Goal: Task Accomplishment & Management: Manage account settings

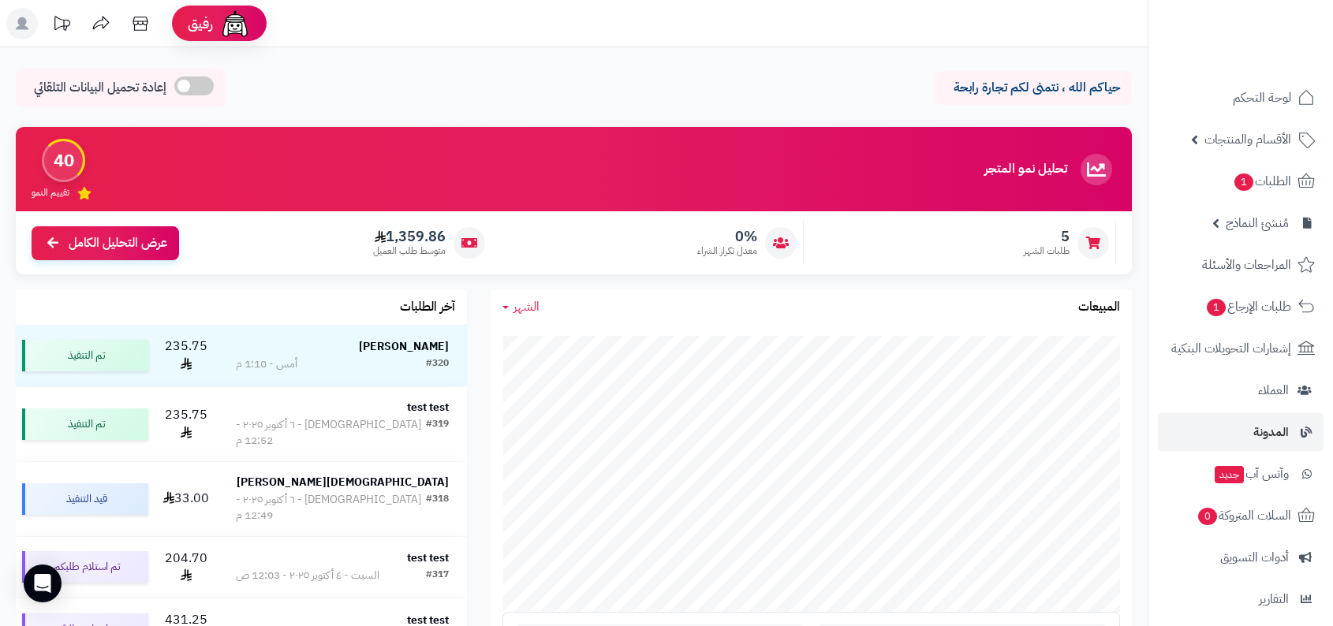
scroll to position [179, 0]
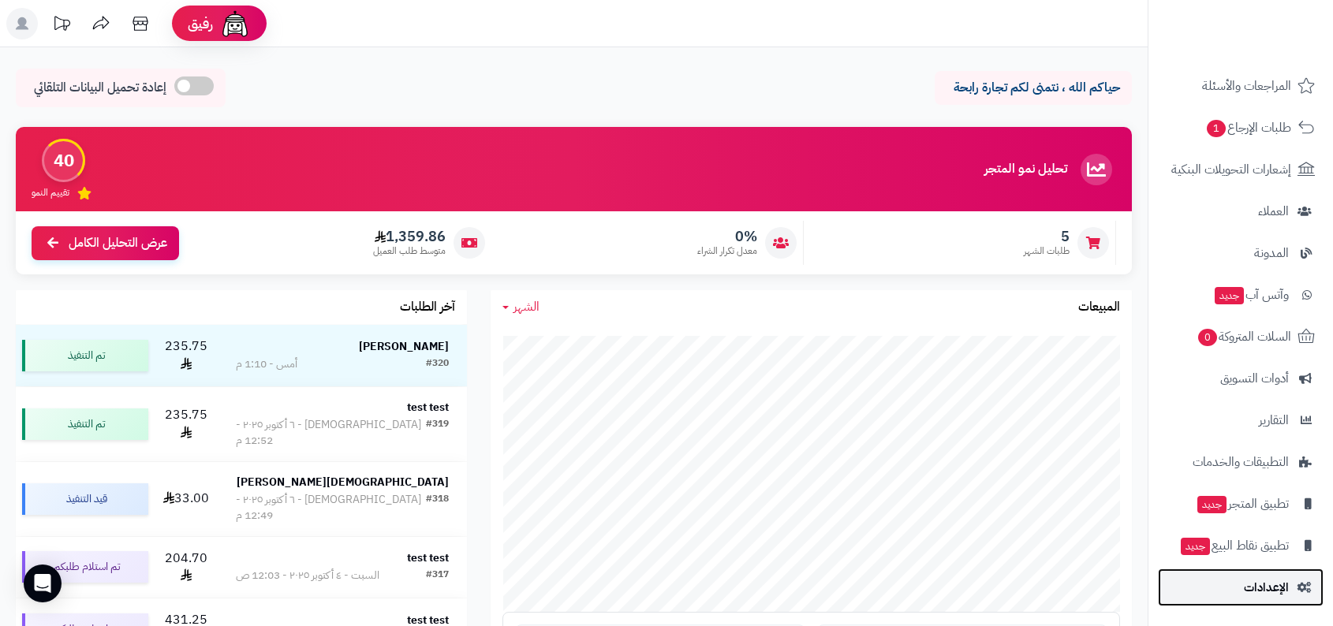
click at [1252, 586] on span "الإعدادات" at bounding box center [1266, 588] width 45 height 22
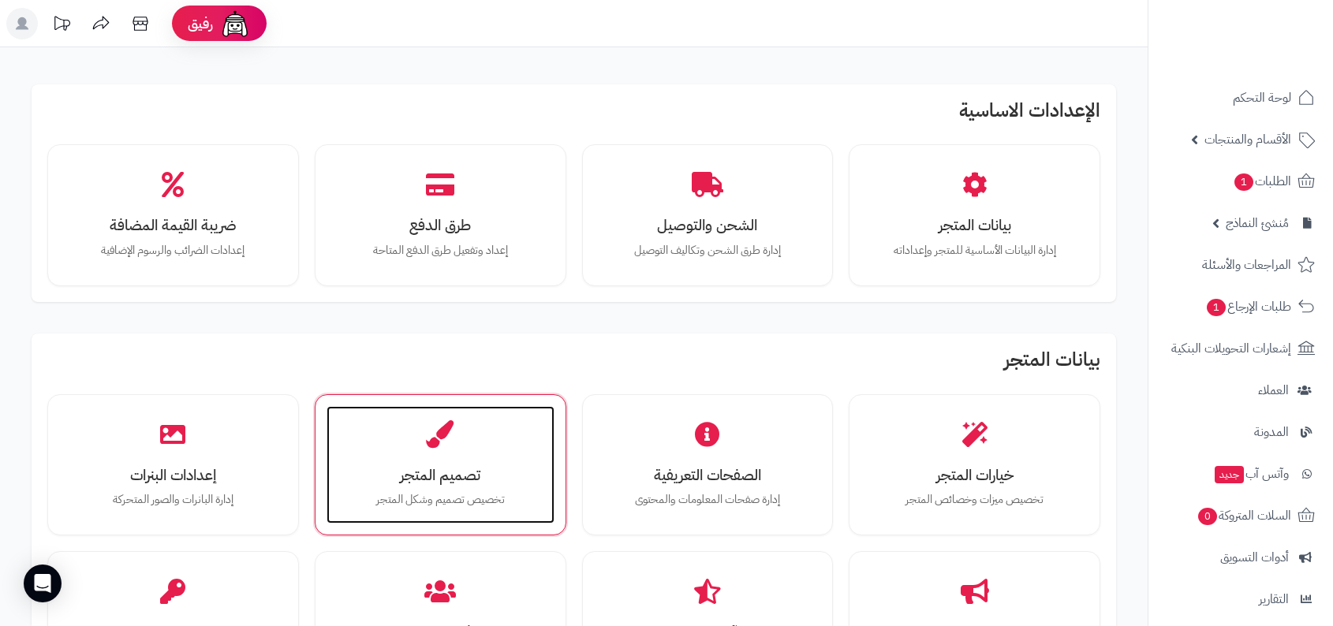
click at [521, 435] on div "تصميم المتجر تخصيص تصميم وشكل المتجر" at bounding box center [441, 465] width 228 height 118
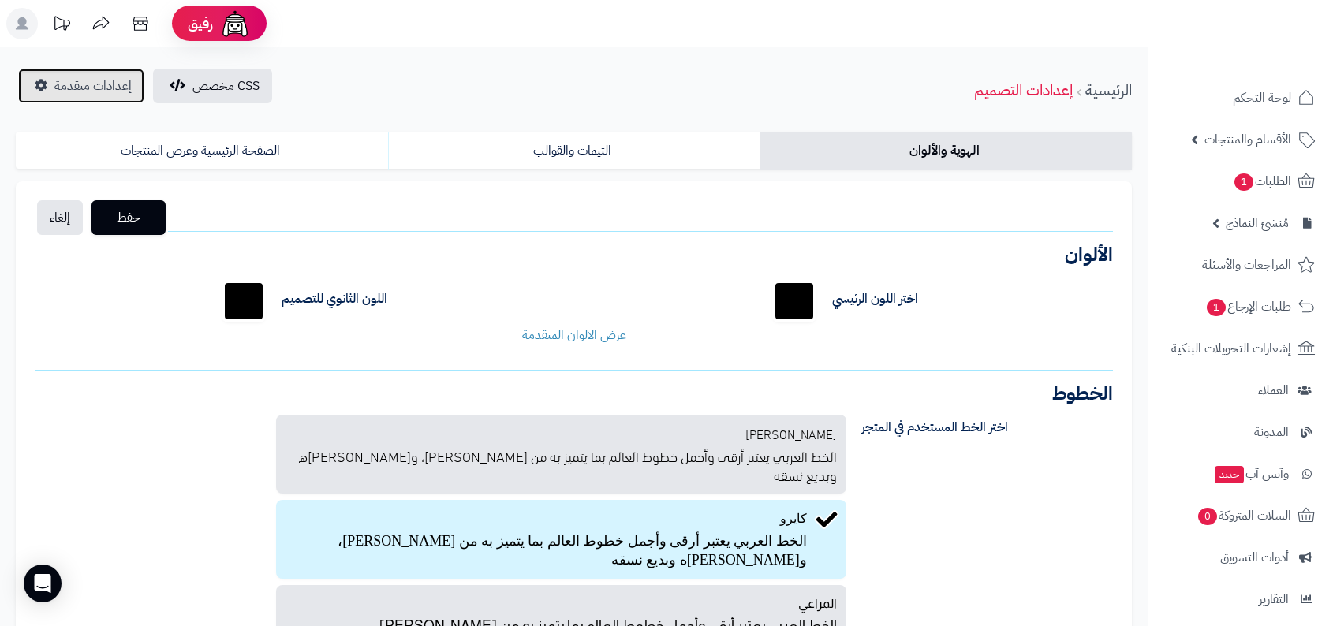
click at [87, 88] on span "إعدادات متقدمة" at bounding box center [92, 86] width 77 height 19
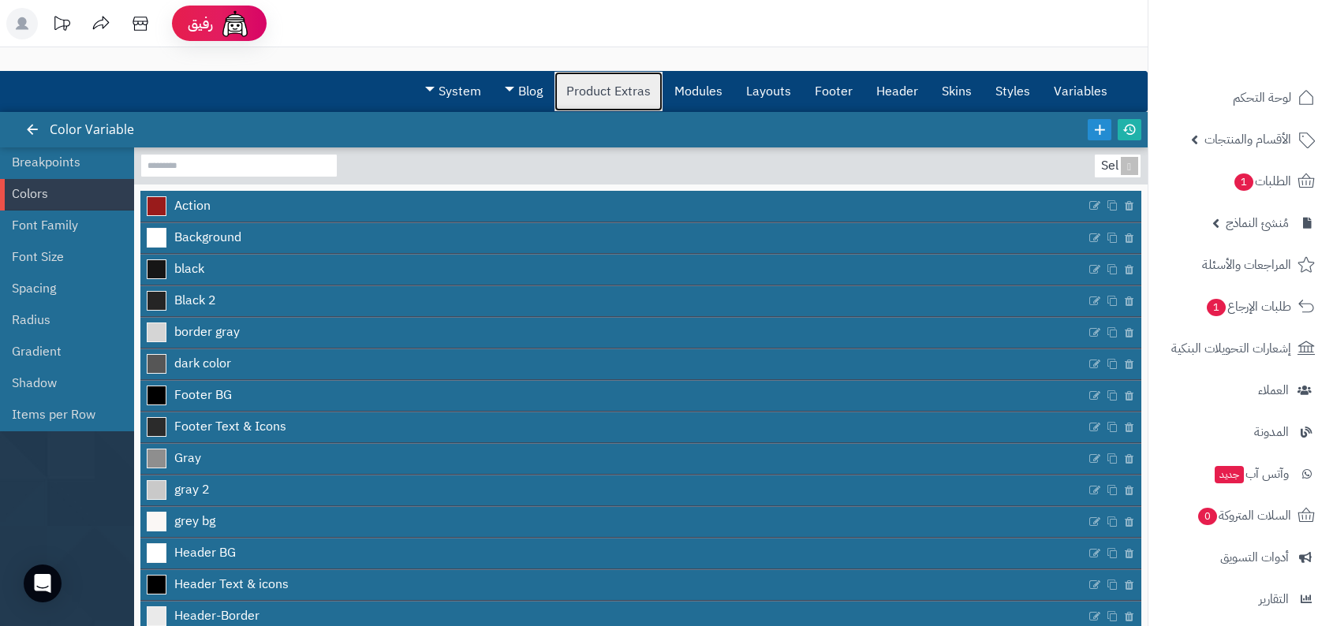
click at [629, 95] on link "Product Extras" at bounding box center [608, 91] width 108 height 39
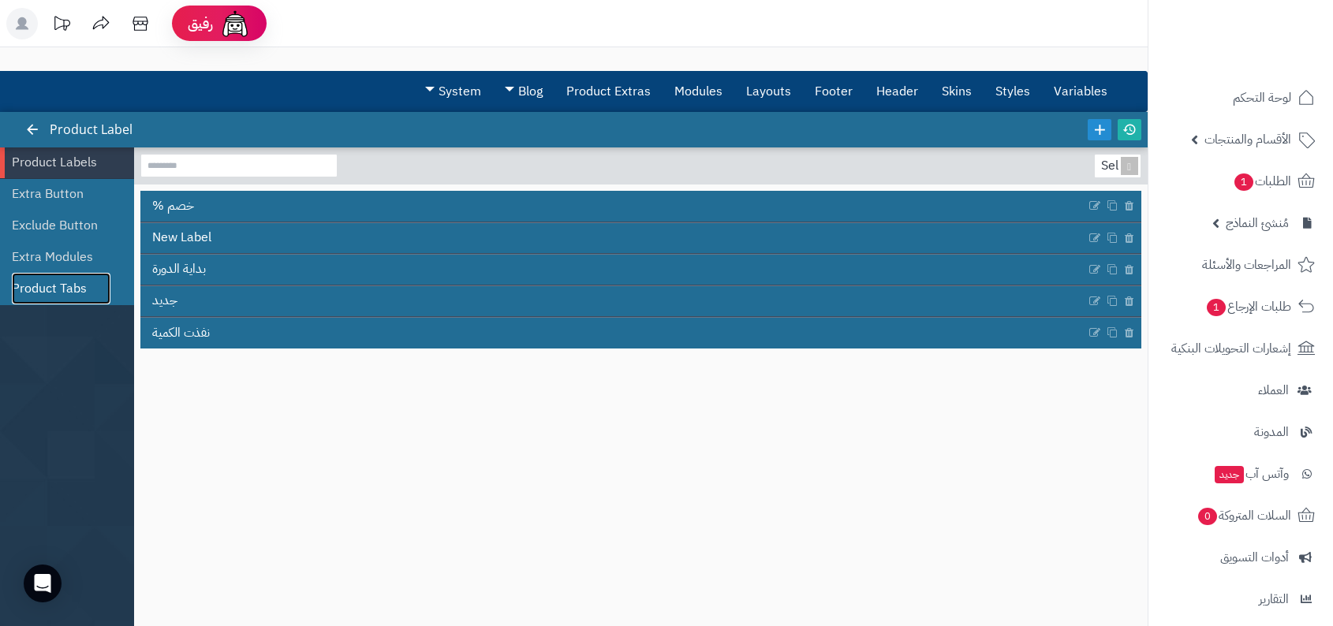
click at [82, 291] on link "Product Tabs" at bounding box center [61, 289] width 99 height 32
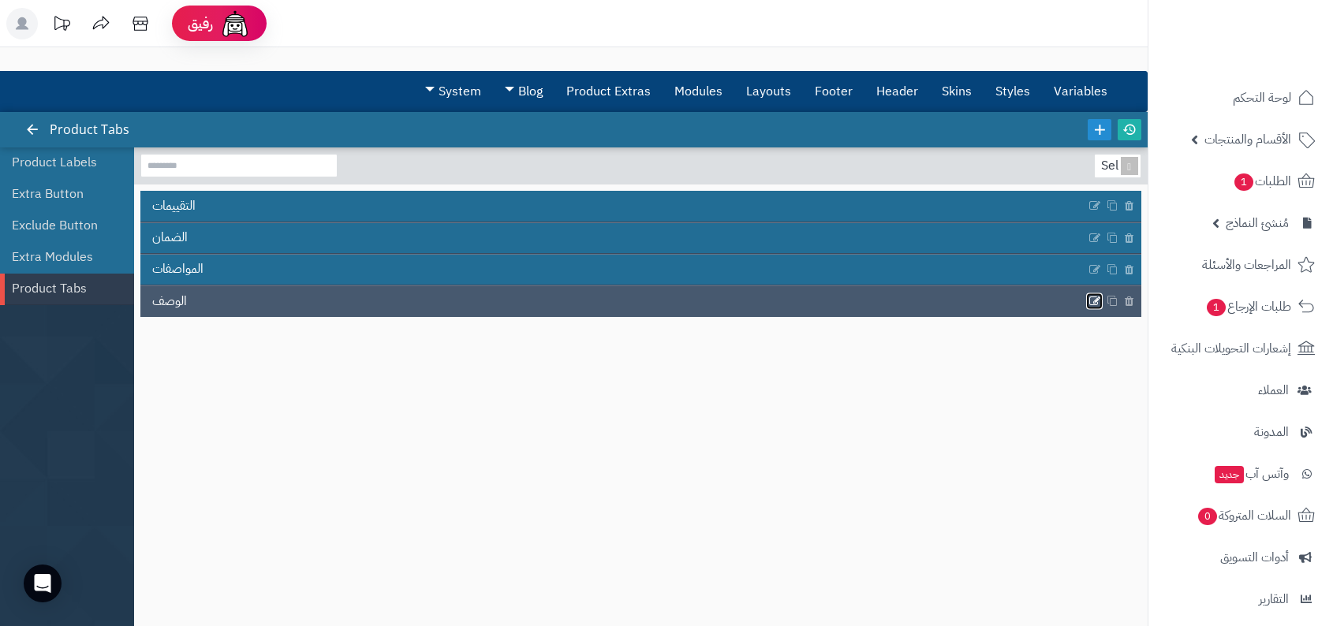
click at [1094, 303] on icon at bounding box center [1094, 301] width 13 height 13
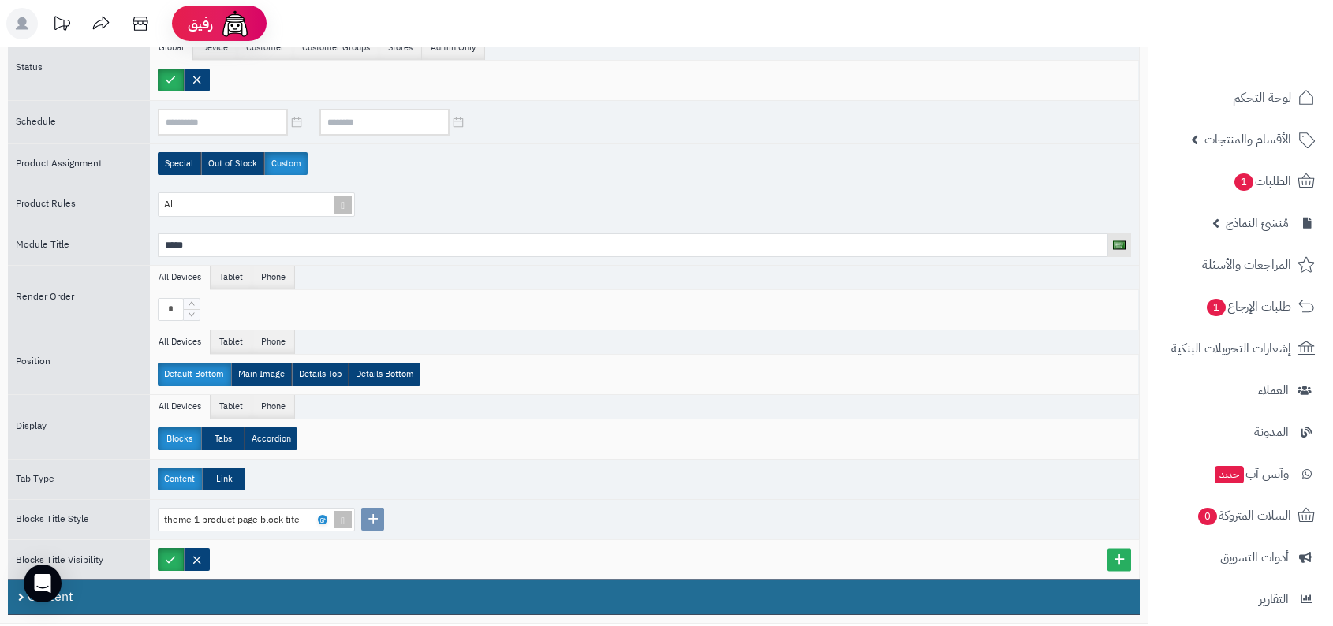
scroll to position [281, 0]
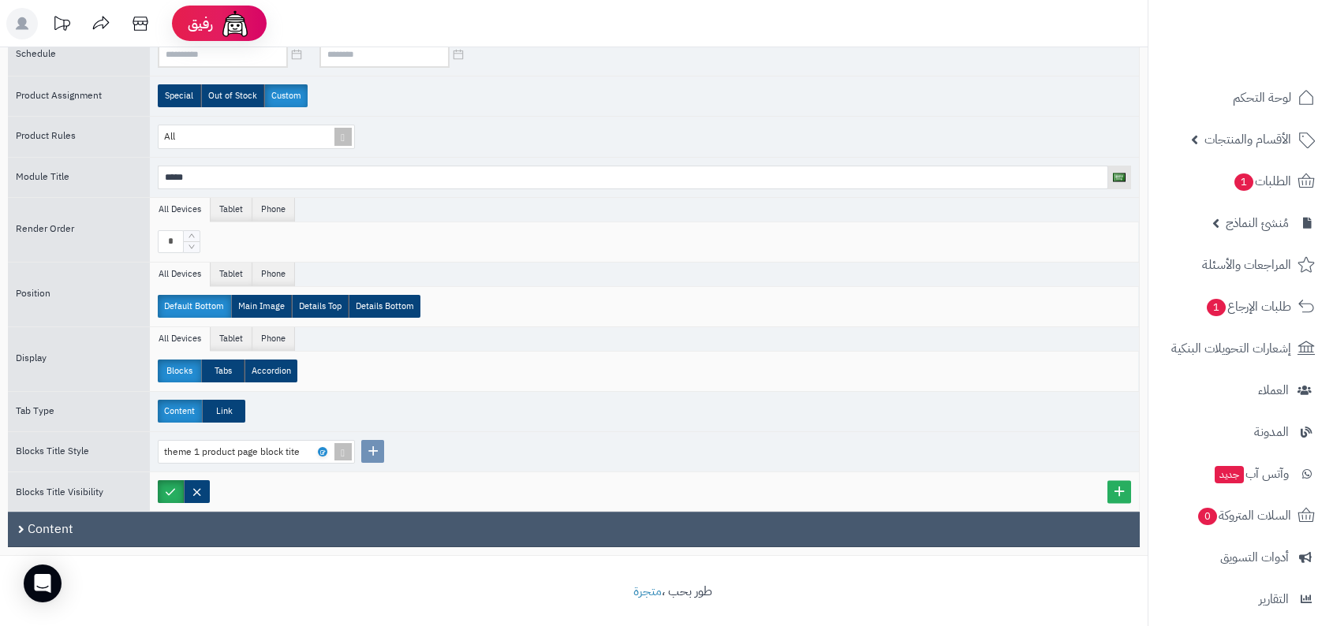
click at [327, 526] on div "Content" at bounding box center [574, 529] width 1132 height 35
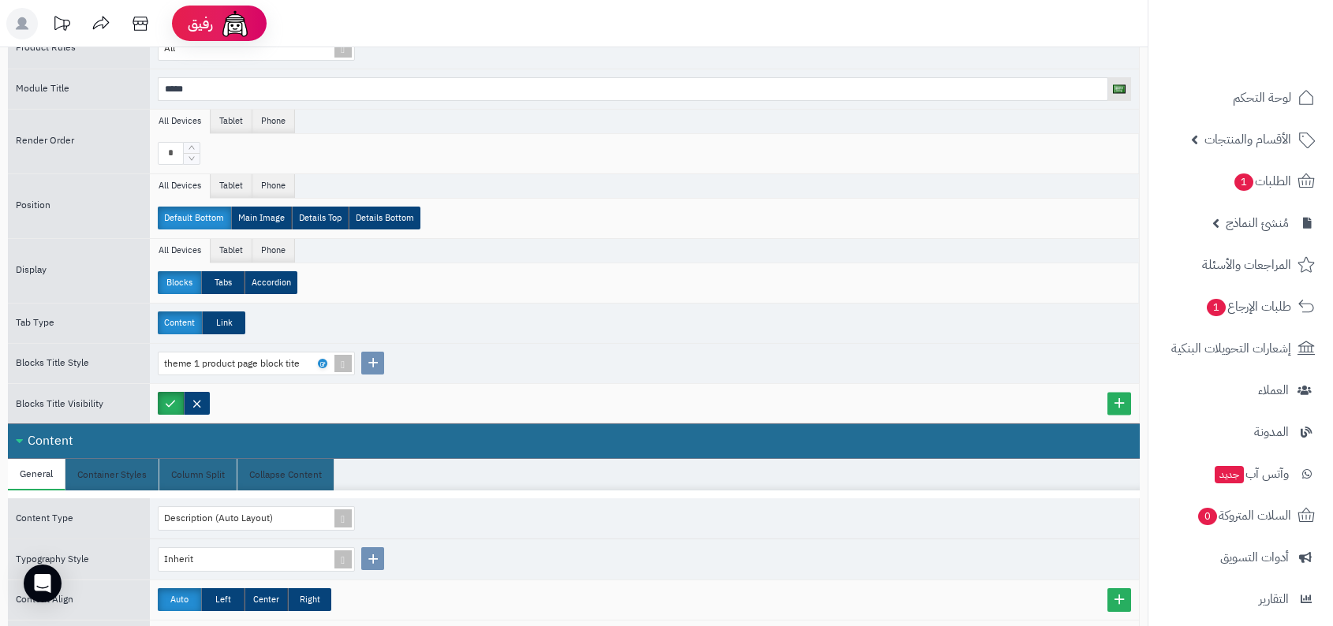
scroll to position [480, 0]
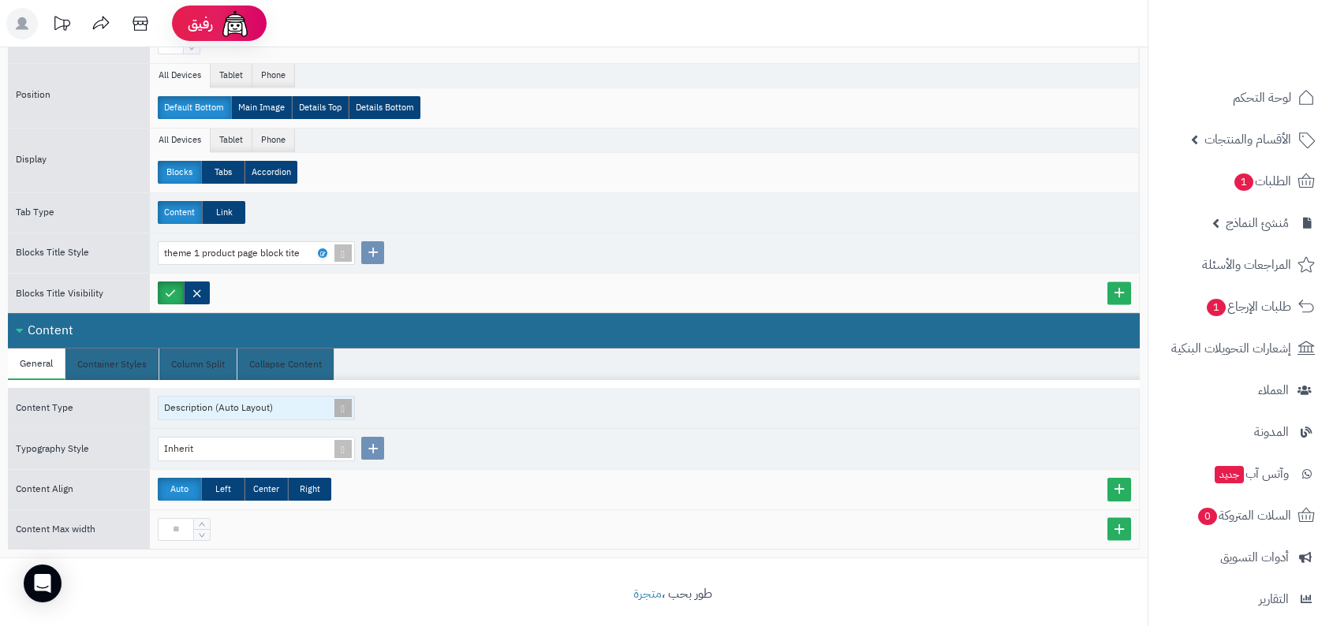
click at [300, 397] on div "Description (Auto Layout)" at bounding box center [250, 408] width 182 height 23
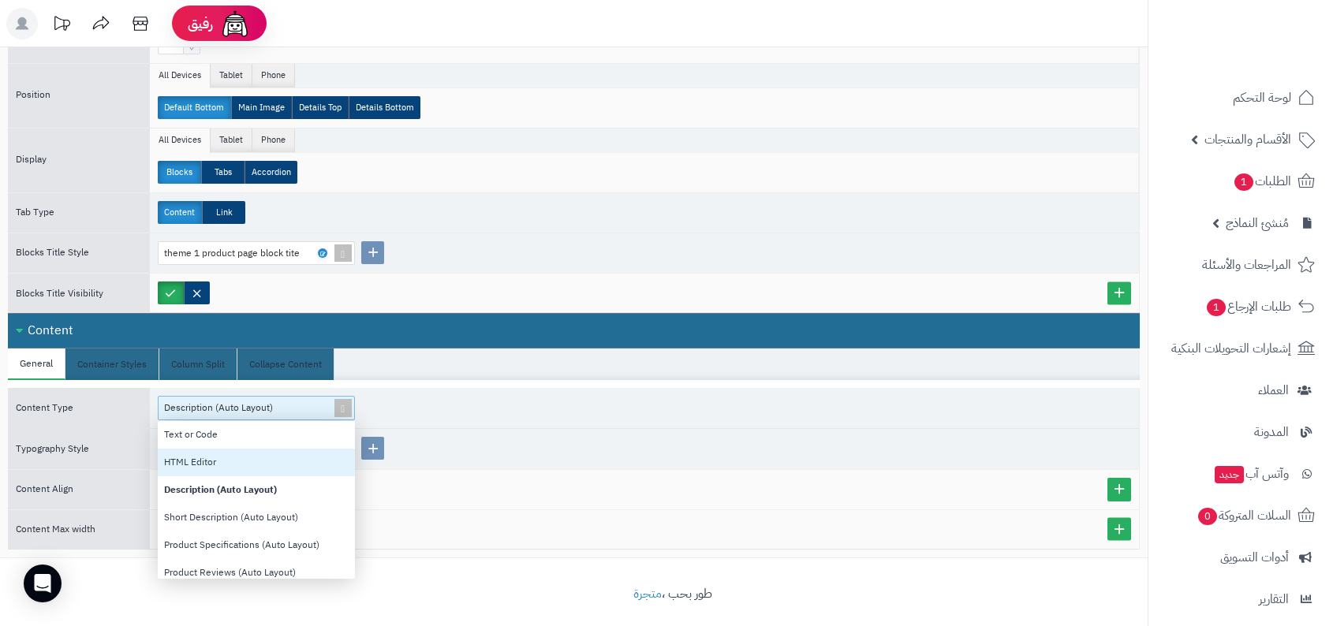
scroll to position [146, 0]
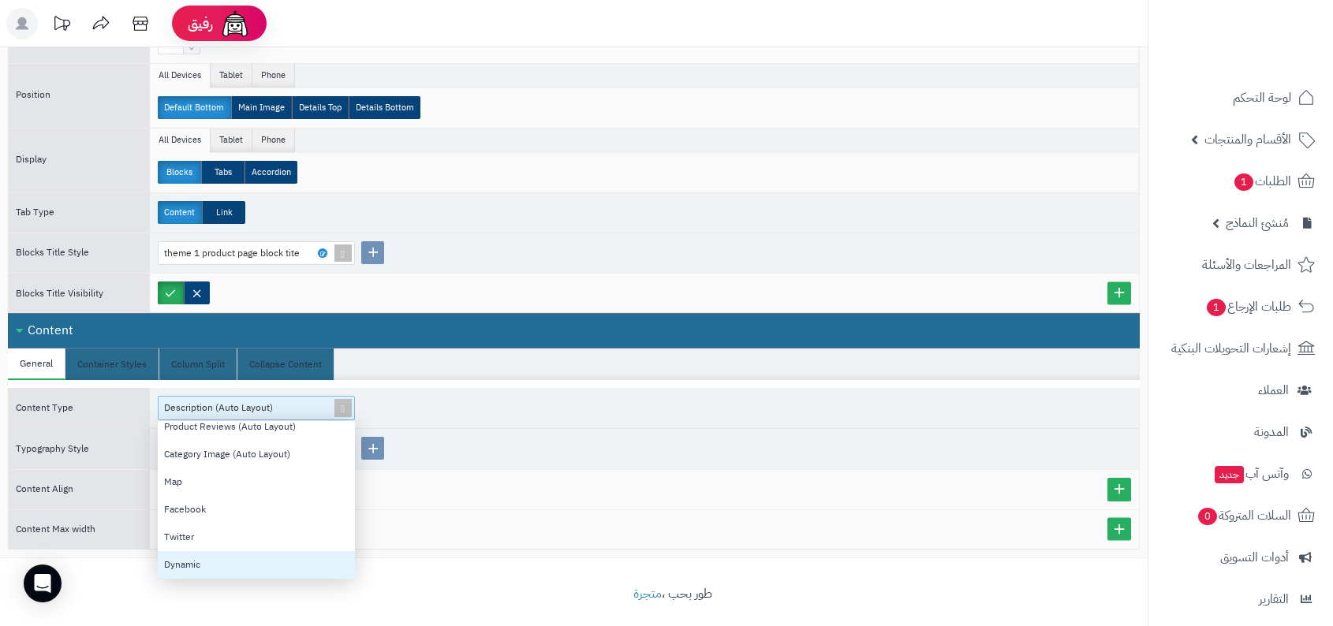
click at [258, 562] on div "Dynamic" at bounding box center [256, 565] width 197 height 28
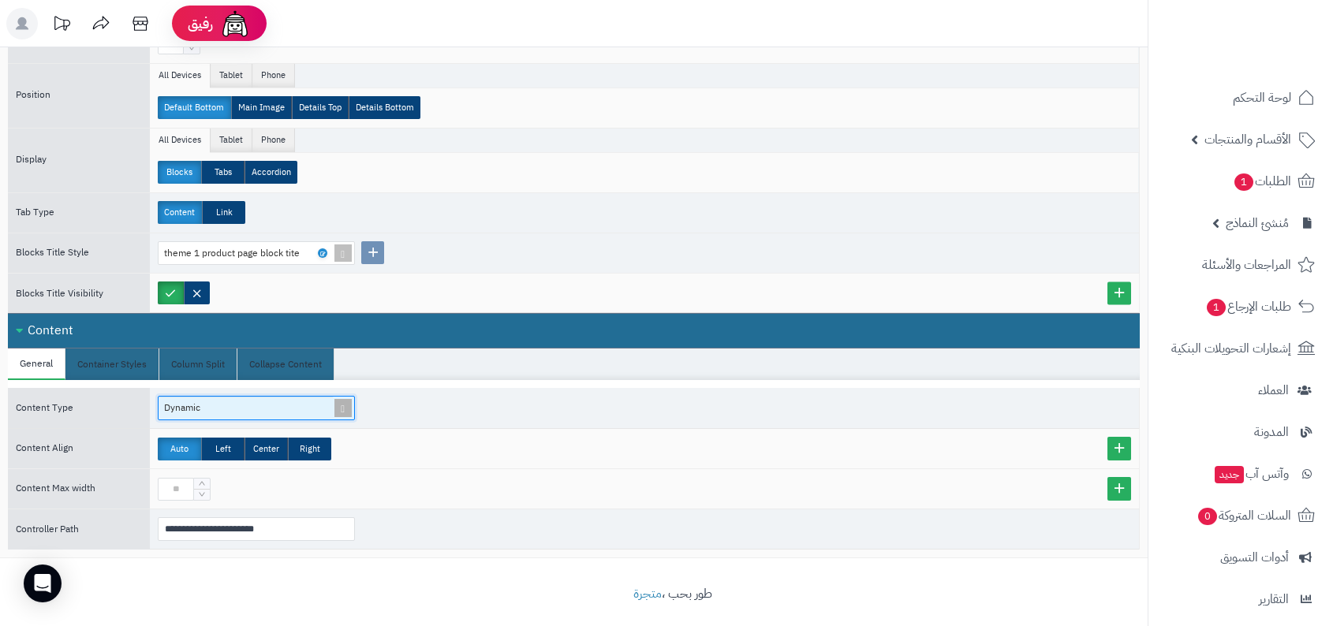
click at [271, 397] on div "Dynamic" at bounding box center [250, 408] width 182 height 23
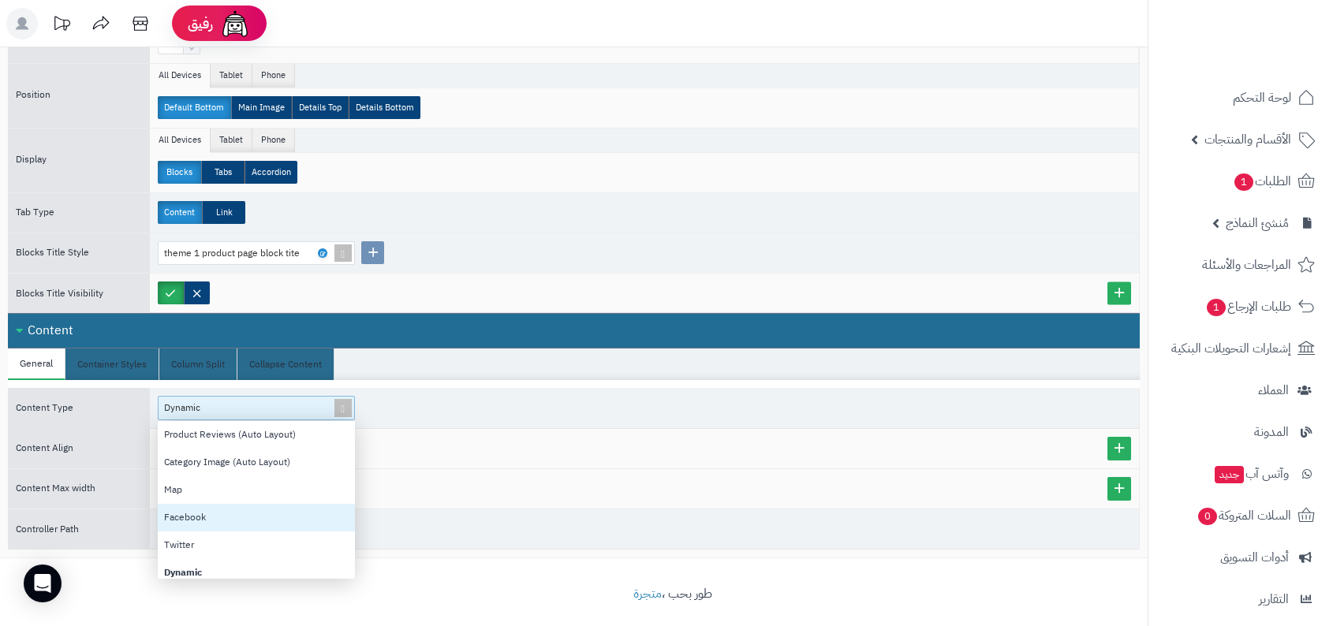
scroll to position [0, 0]
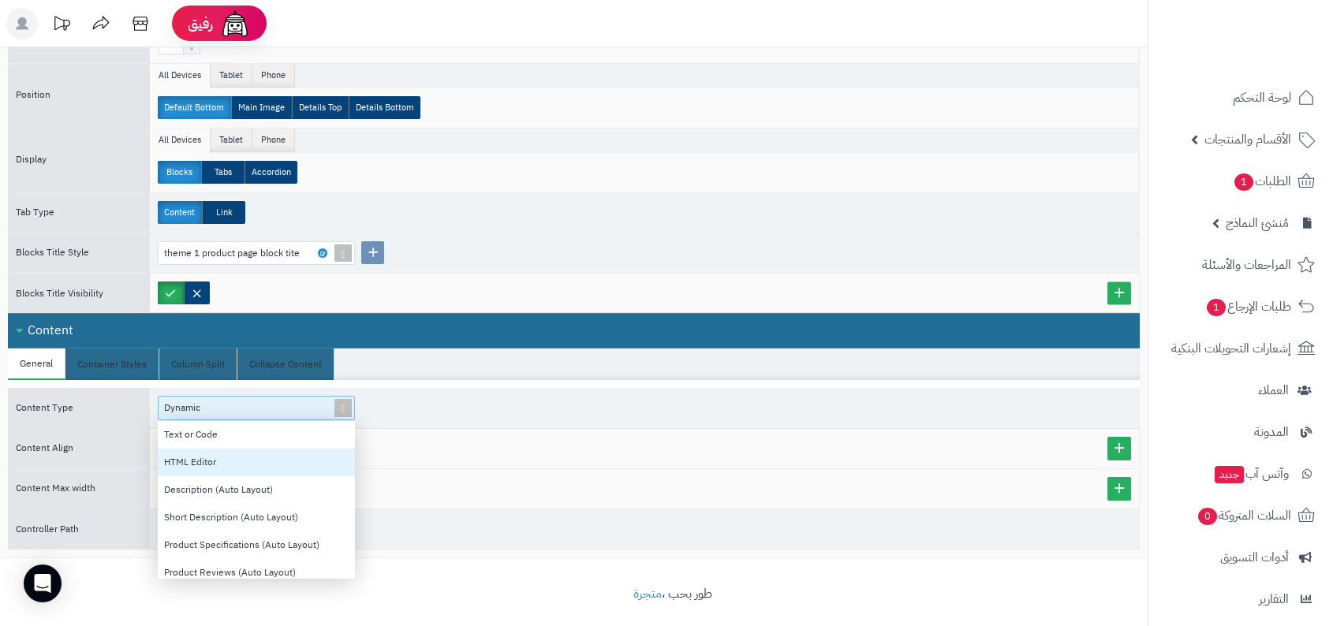
click at [275, 464] on div "HTML Editor" at bounding box center [256, 463] width 197 height 28
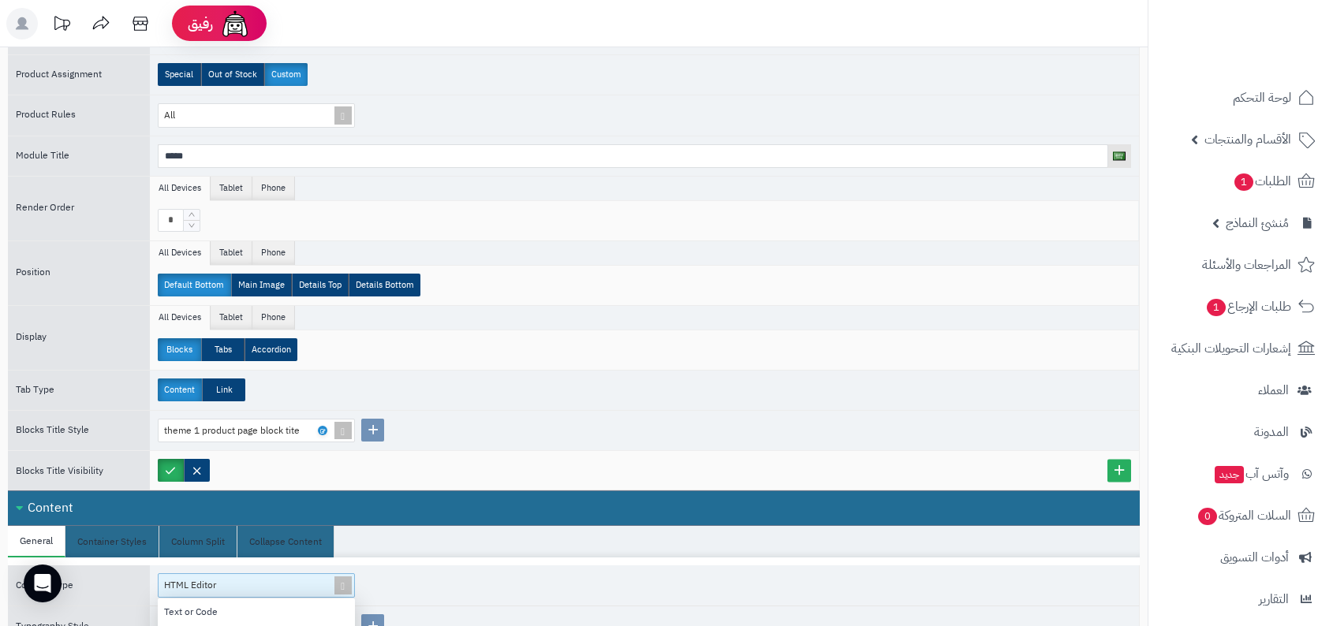
scroll to position [274, 0]
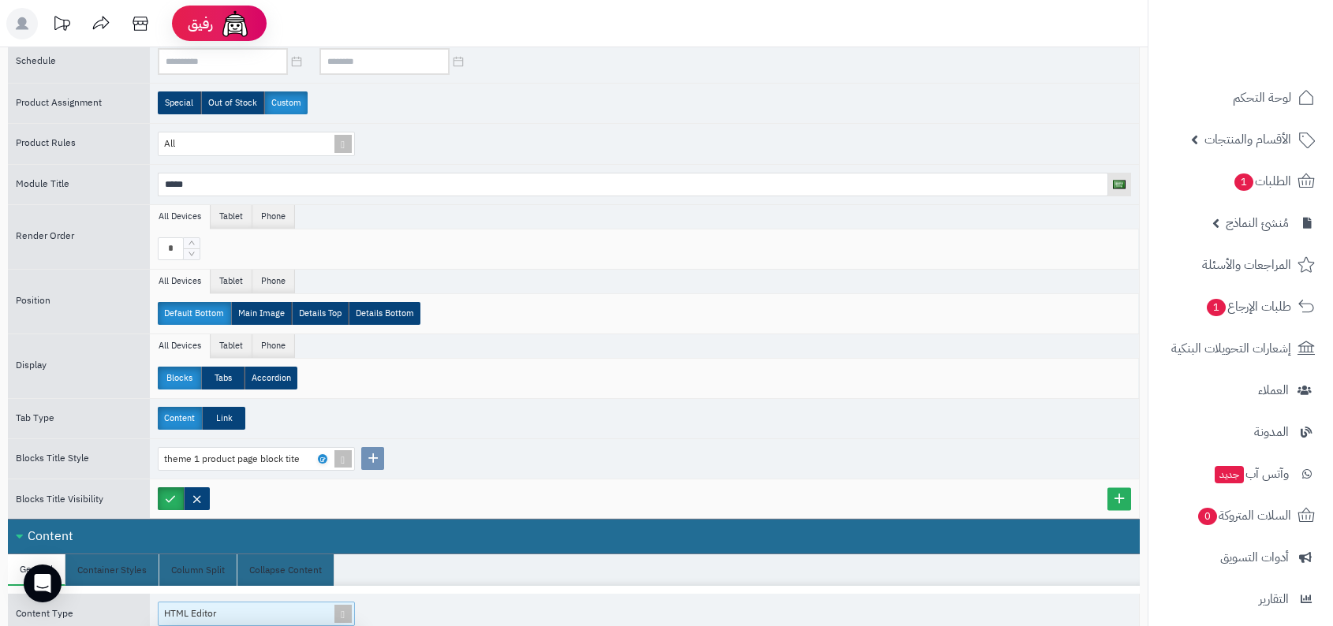
click at [354, 424] on div "Content Link" at bounding box center [644, 418] width 989 height 39
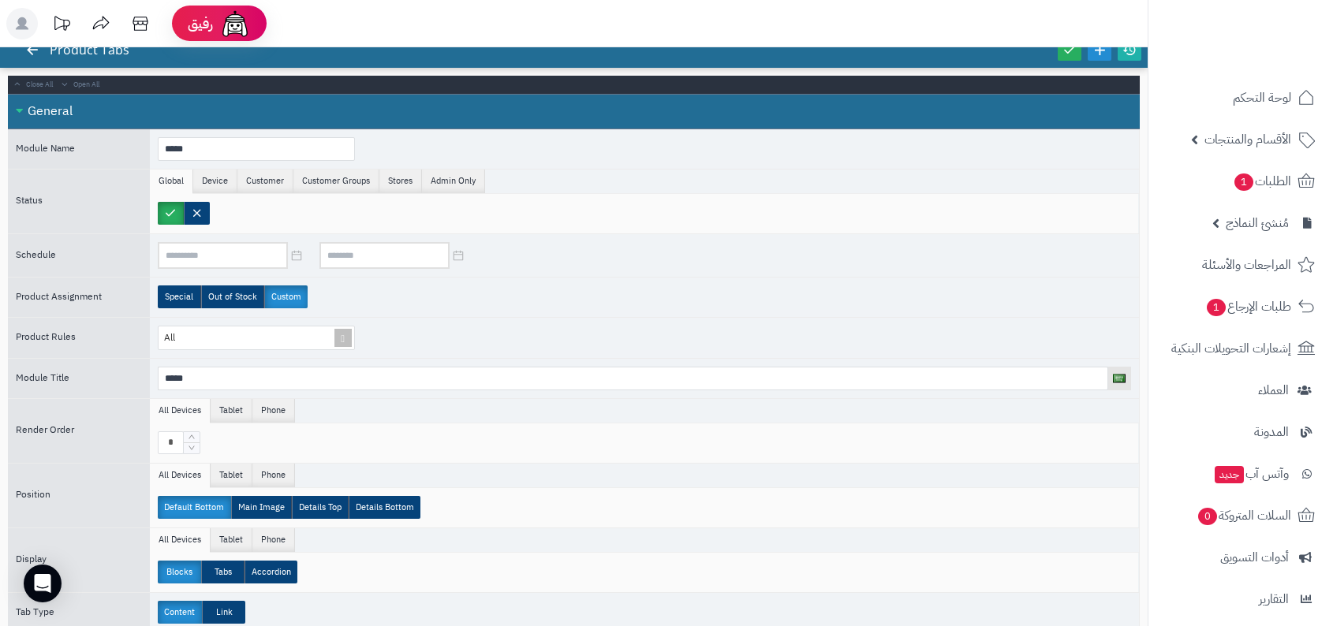
scroll to position [0, 0]
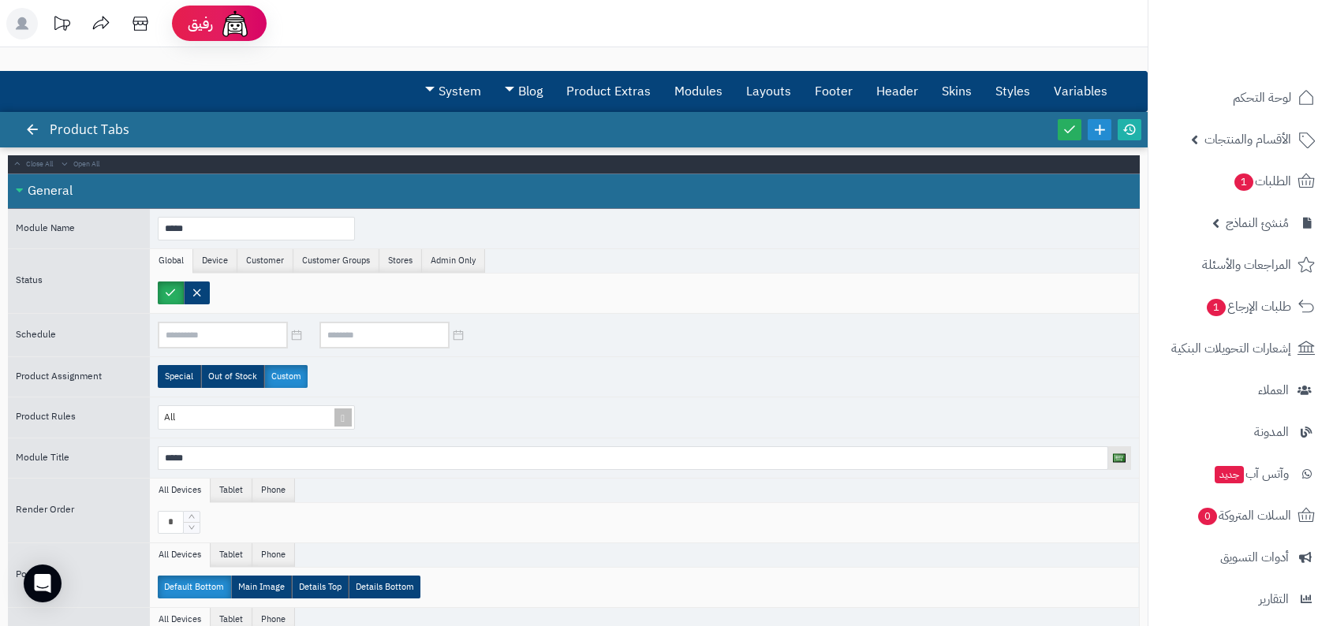
click at [98, 139] on div "Product Tabs" at bounding box center [86, 129] width 117 height 35
copy div "Product Tabs"
click at [32, 122] on icon at bounding box center [32, 129] width 14 height 14
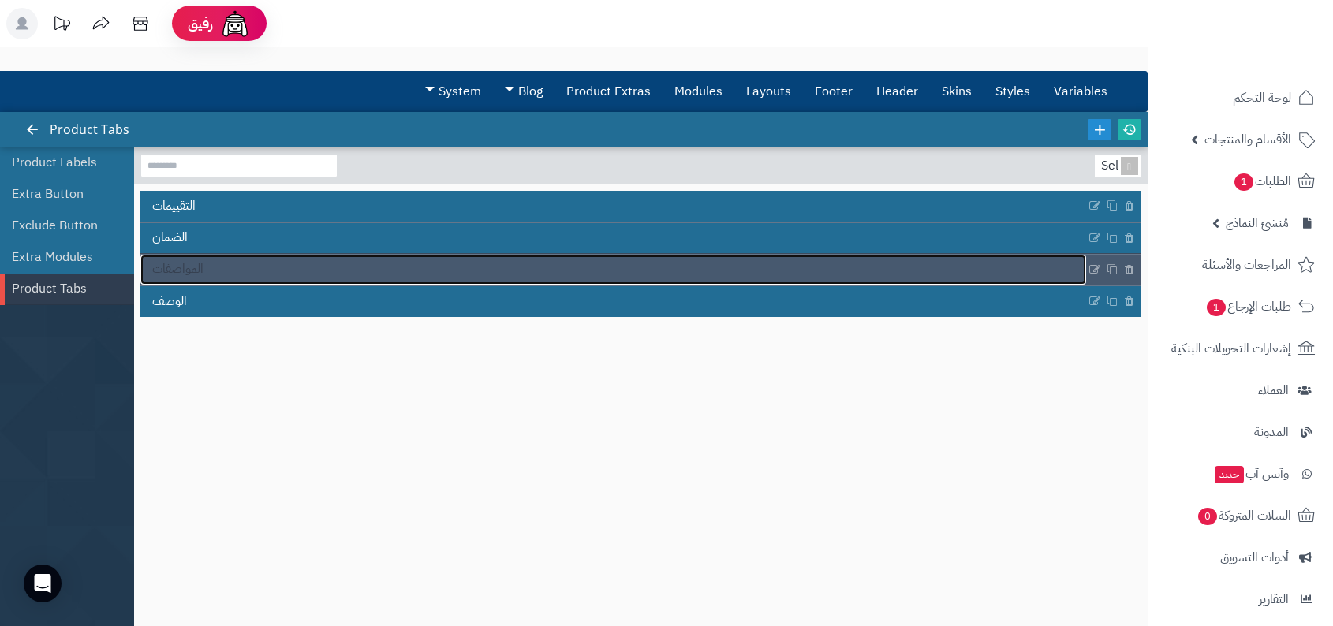
click at [508, 266] on link "المواصفات" at bounding box center [613, 270] width 946 height 30
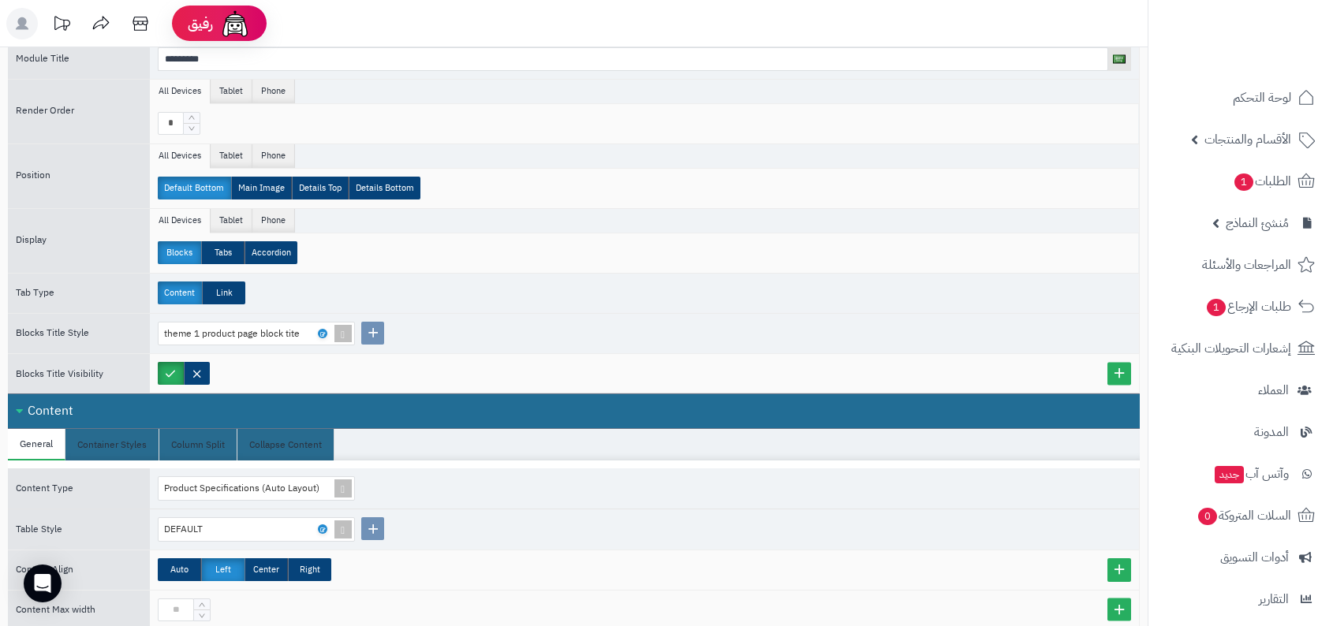
scroll to position [480, 0]
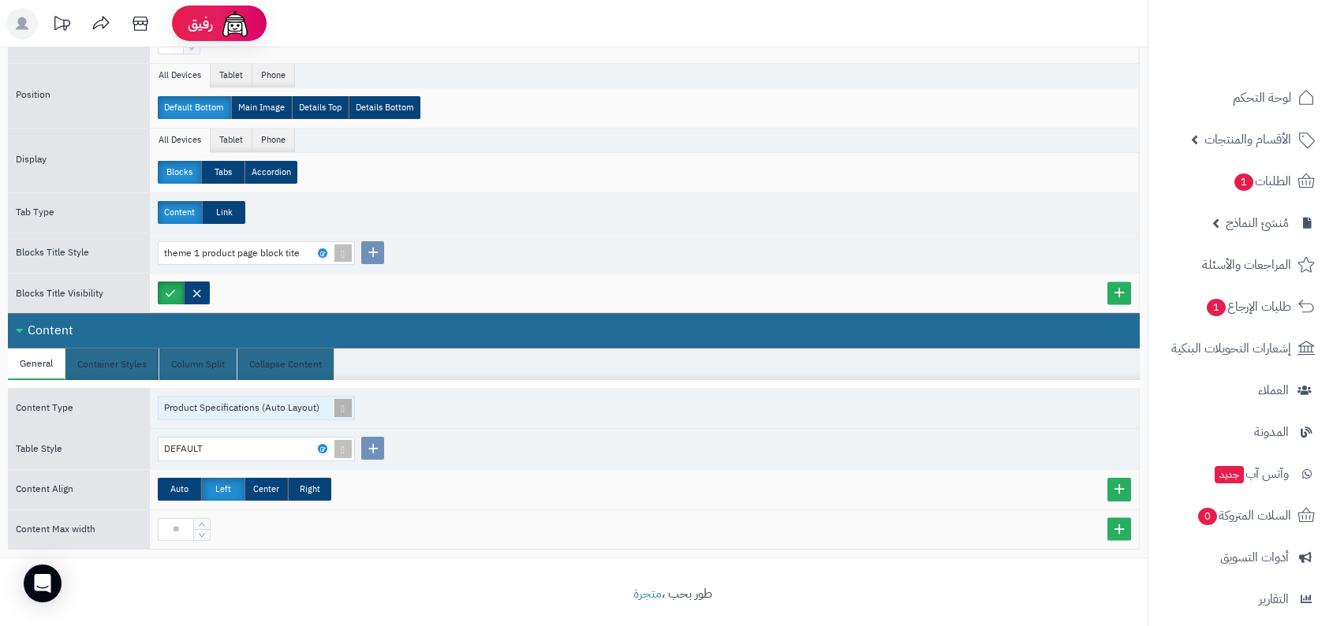
click at [339, 398] on span at bounding box center [343, 408] width 22 height 23
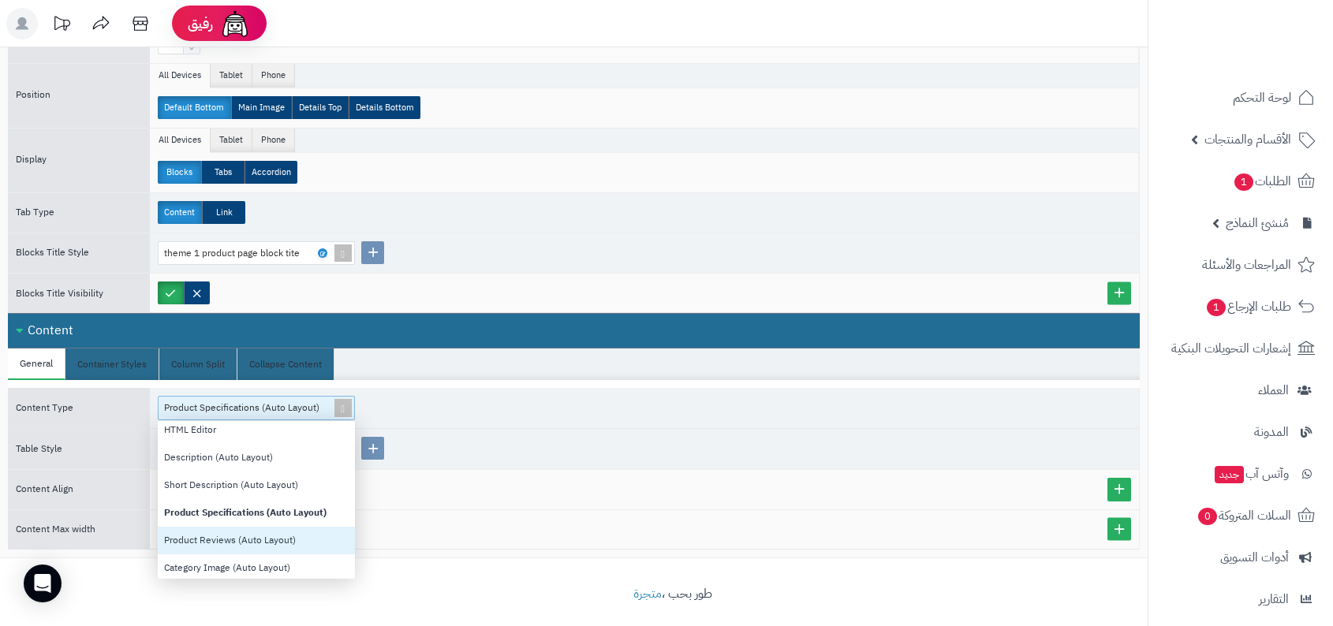
scroll to position [30, 0]
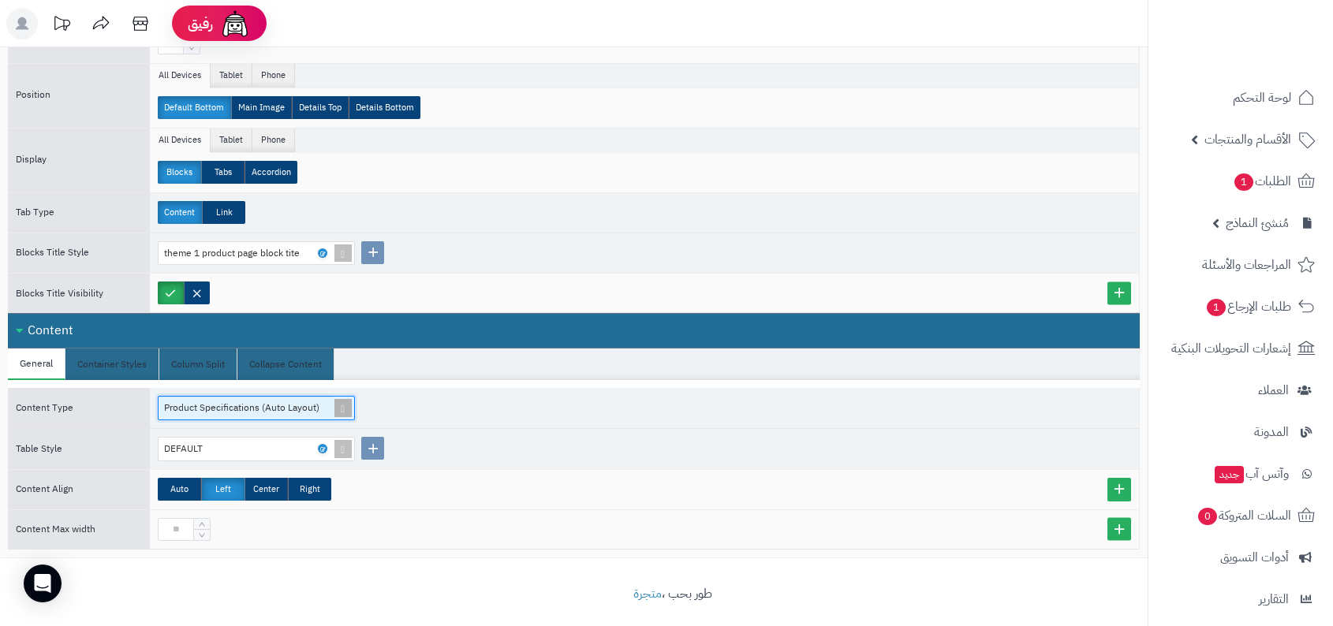
click at [331, 405] on div "Product Specifications (Auto Layout)" at bounding box center [250, 408] width 182 height 23
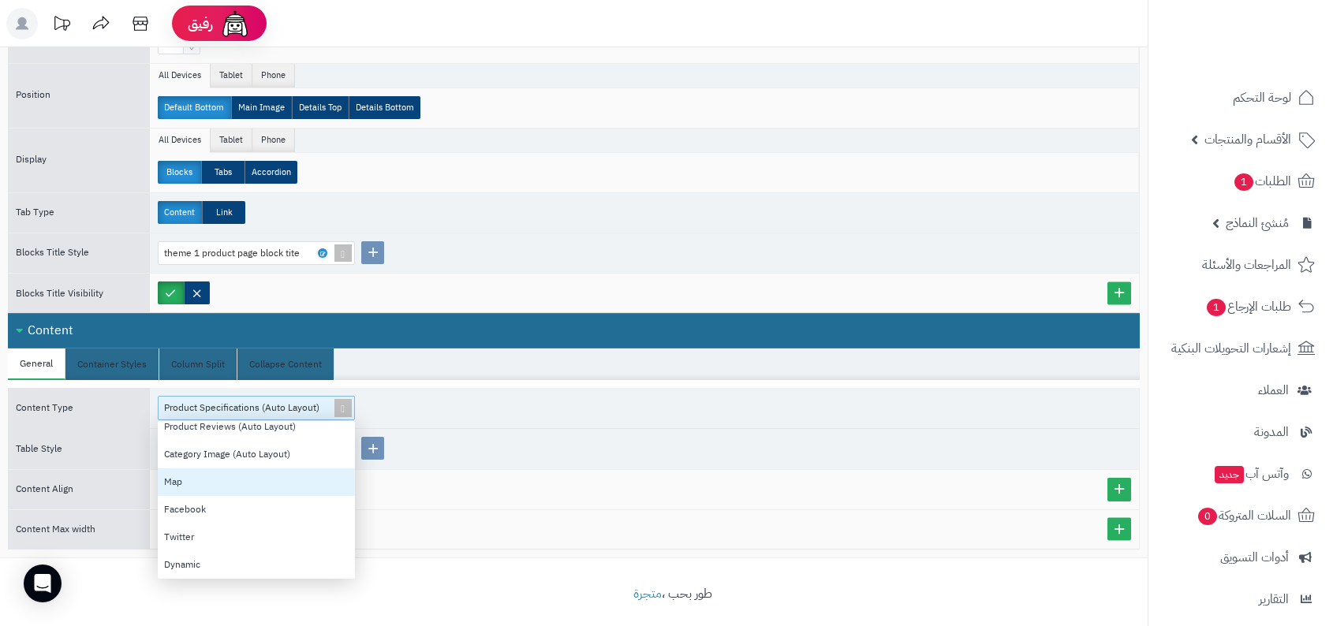
scroll to position [0, 0]
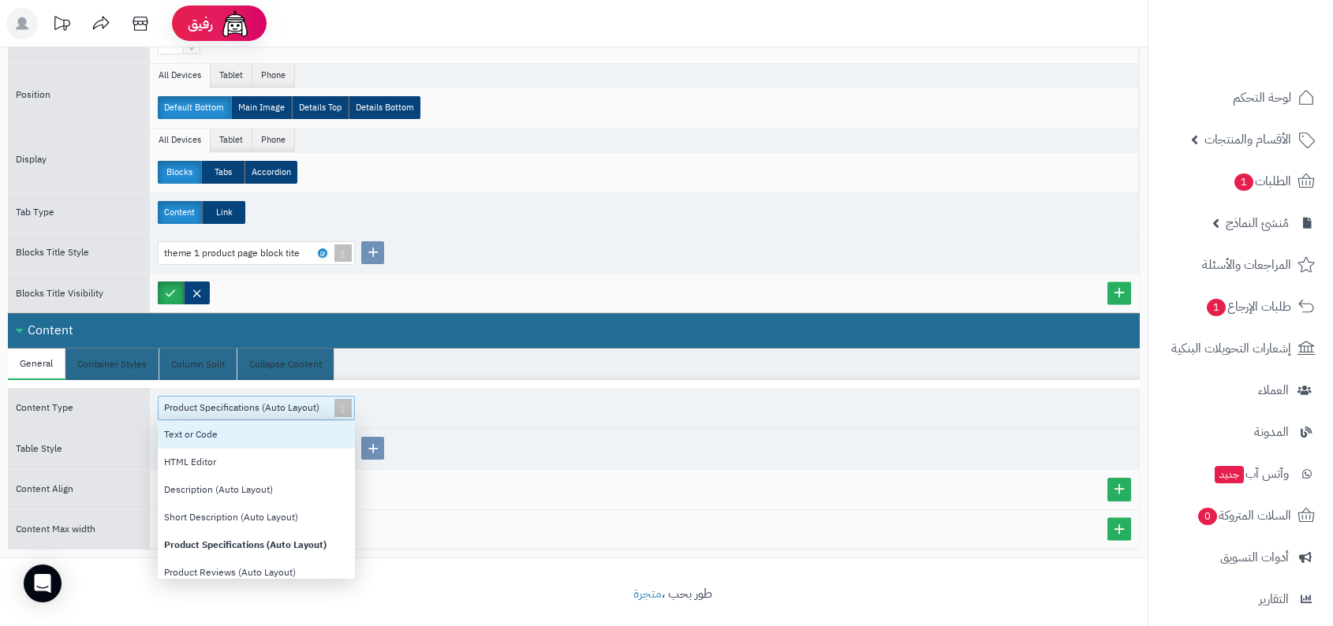
click at [289, 427] on div "Text or Code" at bounding box center [256, 435] width 197 height 28
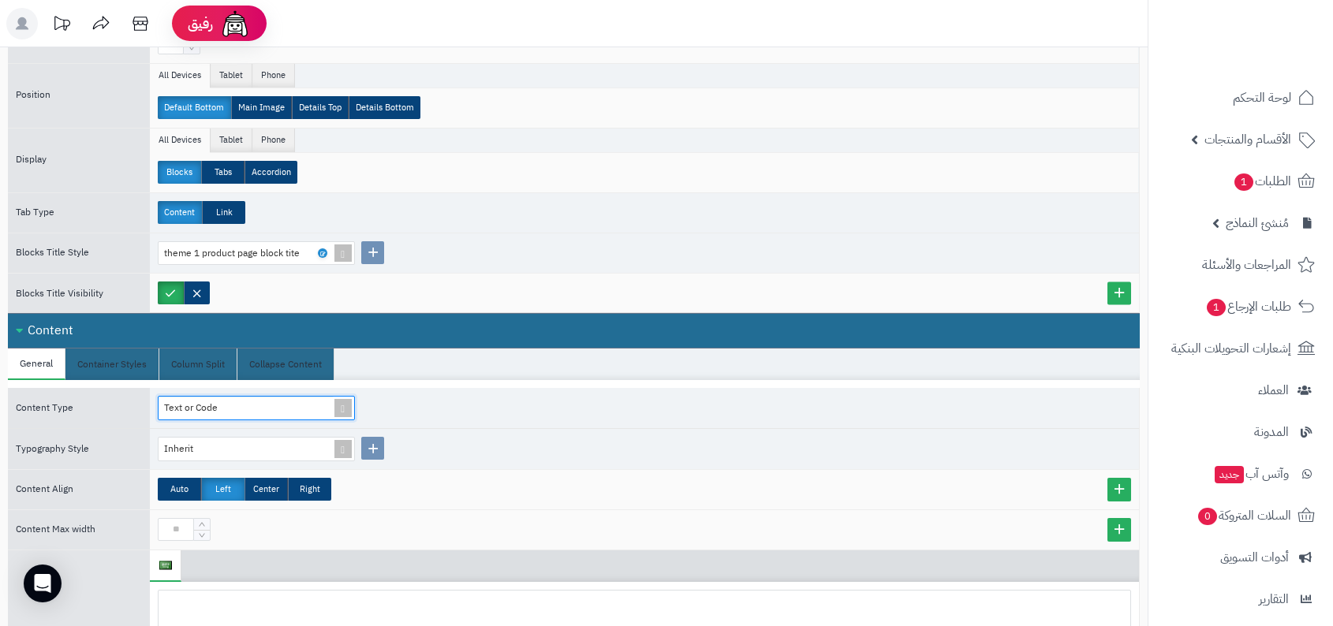
scroll to position [647, 0]
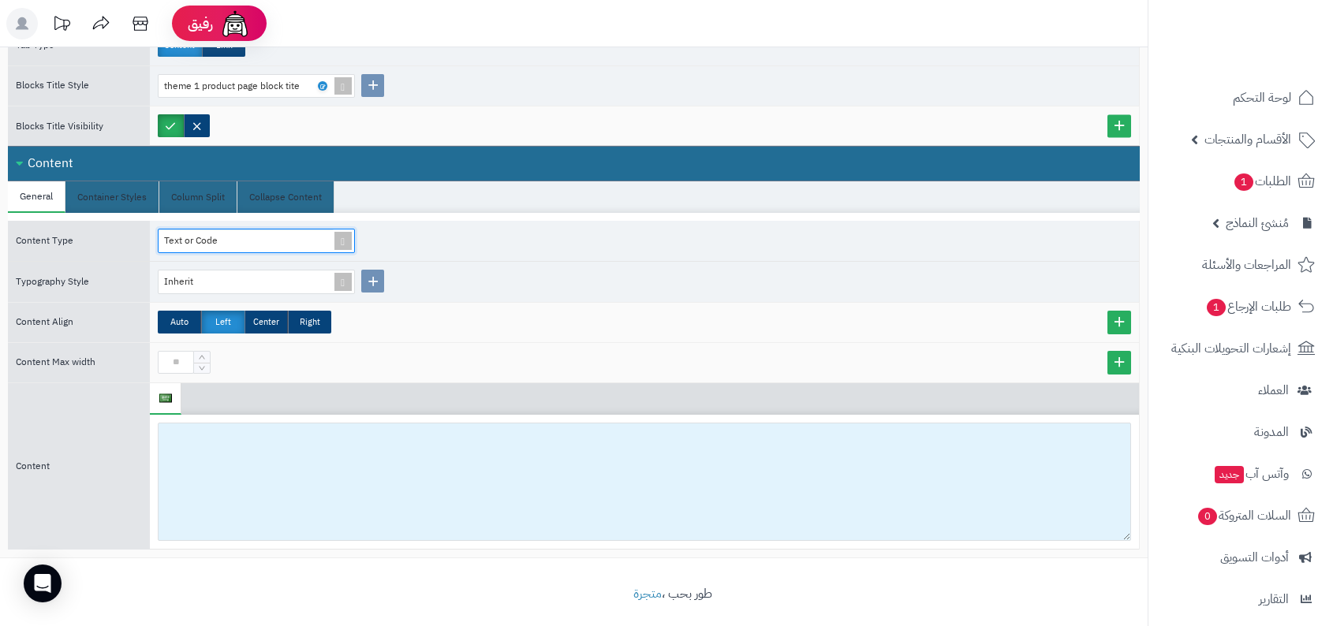
click at [478, 415] on div at bounding box center [644, 482] width 989 height 134
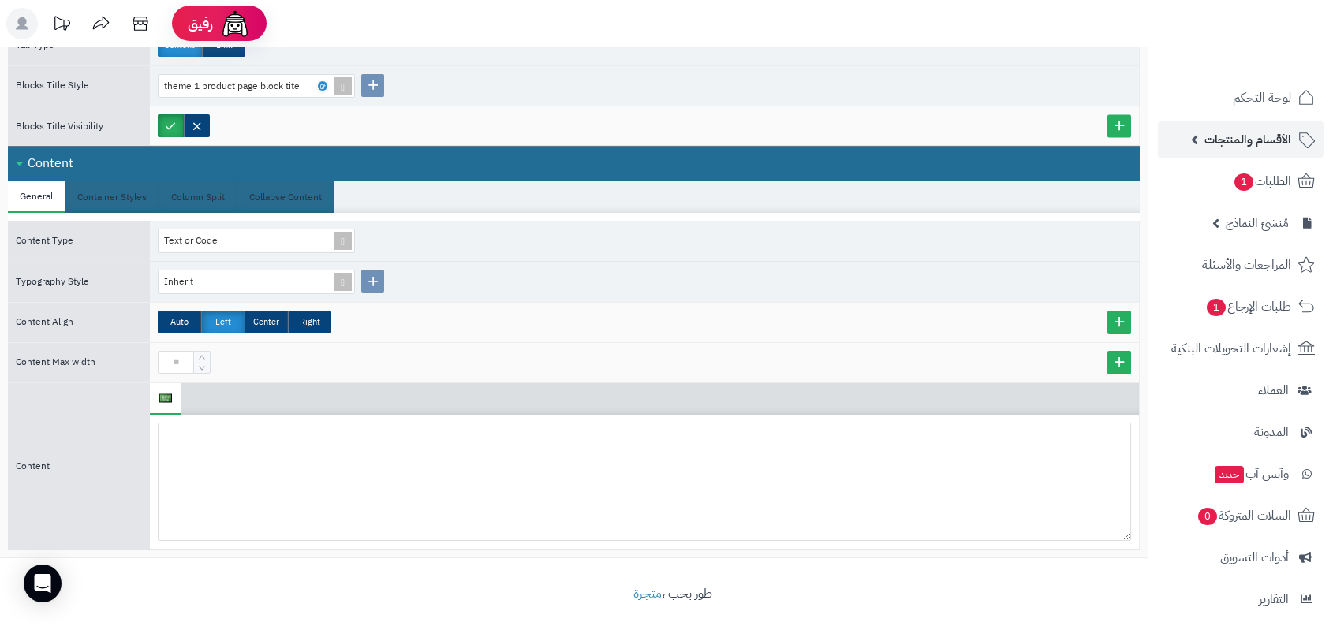
click at [1227, 131] on span "الأقسام والمنتجات" at bounding box center [1247, 140] width 87 height 22
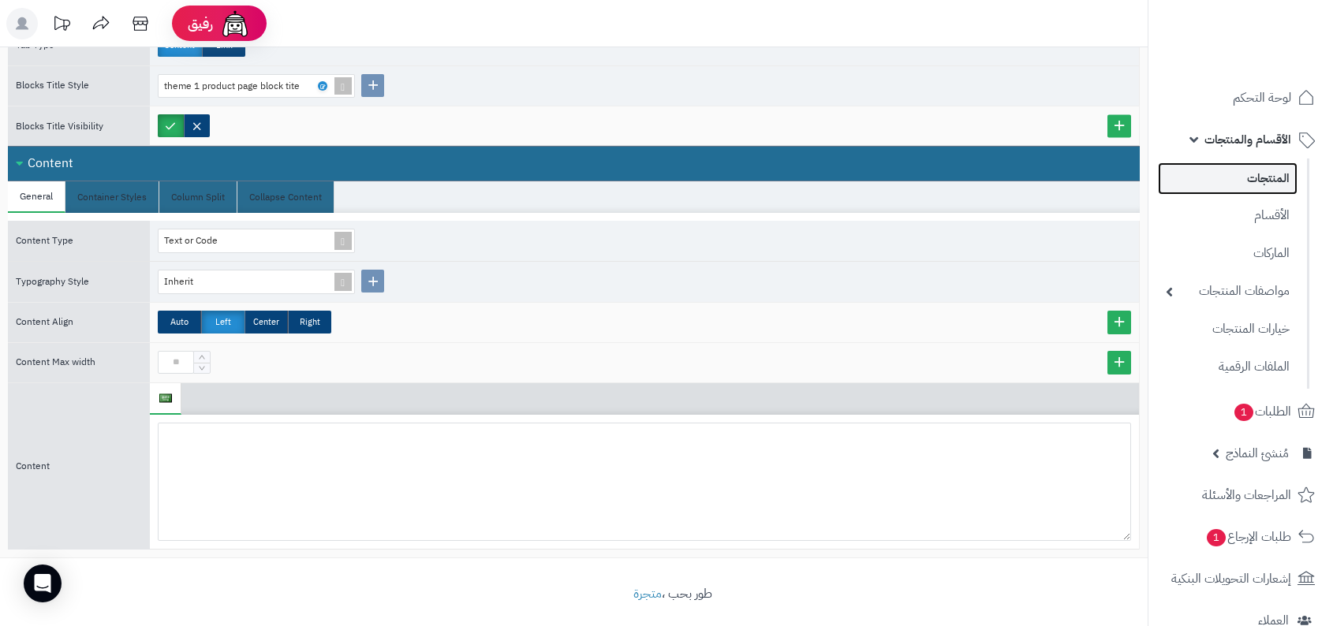
click at [1241, 173] on link "المنتجات" at bounding box center [1228, 178] width 140 height 32
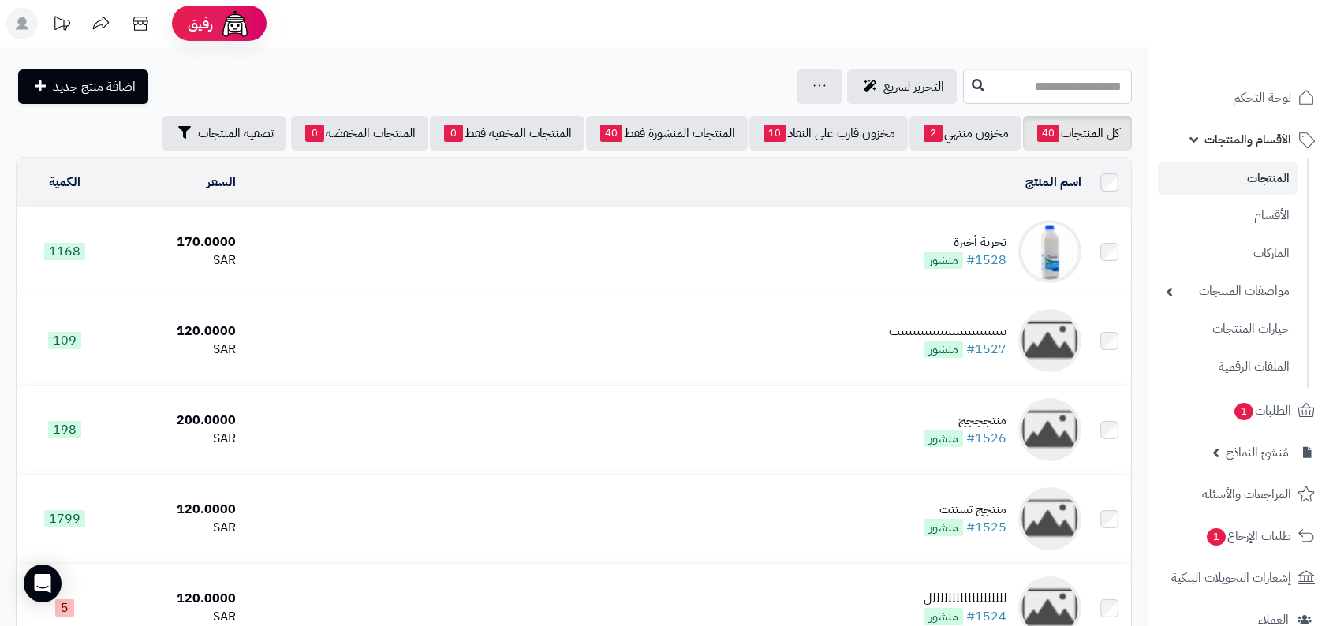
click at [992, 224] on td "تجربة أخيرة #1528 منشور" at bounding box center [664, 251] width 845 height 88
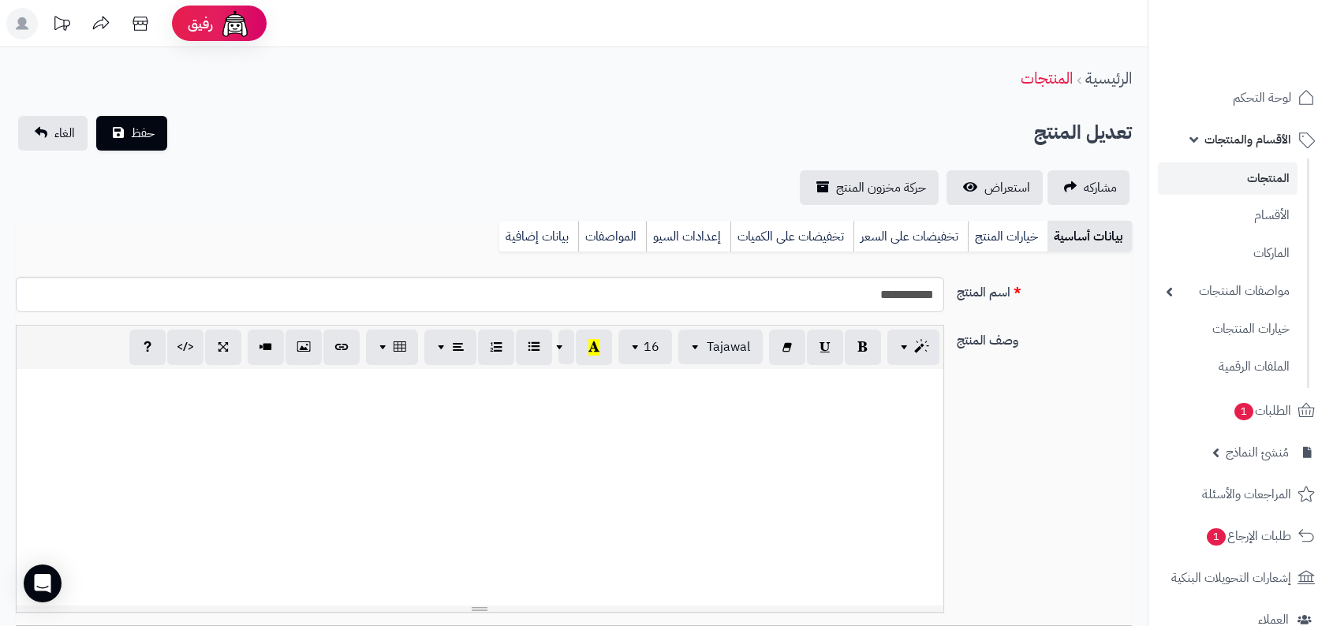
scroll to position [12, 0]
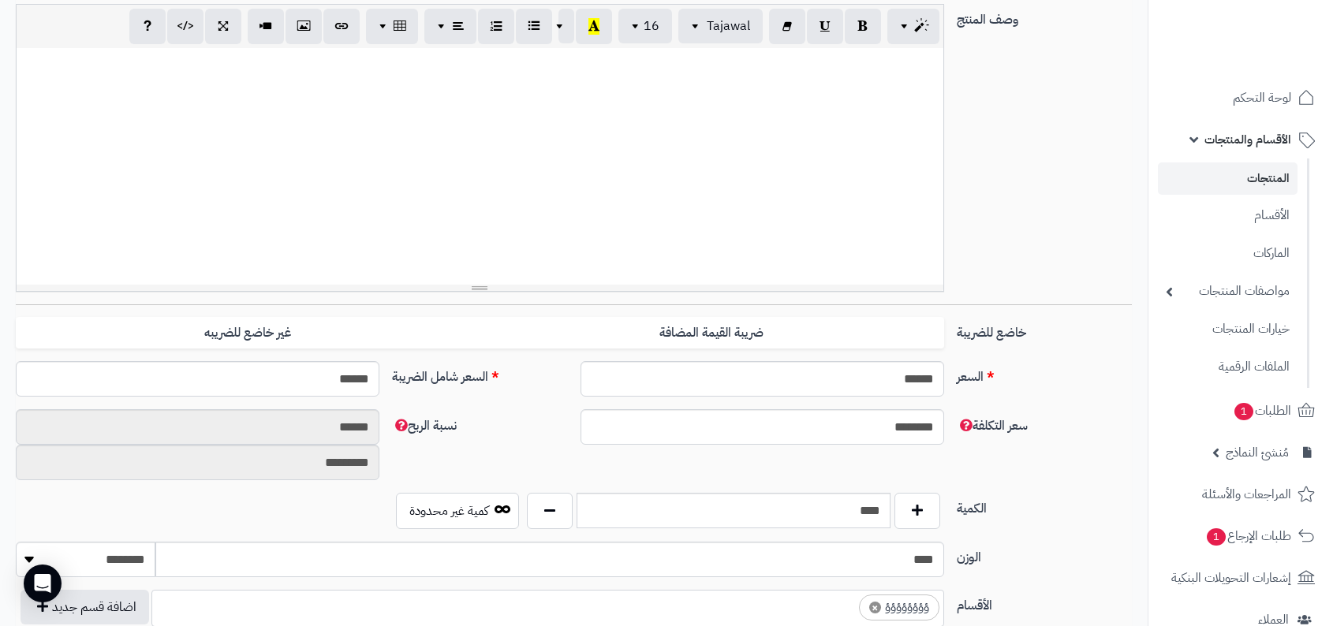
click at [846, 232] on div at bounding box center [480, 166] width 926 height 237
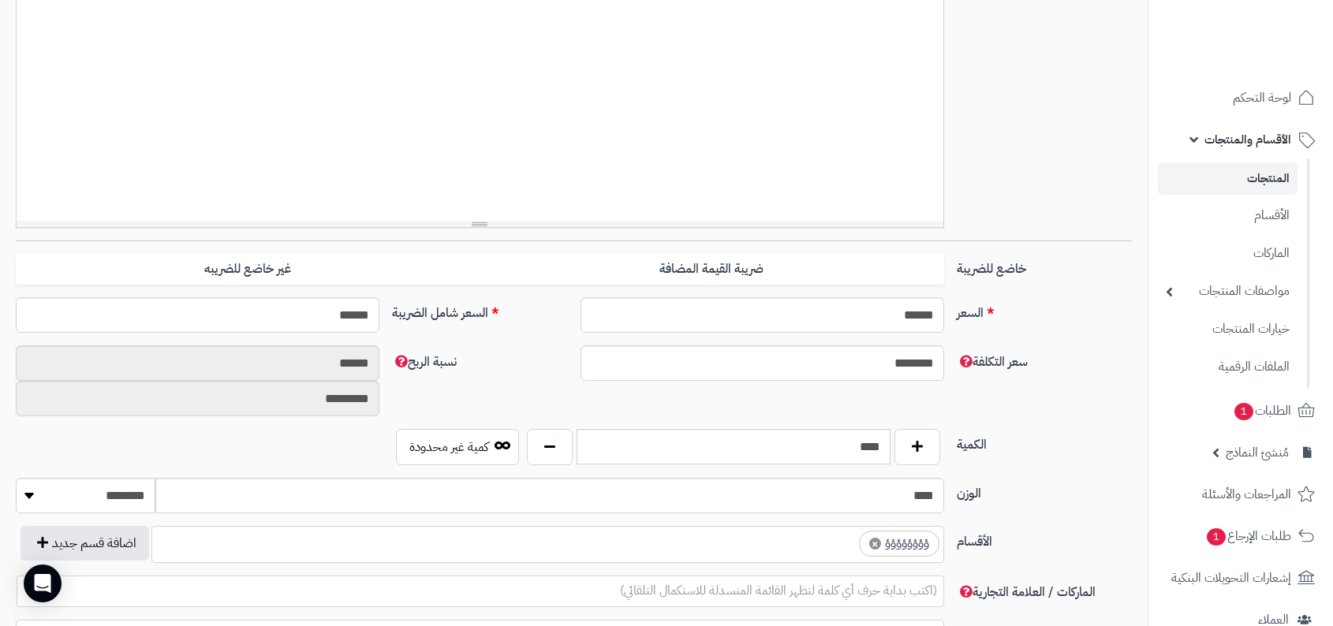
scroll to position [0, 0]
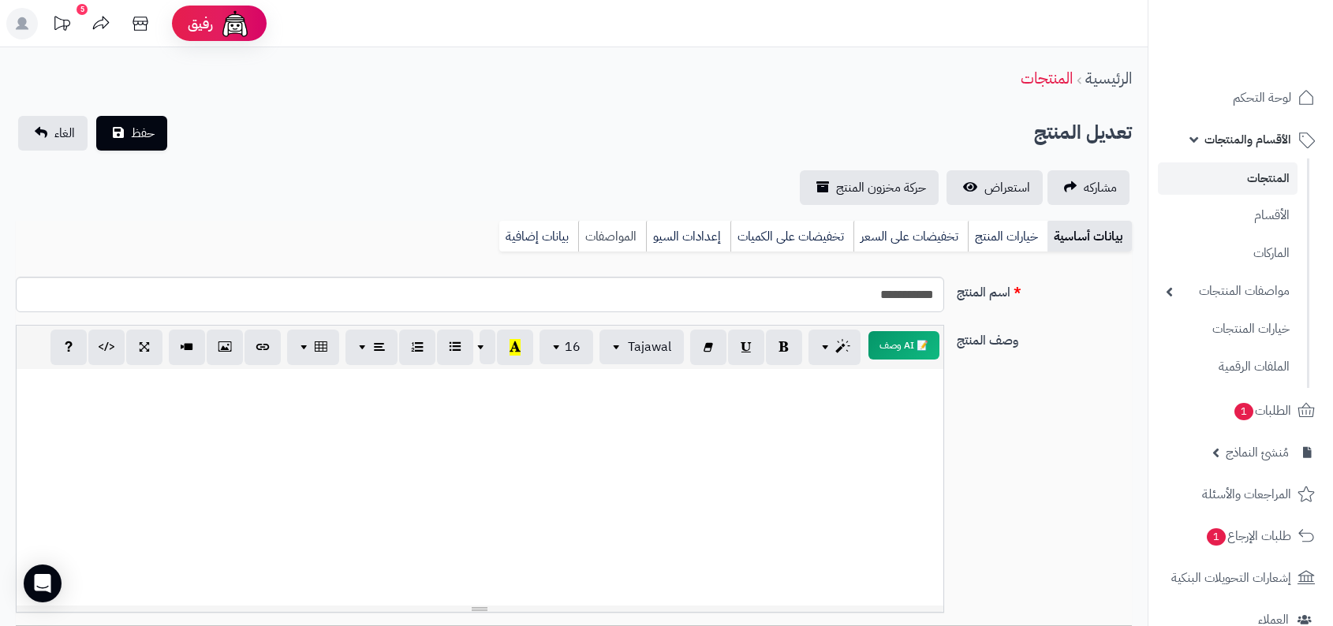
click at [601, 250] on link "المواصفات" at bounding box center [612, 237] width 68 height 32
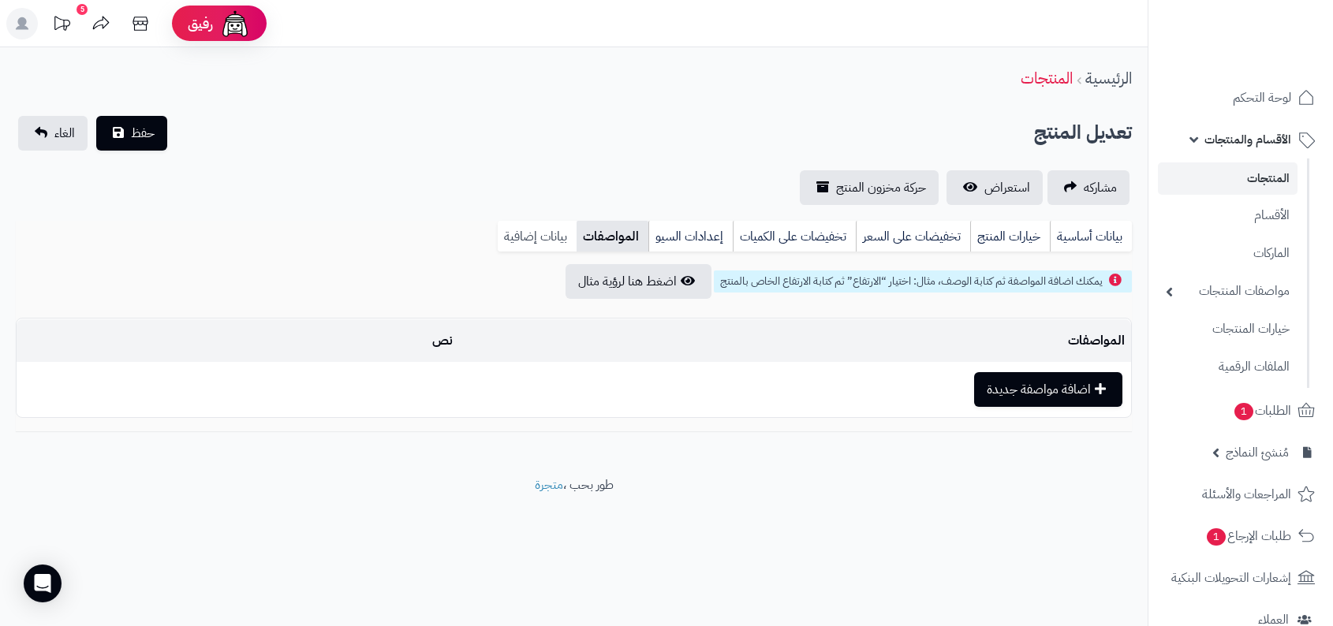
click at [562, 239] on link "بيانات إضافية" at bounding box center [537, 237] width 79 height 32
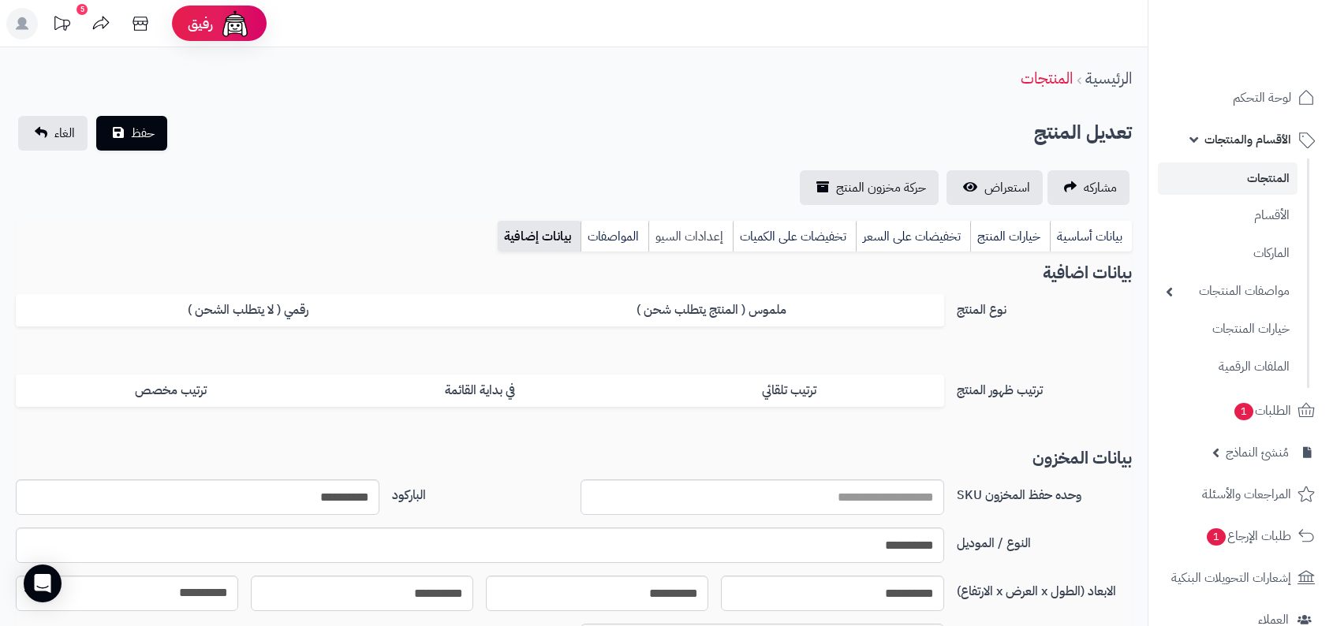
click at [689, 237] on link "إعدادات السيو" at bounding box center [690, 237] width 84 height 32
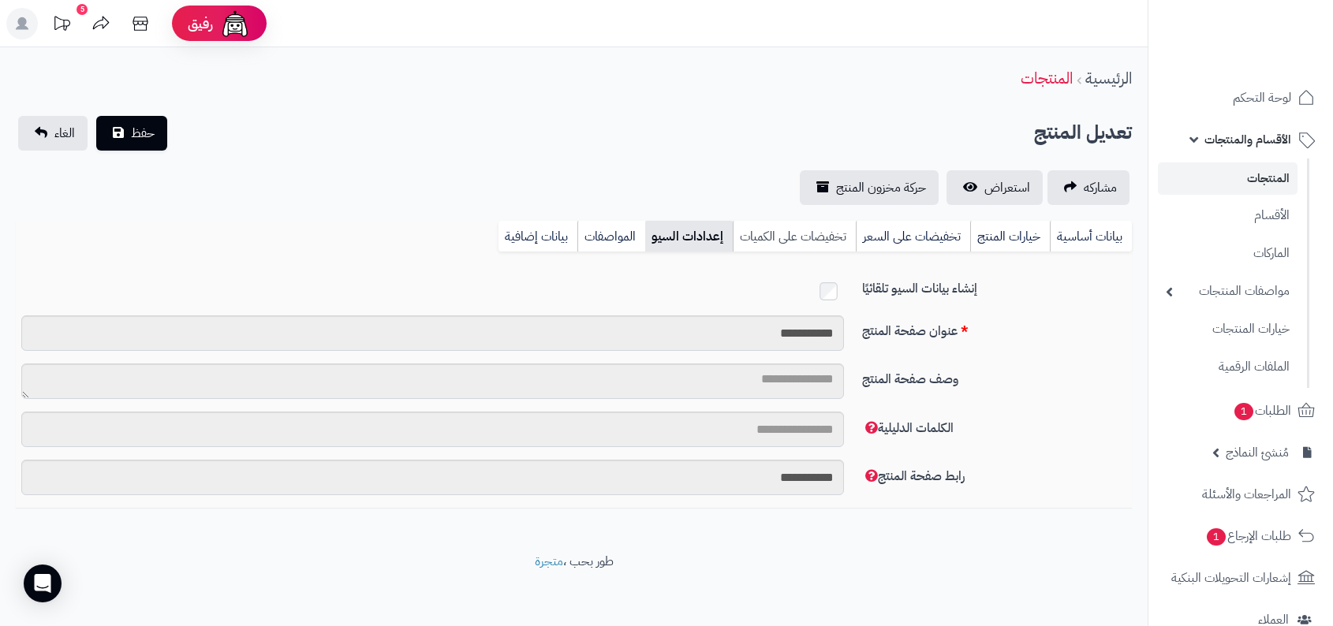
click at [744, 237] on link "تخفيضات على الكميات" at bounding box center [794, 237] width 123 height 32
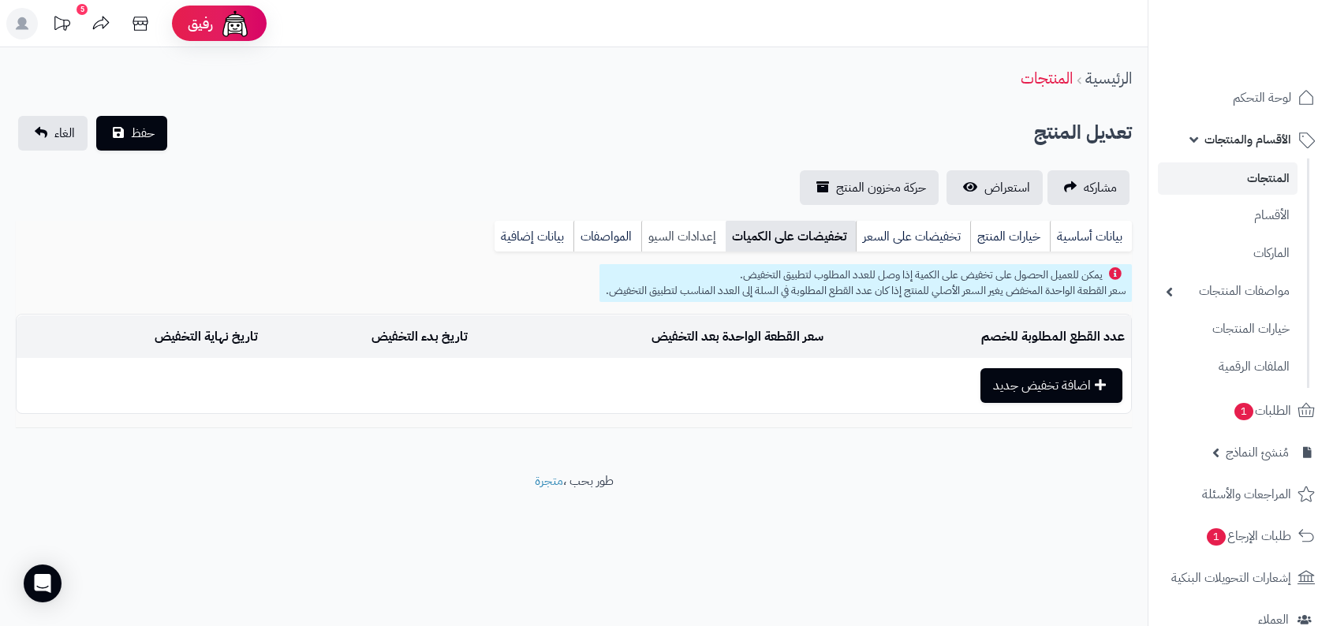
click at [684, 238] on link "إعدادات السيو" at bounding box center [683, 237] width 84 height 32
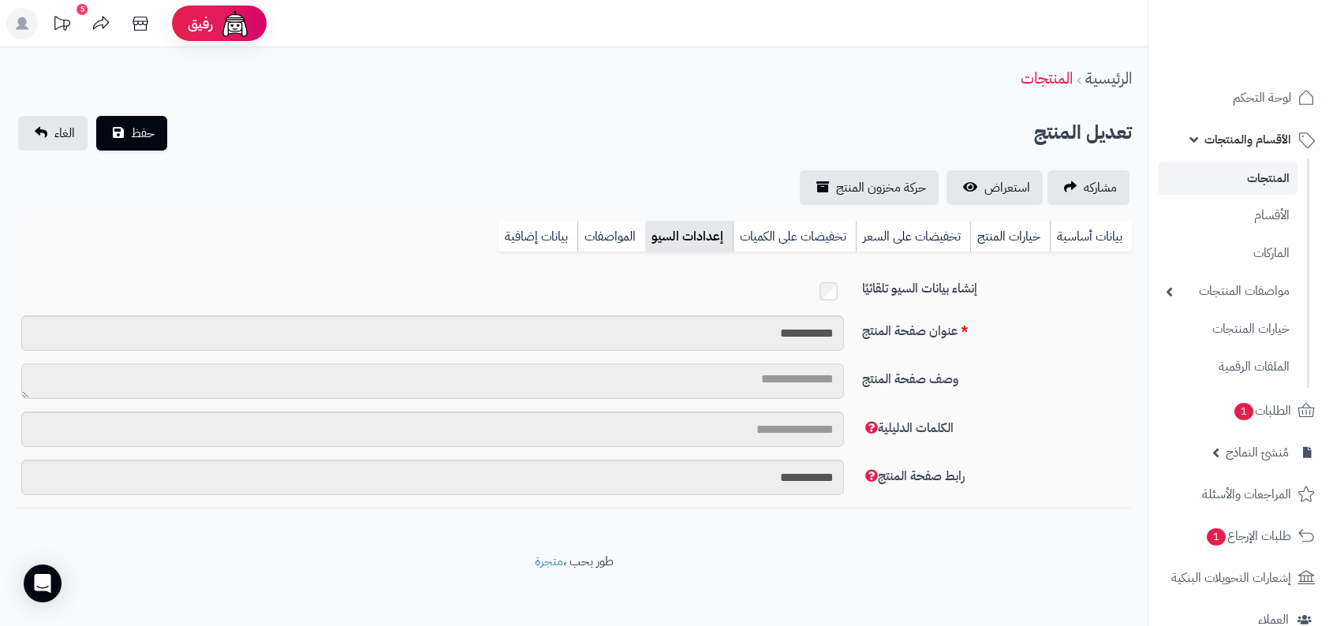
click at [756, 367] on textarea "وصف صفحة المنتج" at bounding box center [432, 381] width 823 height 35
click at [838, 289] on div at bounding box center [432, 291] width 846 height 23
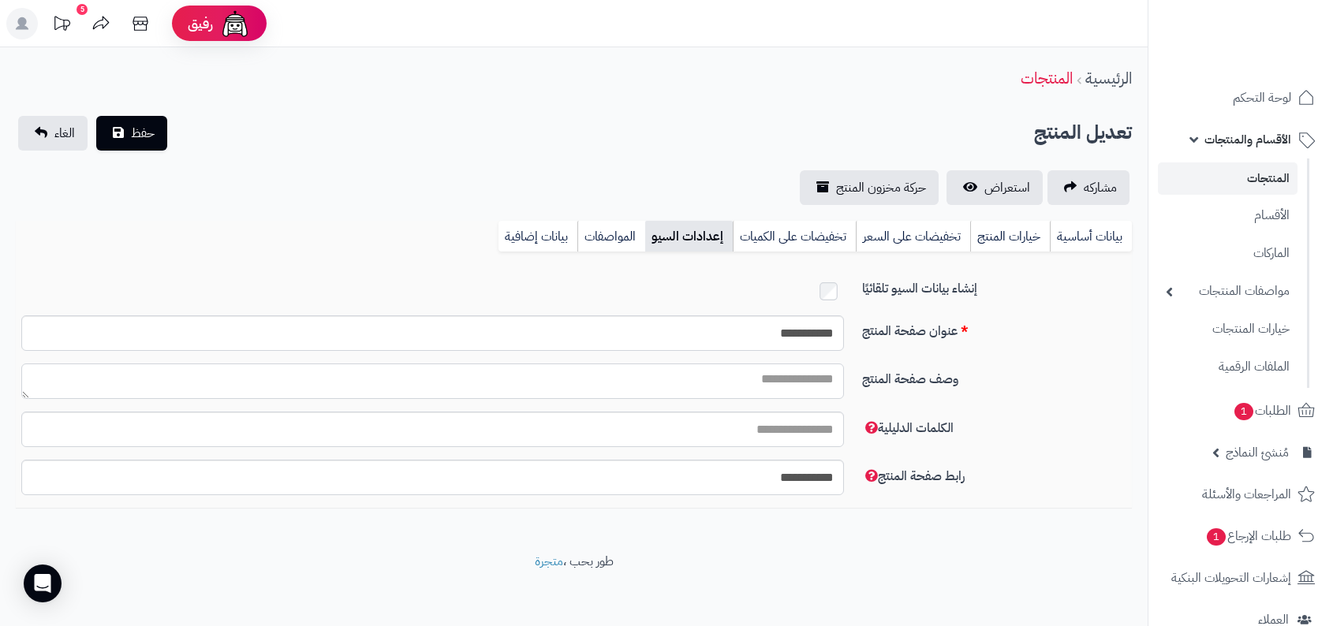
click at [796, 373] on textarea "وصف صفحة المنتج" at bounding box center [432, 381] width 823 height 35
type textarea "****"
type textarea "**"
type textarea "****"
click at [1201, 106] on link "لوحة التحكم" at bounding box center [1241, 98] width 166 height 38
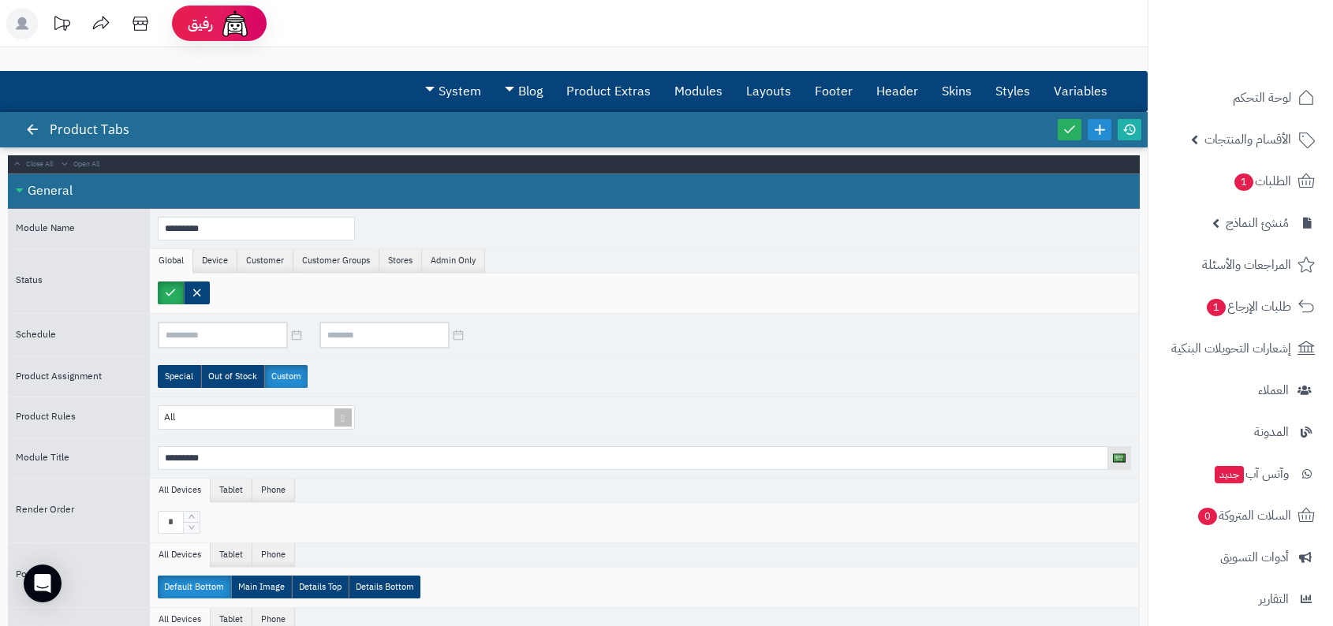
scroll to position [480, 0]
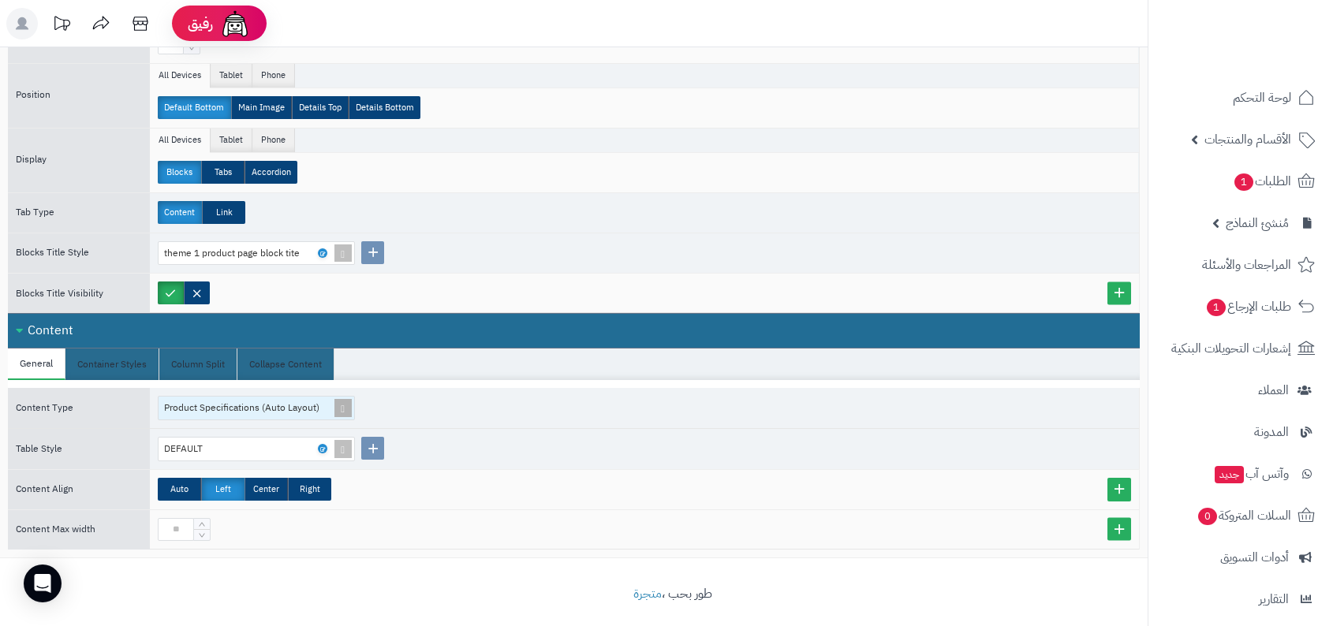
click at [300, 402] on span "Product Specifications (Auto Layout)" at bounding box center [241, 408] width 155 height 14
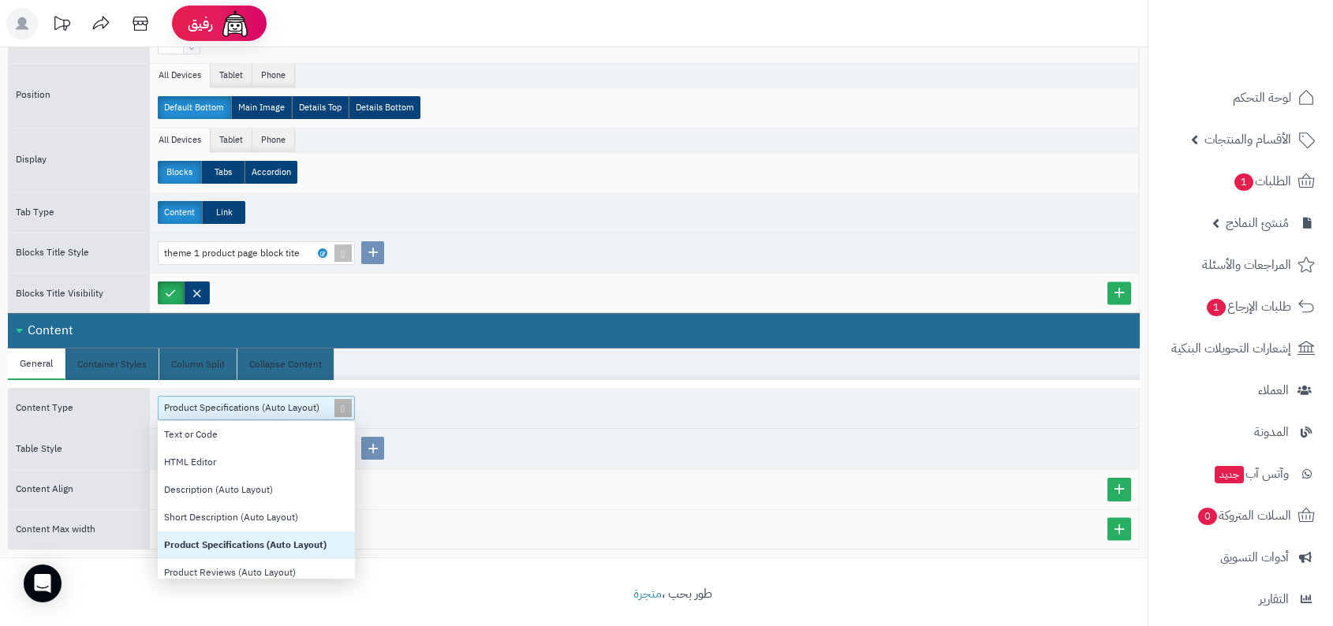
scroll to position [158, 197]
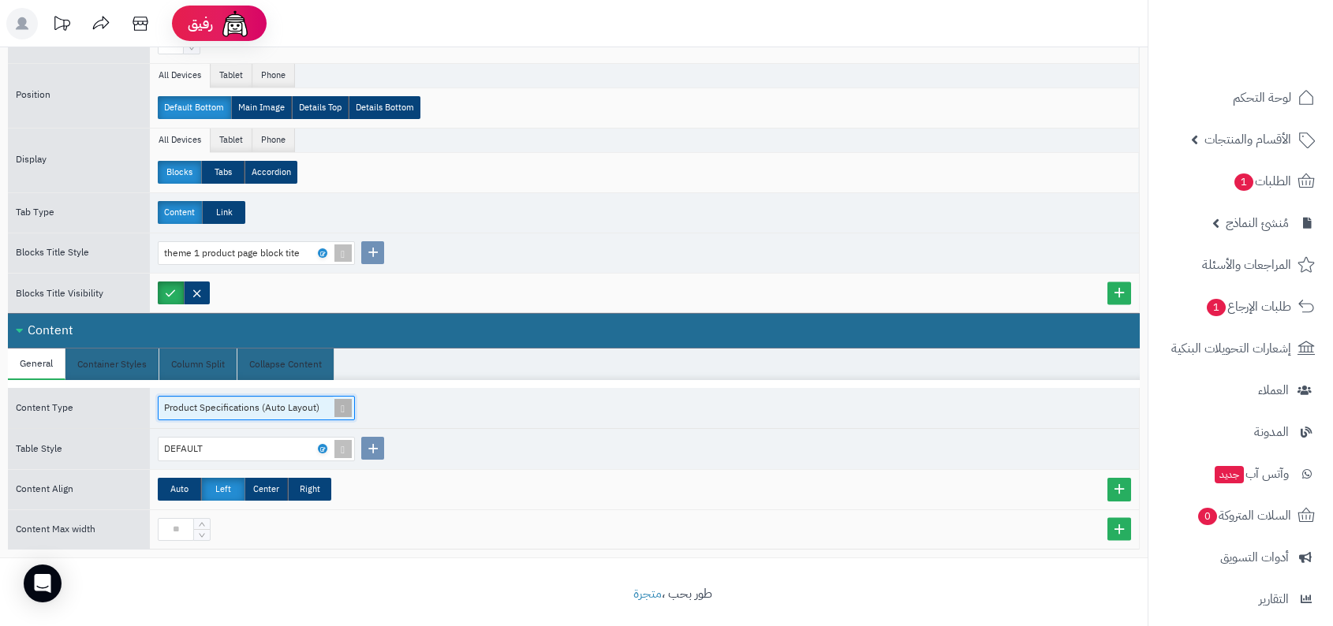
click at [335, 402] on span at bounding box center [343, 408] width 22 height 23
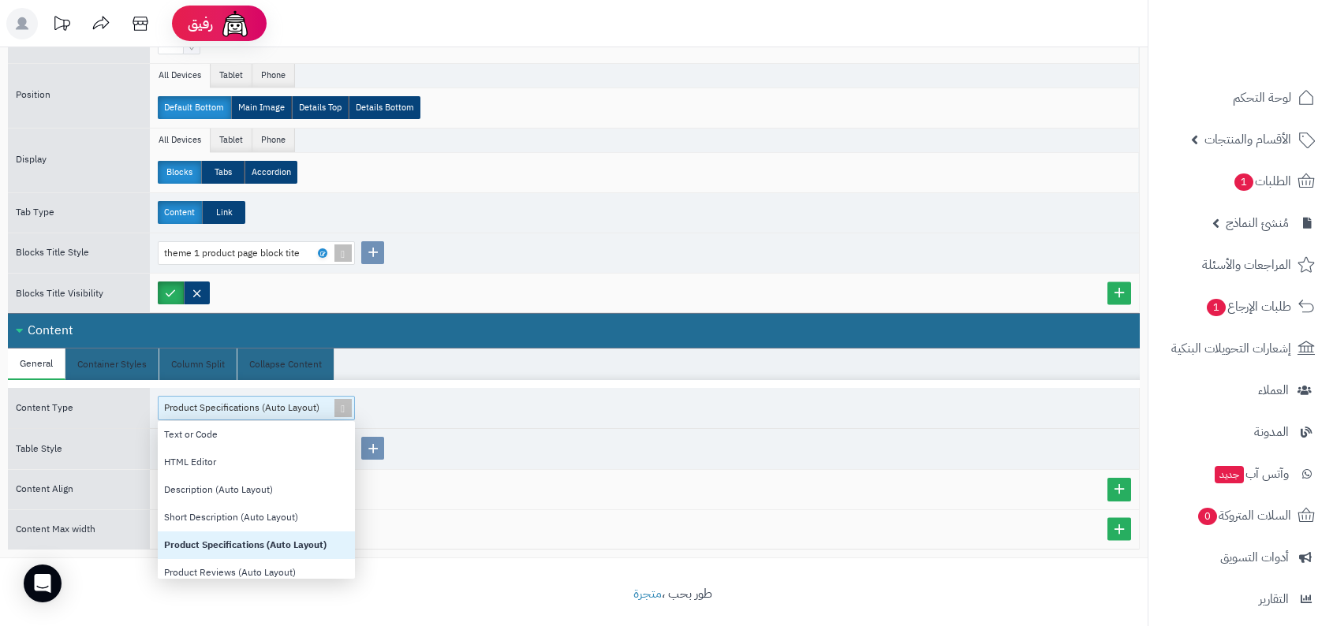
click at [401, 416] on div "Product Specifications (Auto Layout) Text or Code HTML Editor Description (Auto…" at bounding box center [644, 408] width 989 height 40
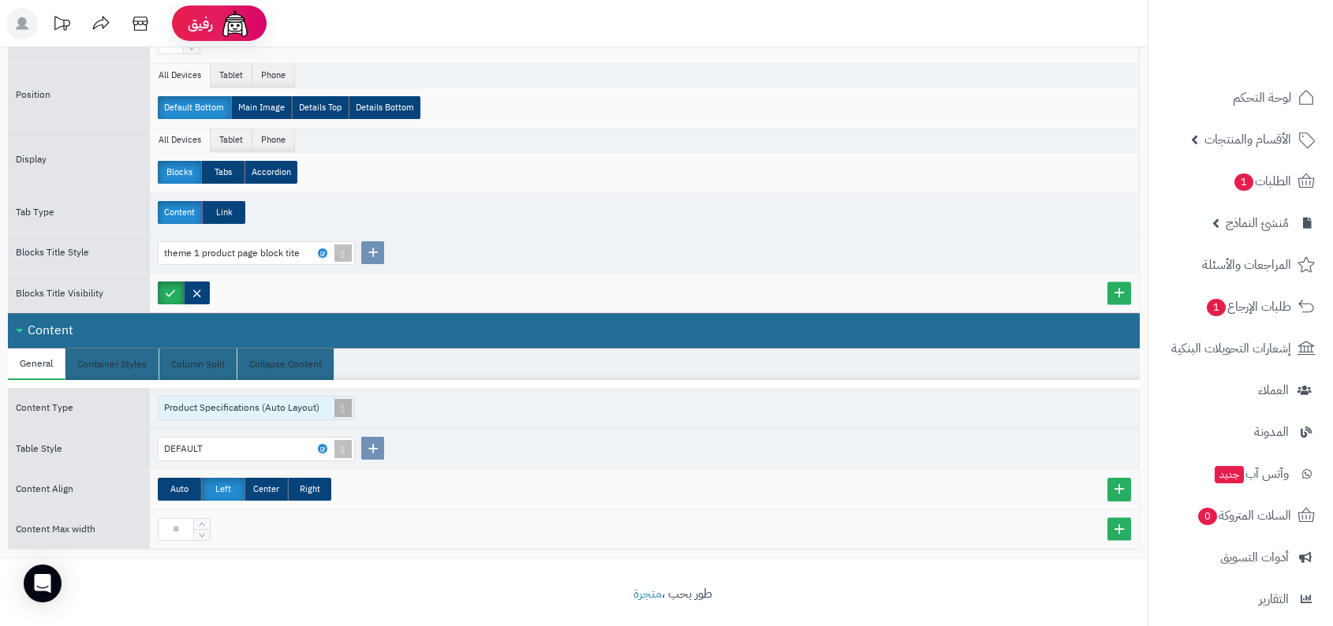
click at [334, 400] on span at bounding box center [343, 408] width 22 height 23
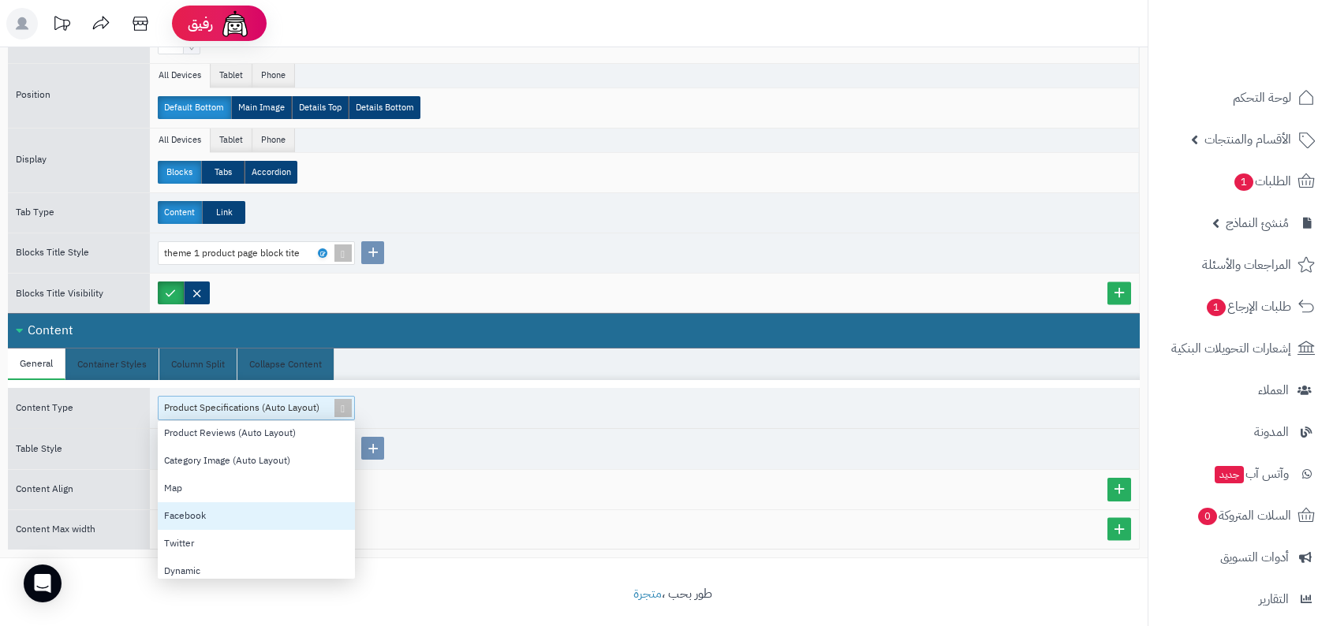
scroll to position [146, 0]
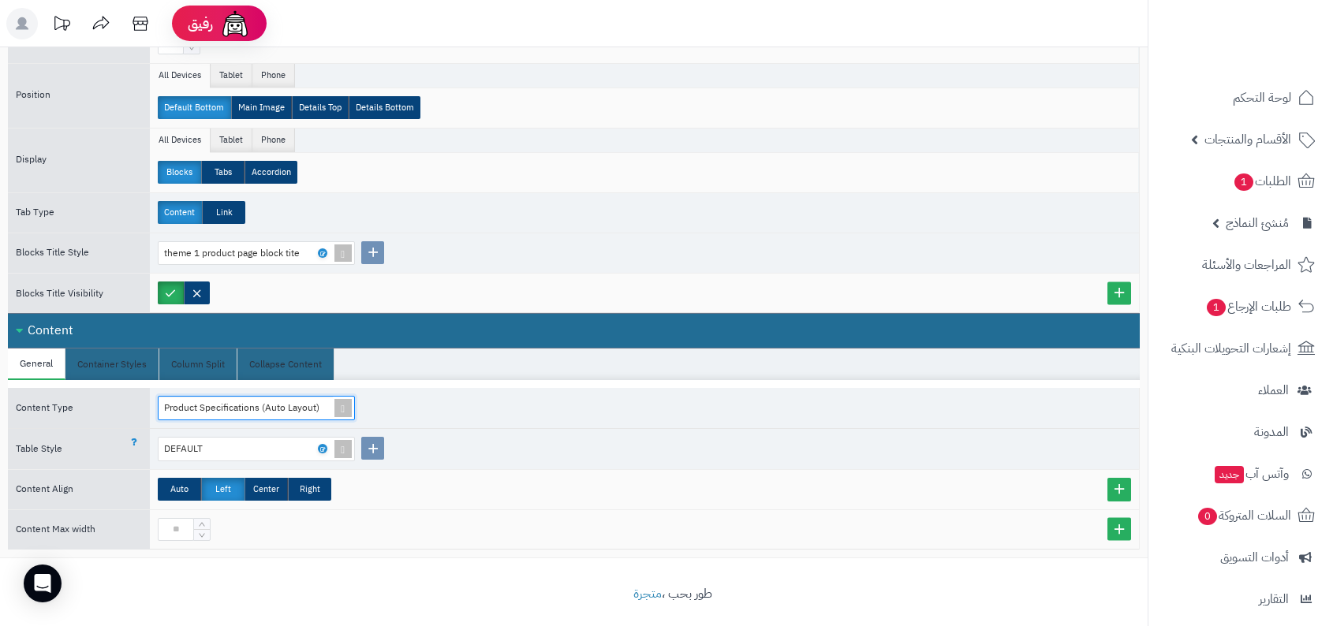
click at [534, 429] on div "DEFAULT" at bounding box center [644, 449] width 989 height 40
click at [327, 397] on div "Product Specifications (Auto Layout)" at bounding box center [250, 408] width 182 height 23
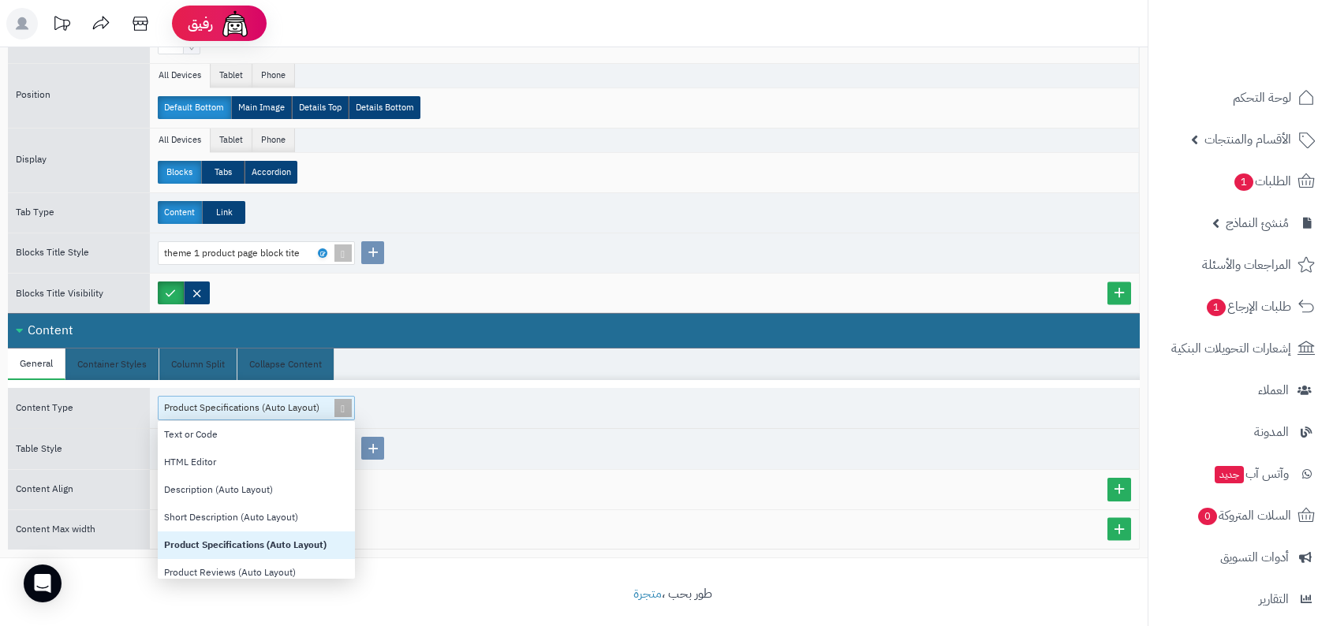
scroll to position [158, 197]
click at [293, 476] on div "Description (Auto Layout)" at bounding box center [256, 490] width 197 height 28
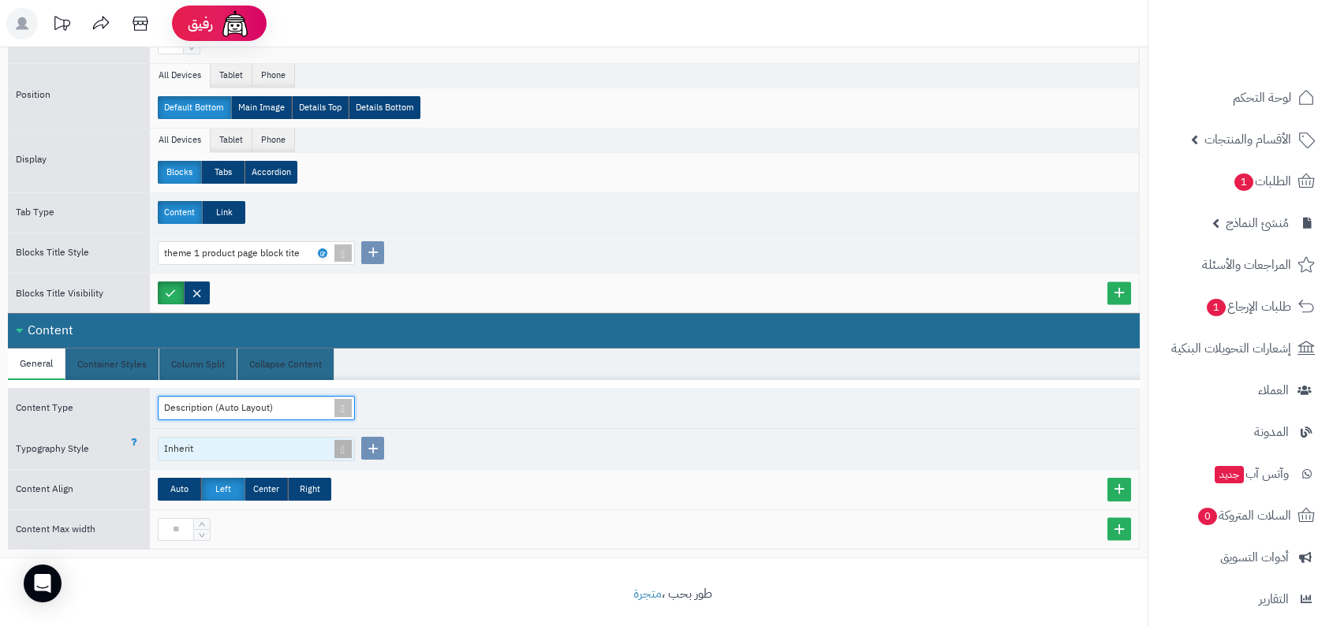
click at [285, 447] on div "Inherit" at bounding box center [249, 449] width 171 height 22
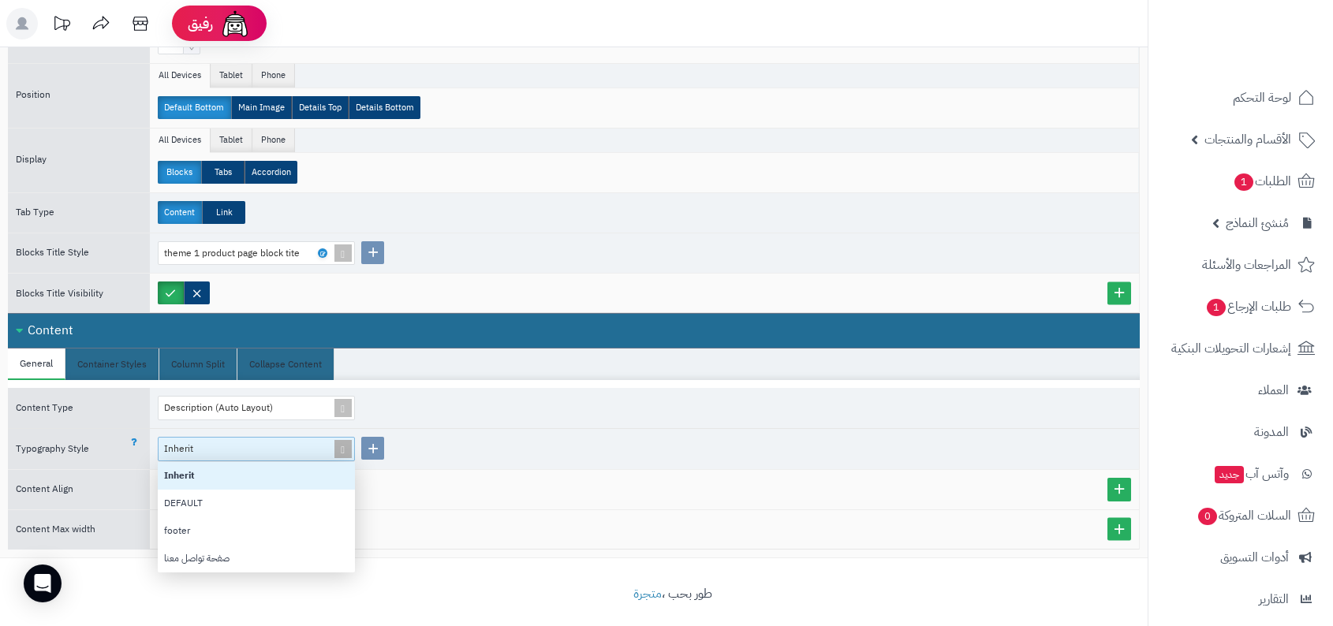
scroll to position [110, 197]
click at [423, 391] on div "Description (Auto Layout)" at bounding box center [644, 408] width 989 height 40
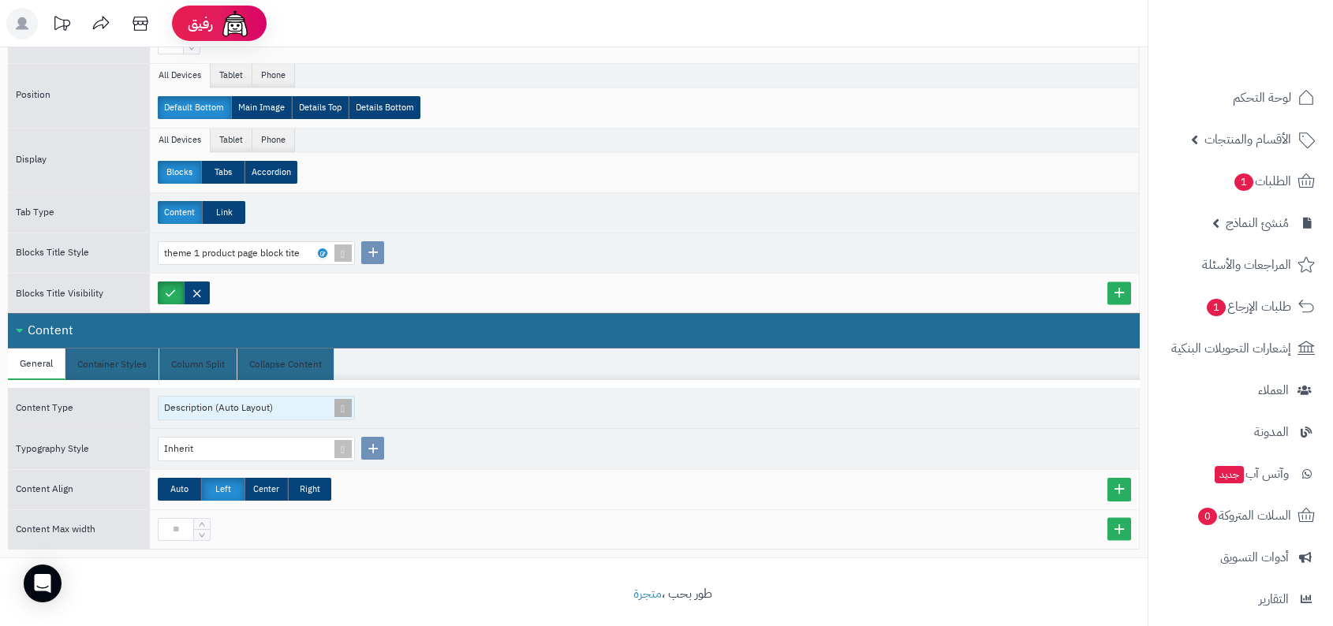
click at [318, 398] on div "Description (Auto Layout)" at bounding box center [250, 408] width 182 height 23
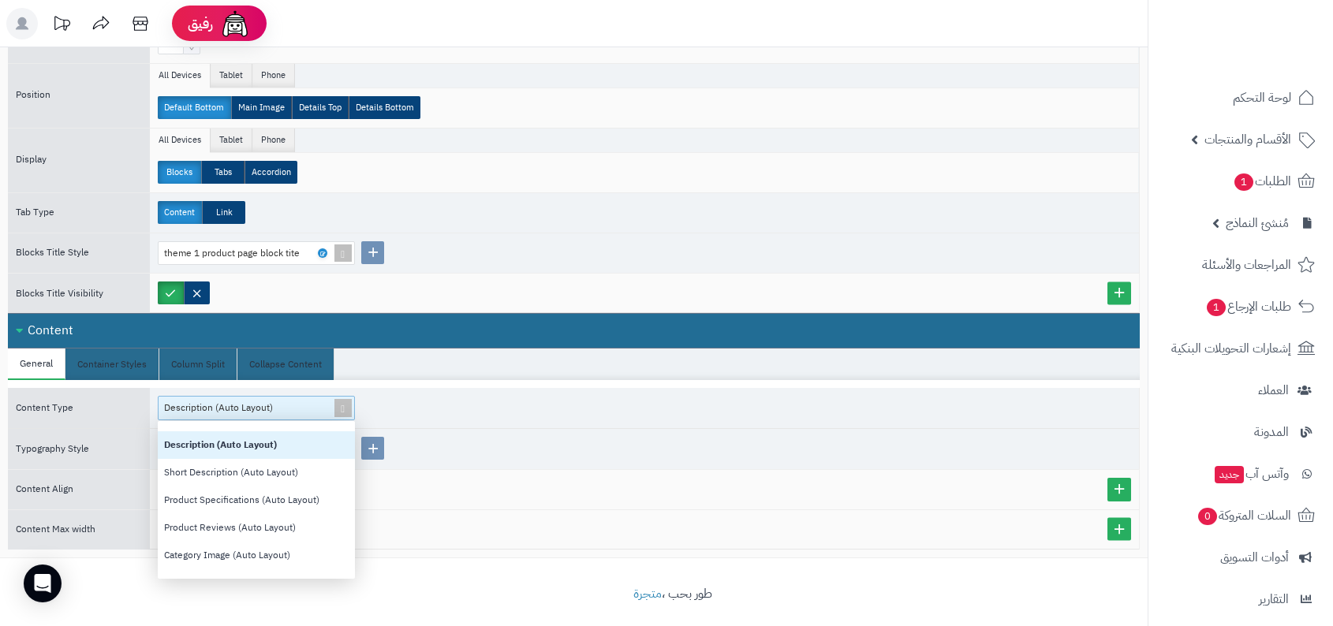
scroll to position [48, 0]
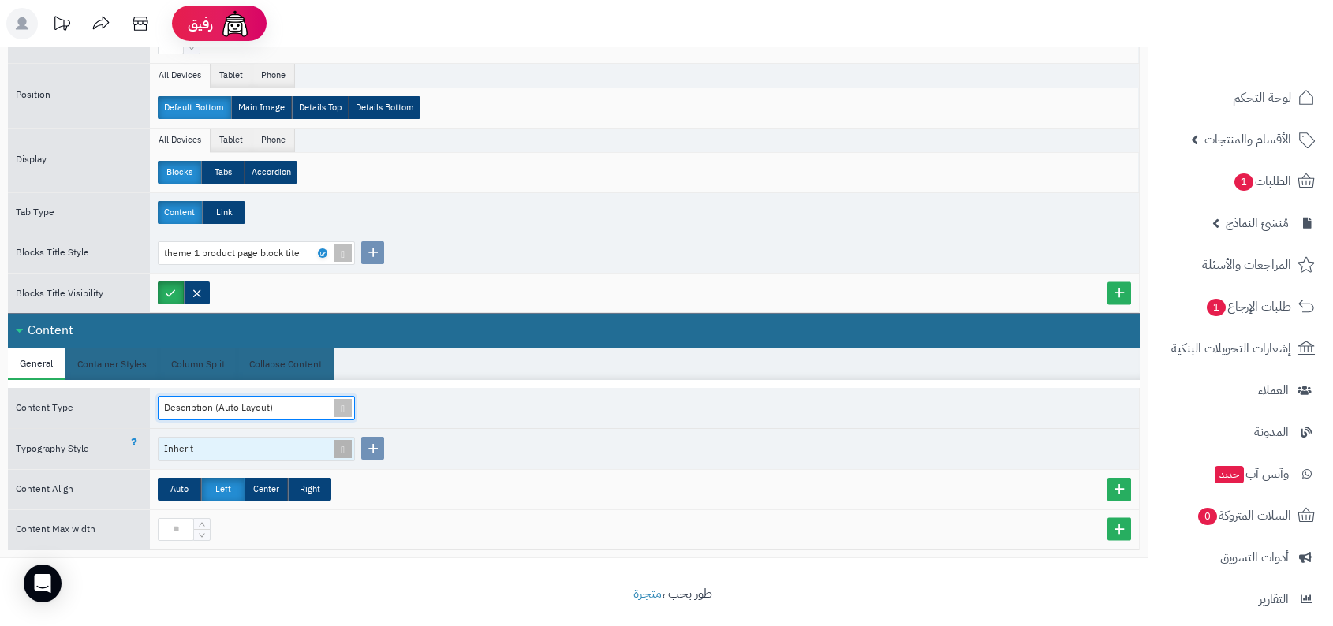
click at [334, 442] on span at bounding box center [343, 449] width 22 height 23
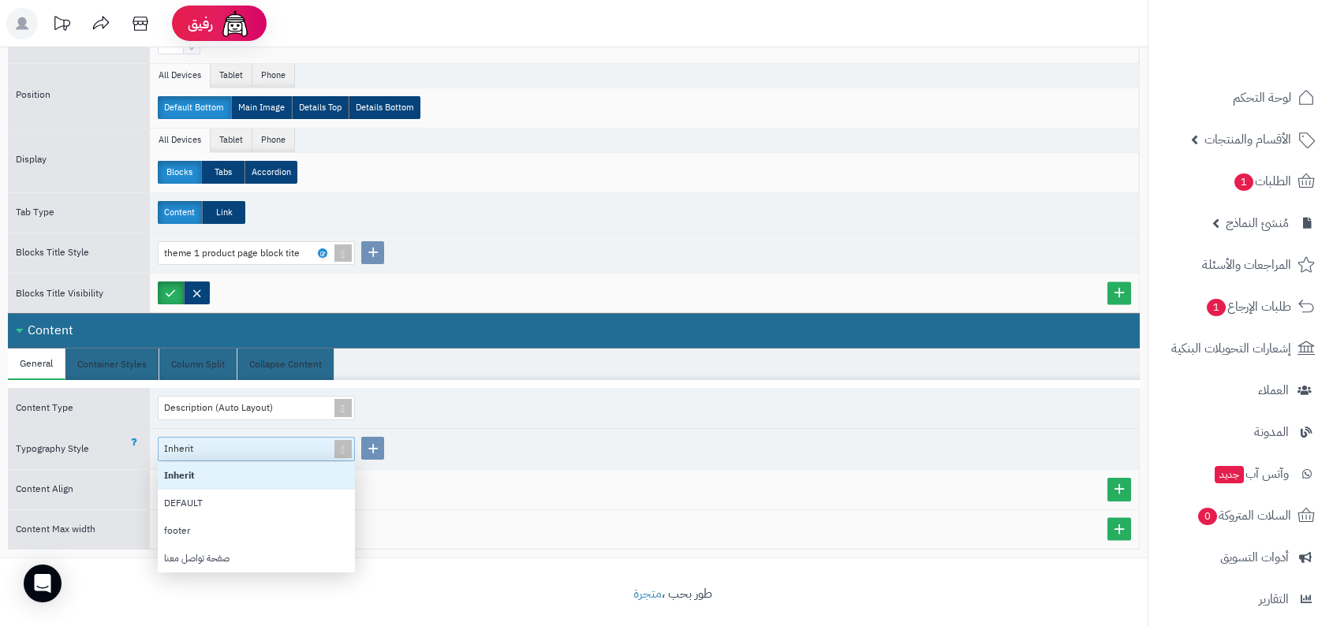
scroll to position [110, 197]
click at [355, 406] on div "Description (Auto Layout)" at bounding box center [644, 408] width 989 height 40
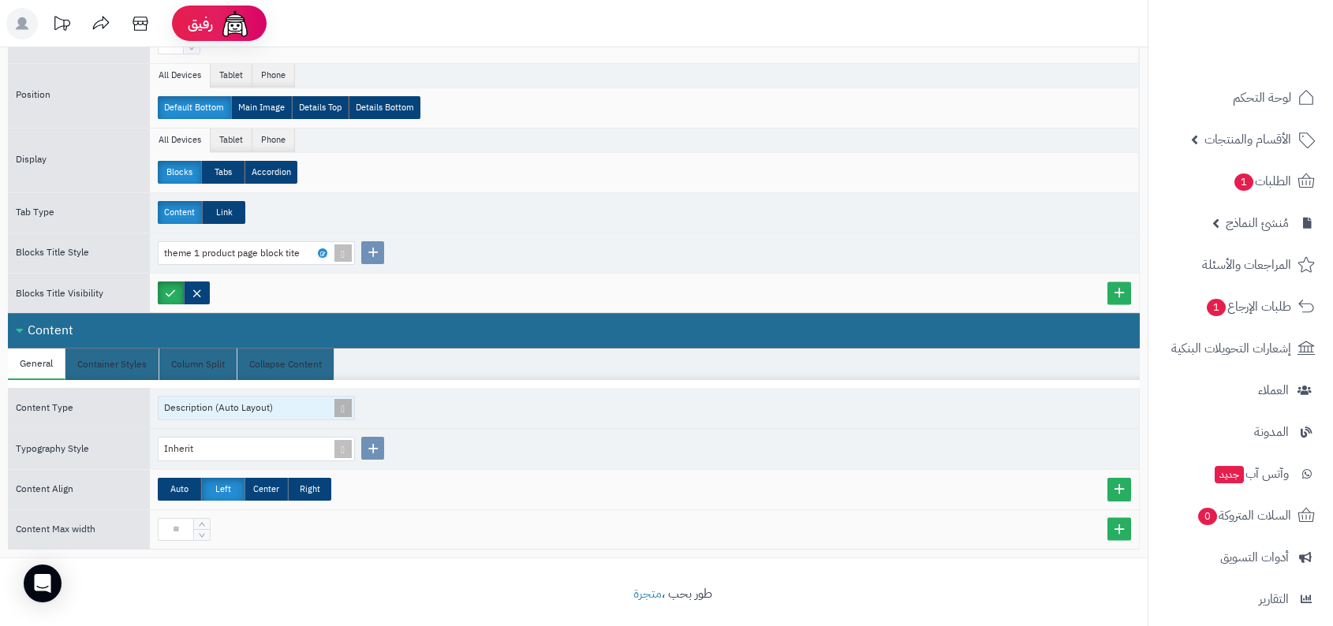
click at [326, 400] on div "Description (Auto Layout)" at bounding box center [250, 408] width 182 height 23
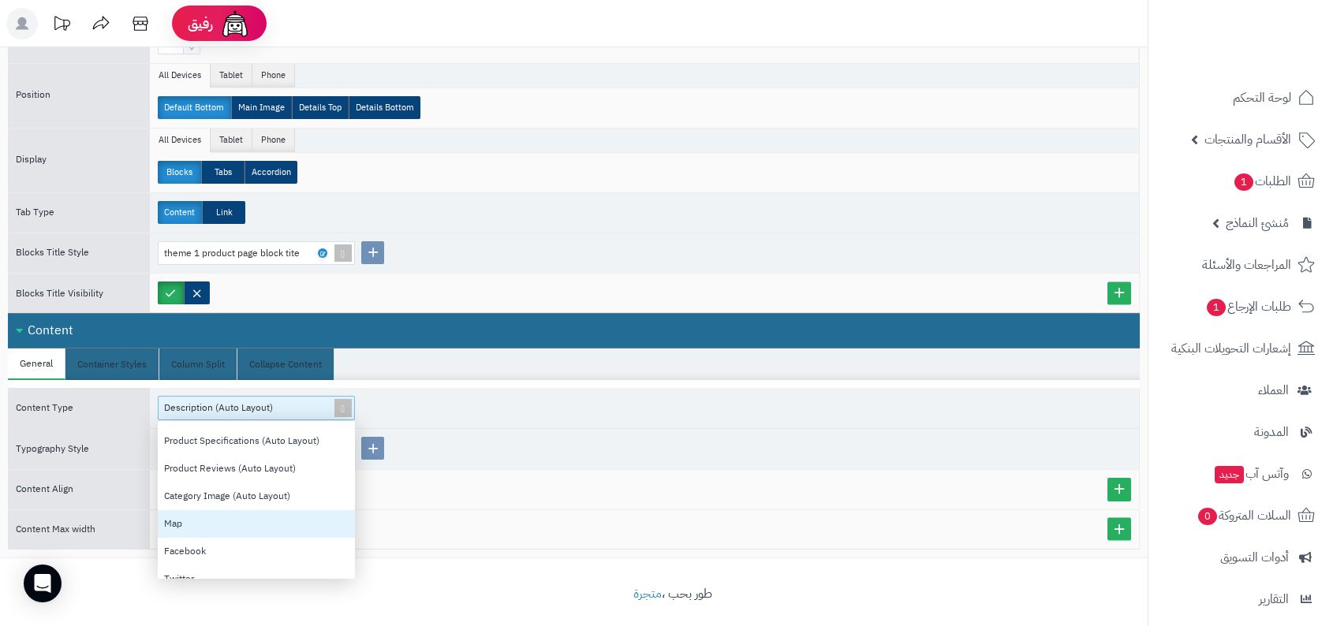
scroll to position [146, 0]
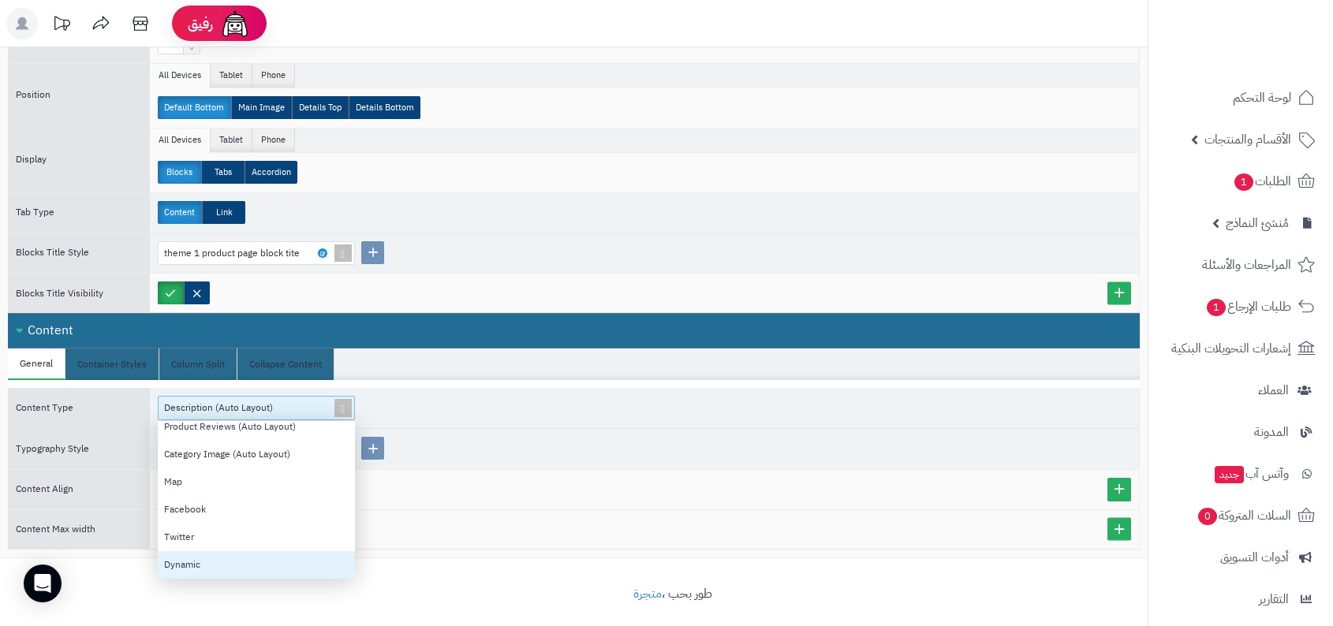
click at [266, 553] on div "Dynamic" at bounding box center [256, 565] width 197 height 28
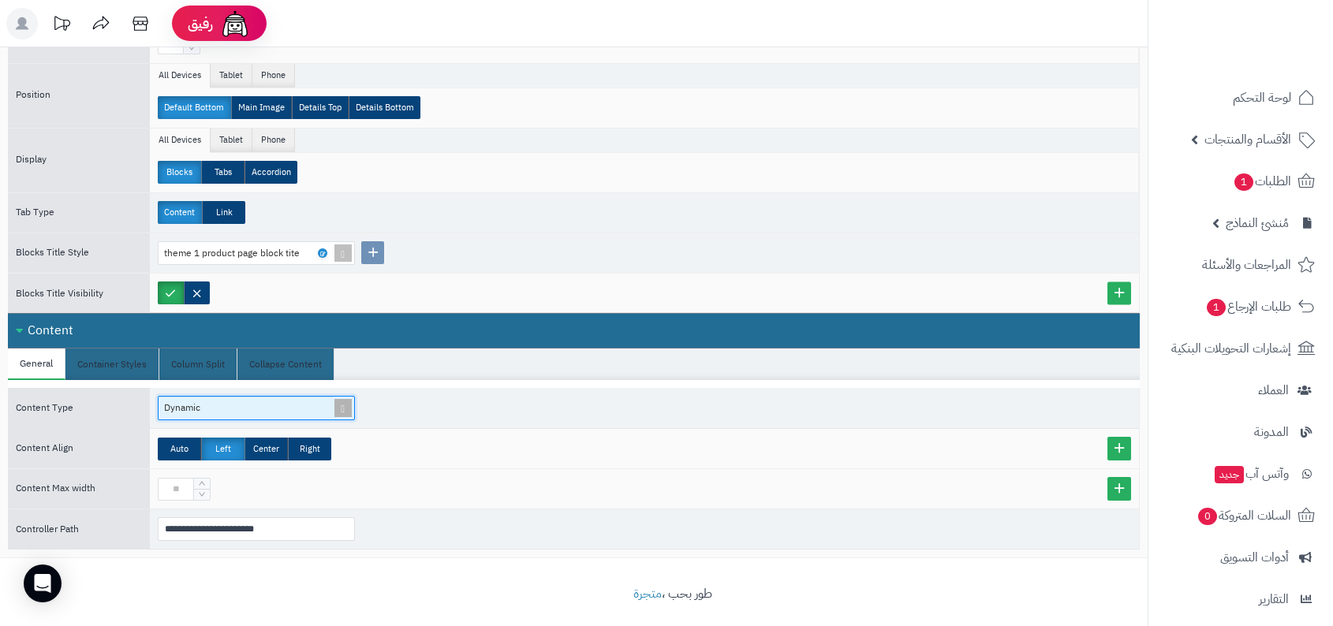
click at [338, 398] on span at bounding box center [343, 408] width 22 height 23
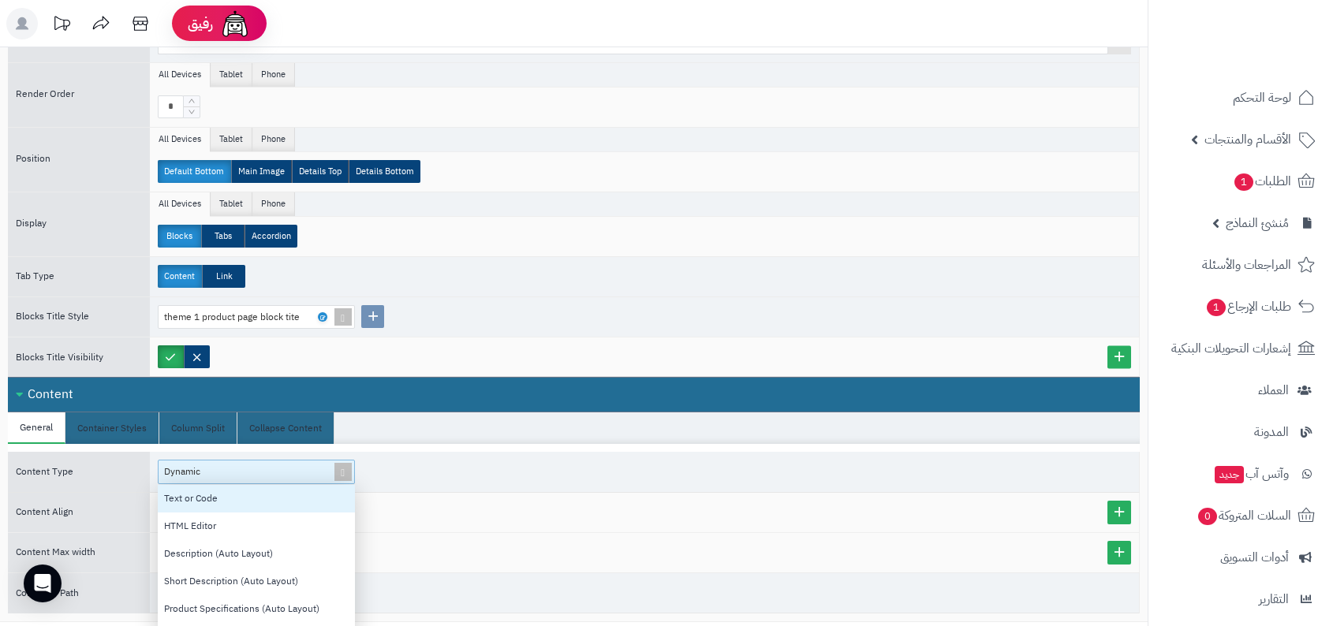
scroll to position [0, 0]
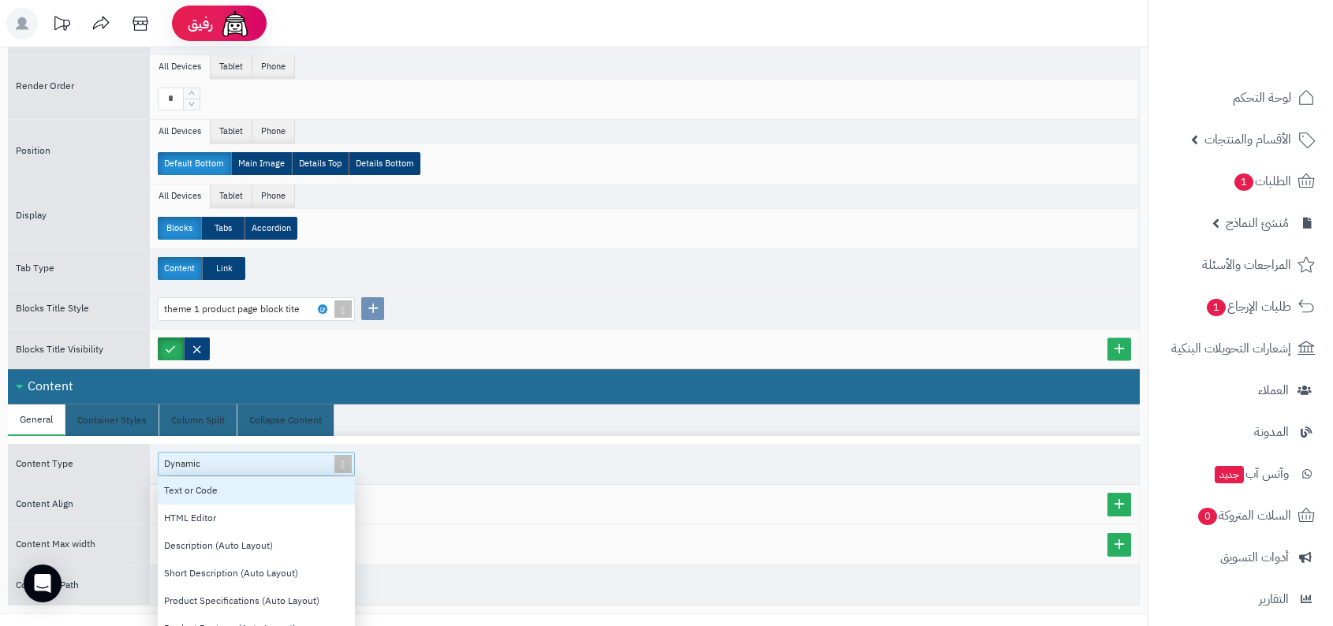
click at [271, 505] on div "HTML Editor" at bounding box center [256, 519] width 197 height 28
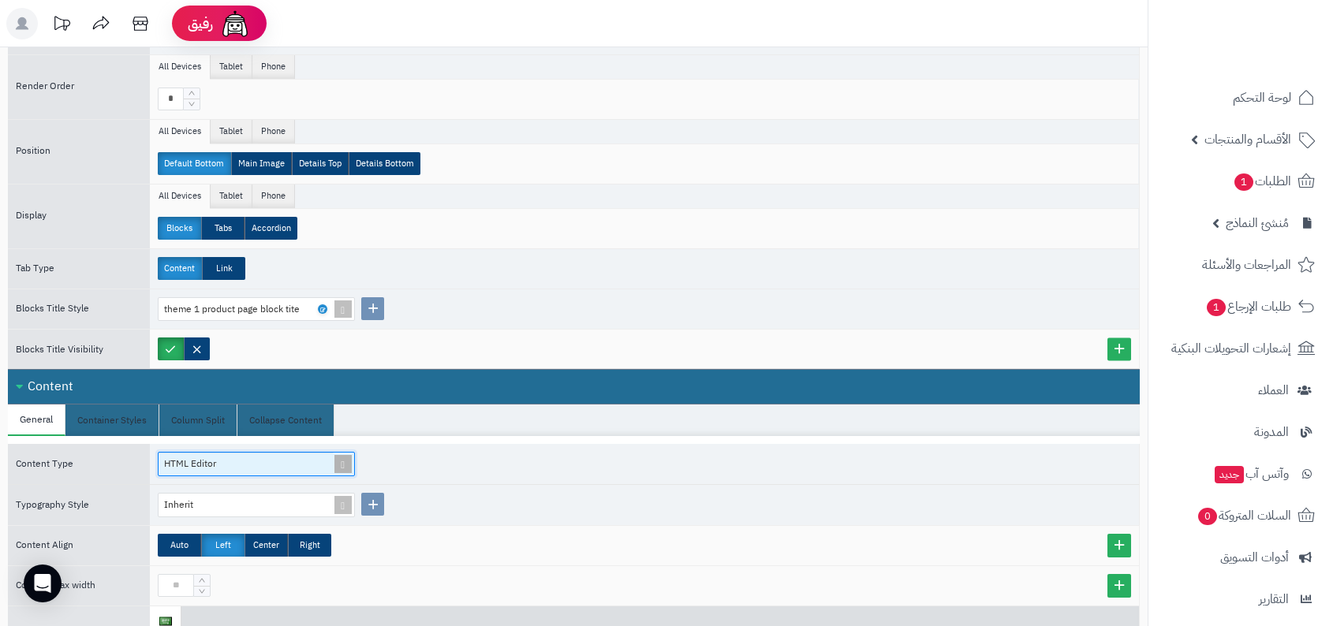
click at [301, 453] on div "HTML Editor" at bounding box center [250, 464] width 182 height 23
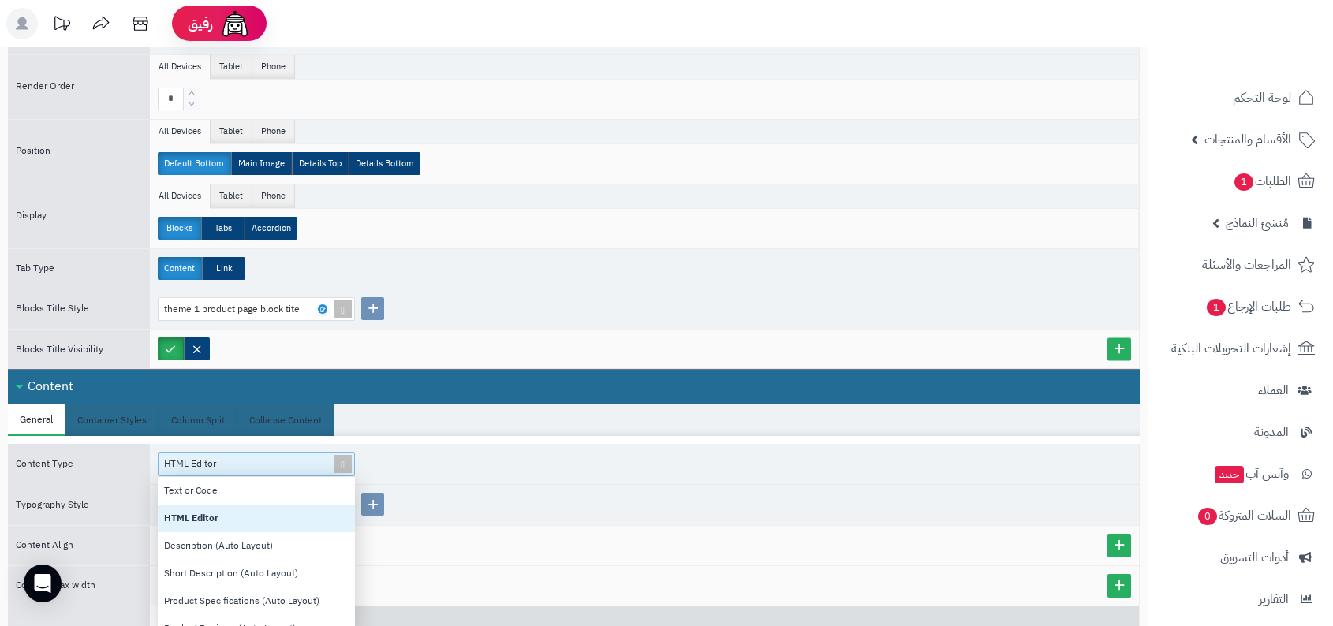
click at [264, 490] on div "Text or Code" at bounding box center [256, 491] width 197 height 28
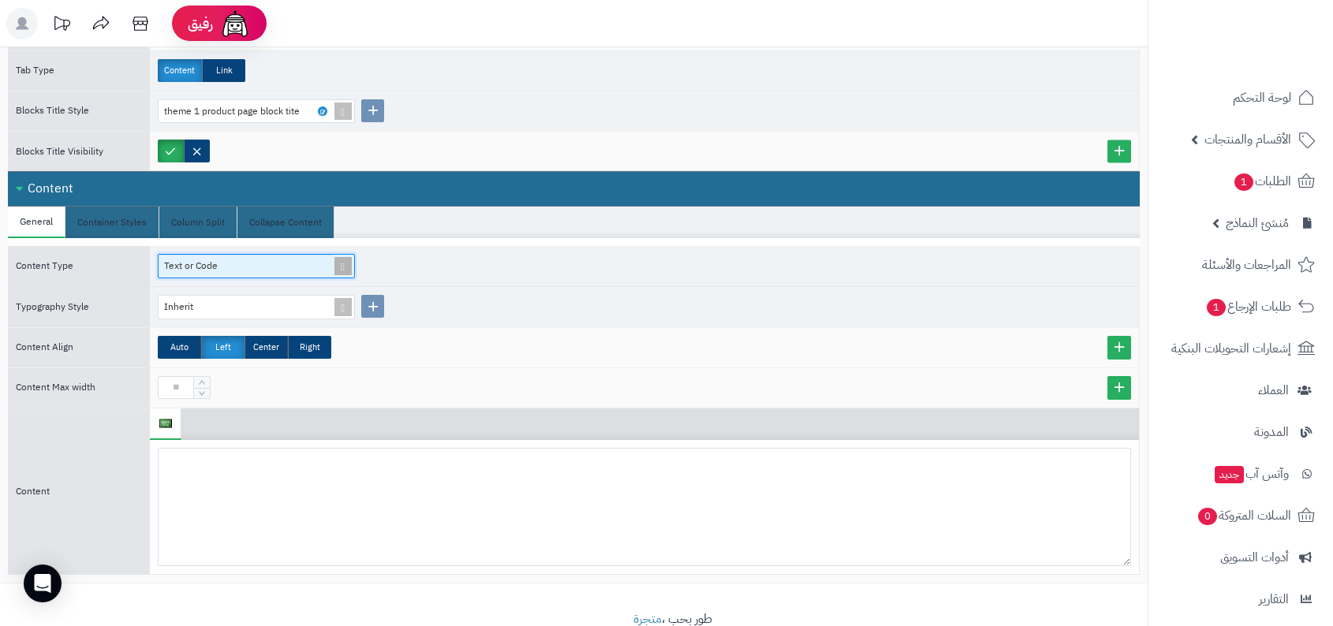
click at [346, 255] on span at bounding box center [343, 266] width 22 height 23
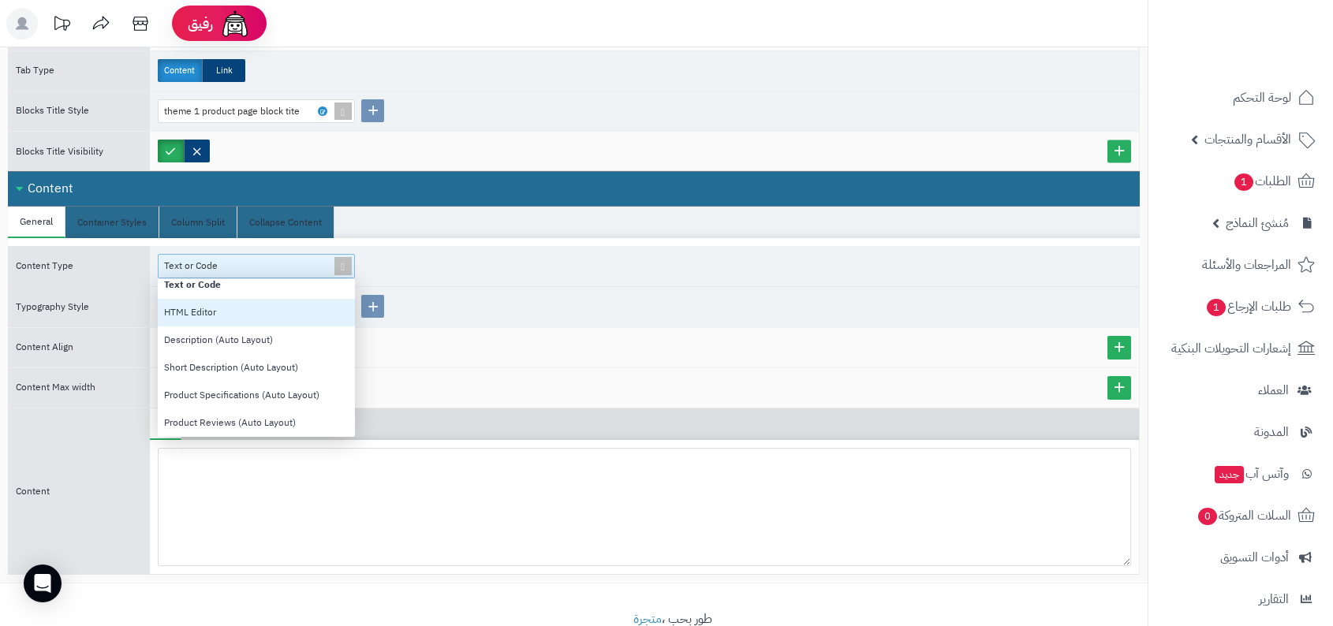
click at [243, 309] on div "HTML Editor" at bounding box center [256, 313] width 197 height 28
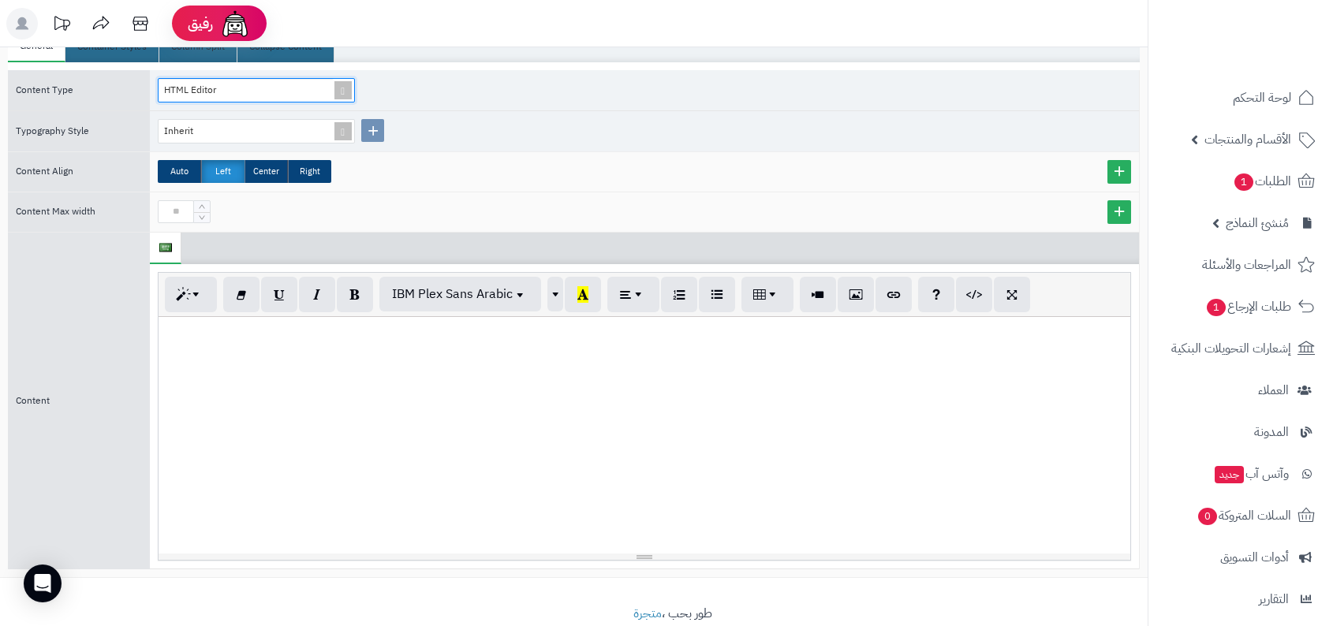
click at [922, 364] on div at bounding box center [645, 435] width 972 height 237
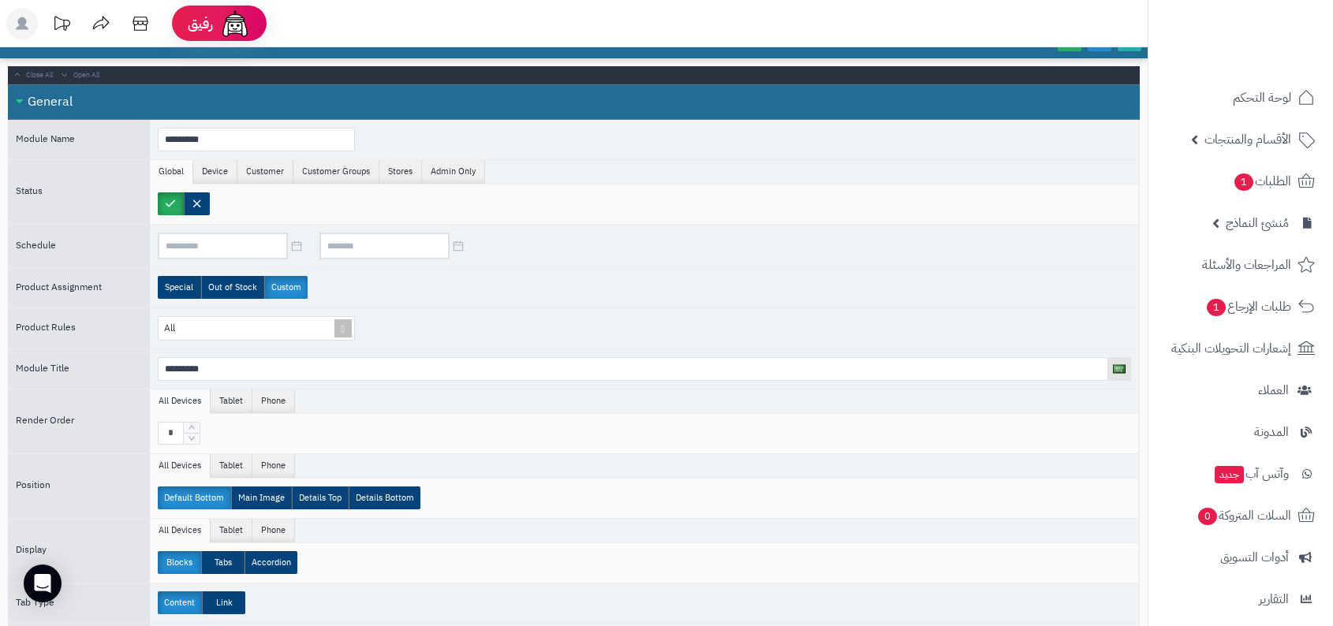
scroll to position [99, 0]
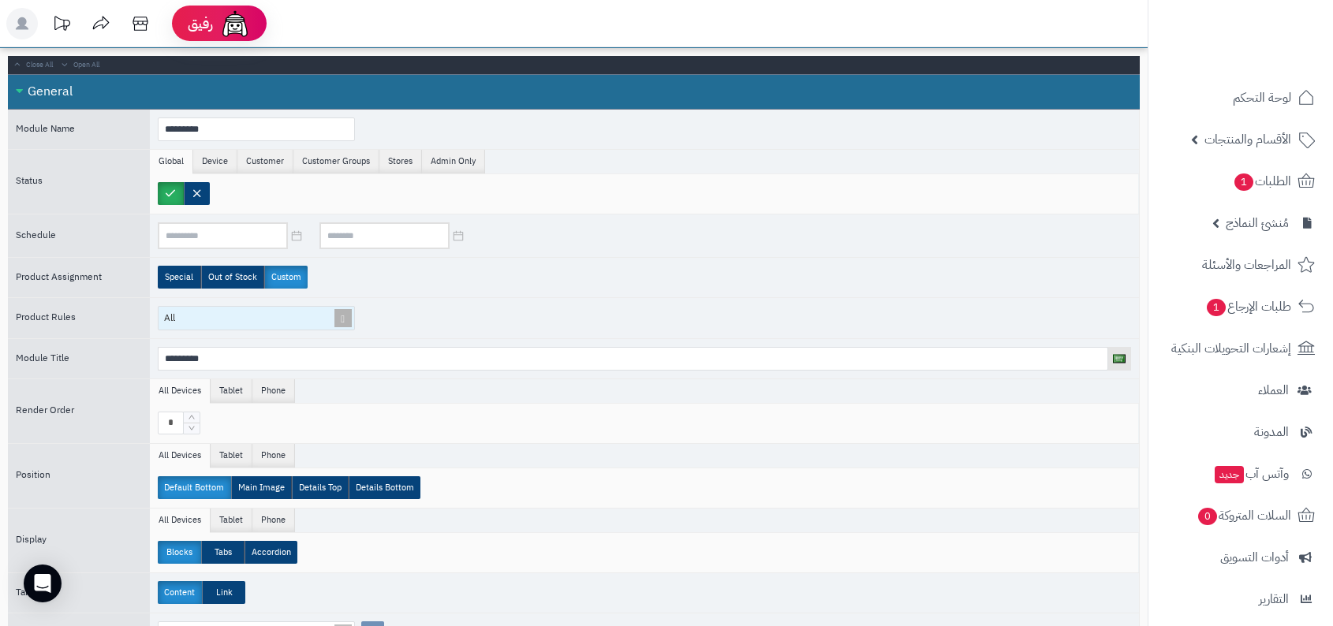
click at [282, 320] on div "All" at bounding box center [250, 318] width 182 height 23
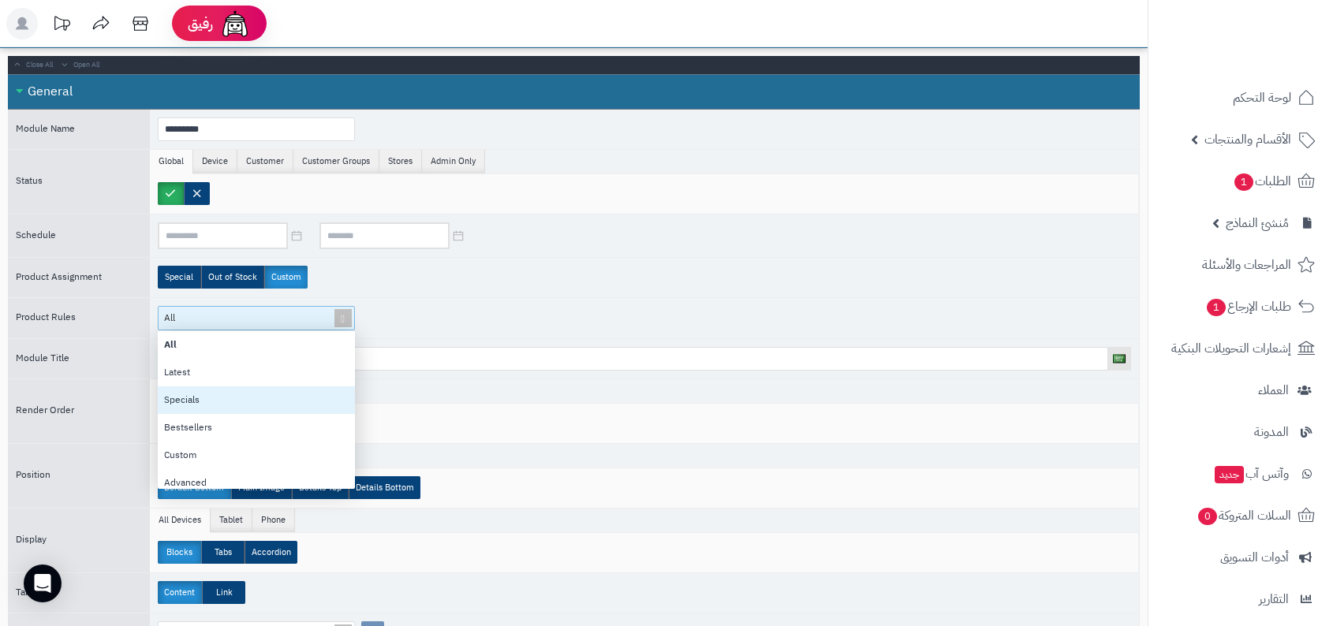
scroll to position [8, 0]
click at [283, 435] on div "Custom" at bounding box center [256, 448] width 197 height 28
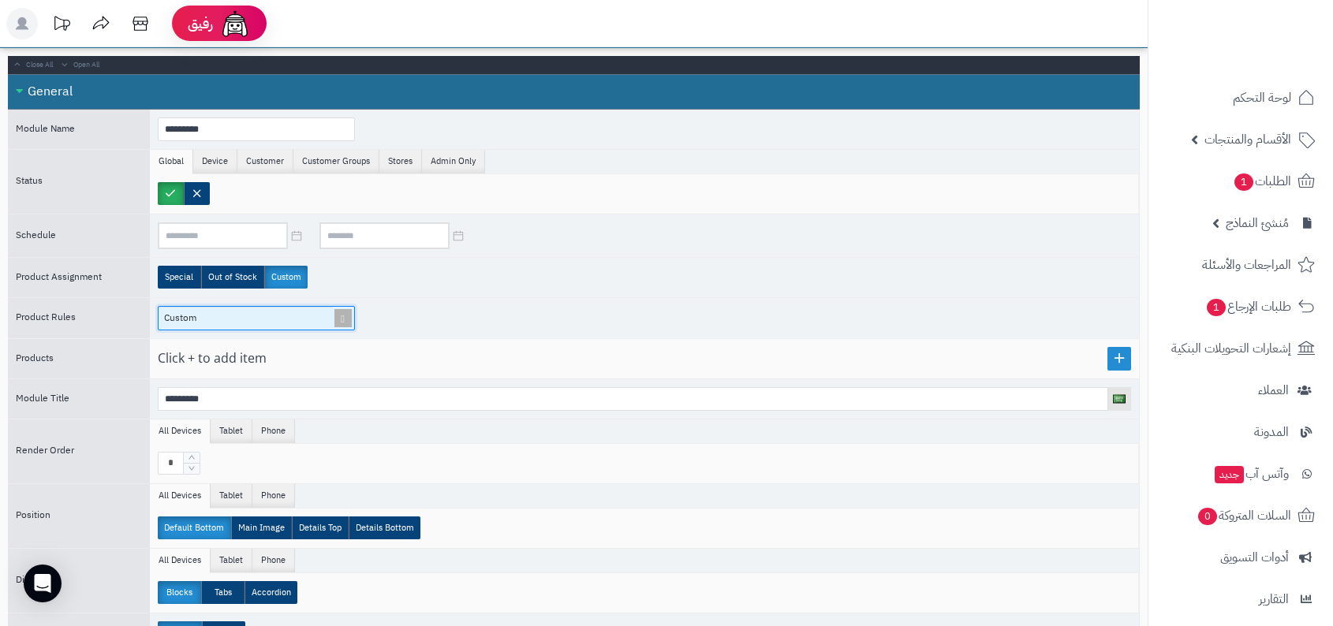
click at [323, 320] on div "Custom" at bounding box center [250, 318] width 182 height 23
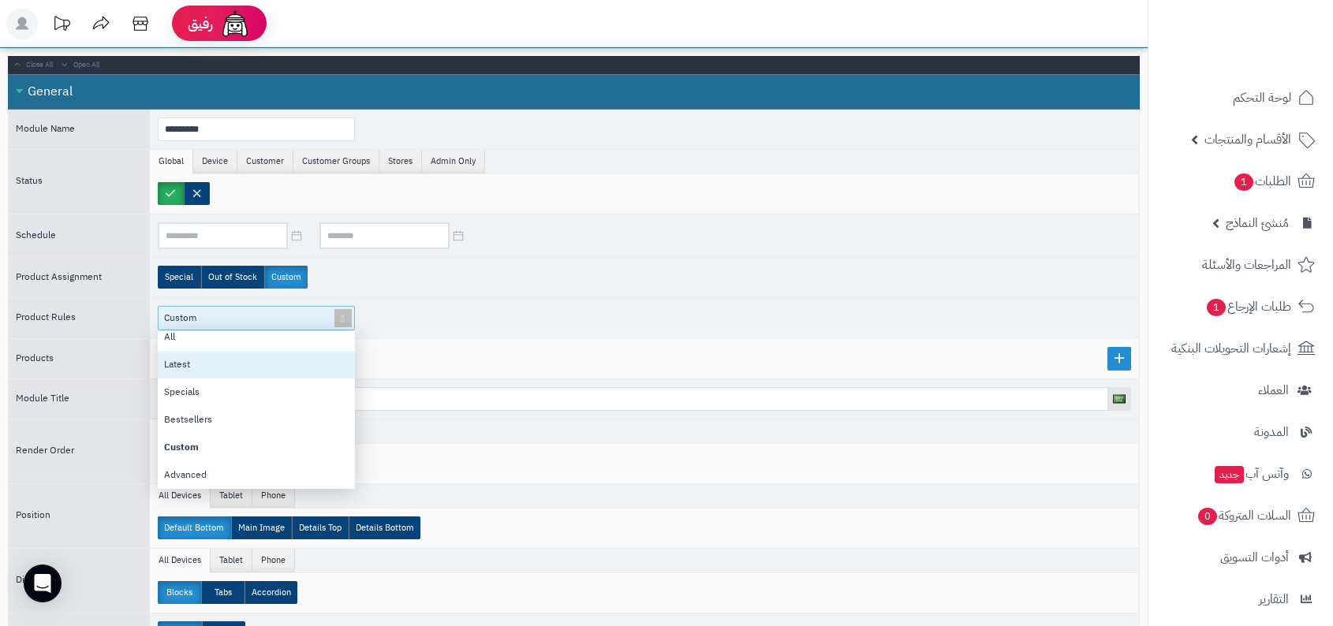
click at [414, 341] on div at bounding box center [644, 358] width 989 height 39
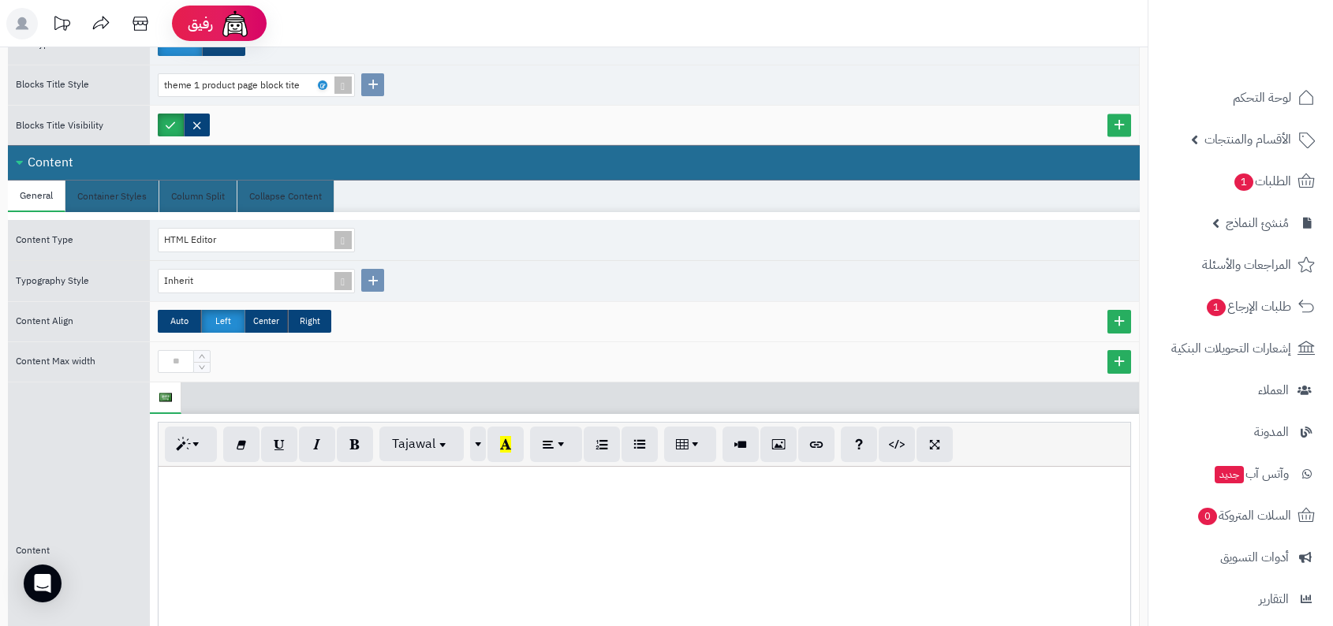
scroll to position [856, 0]
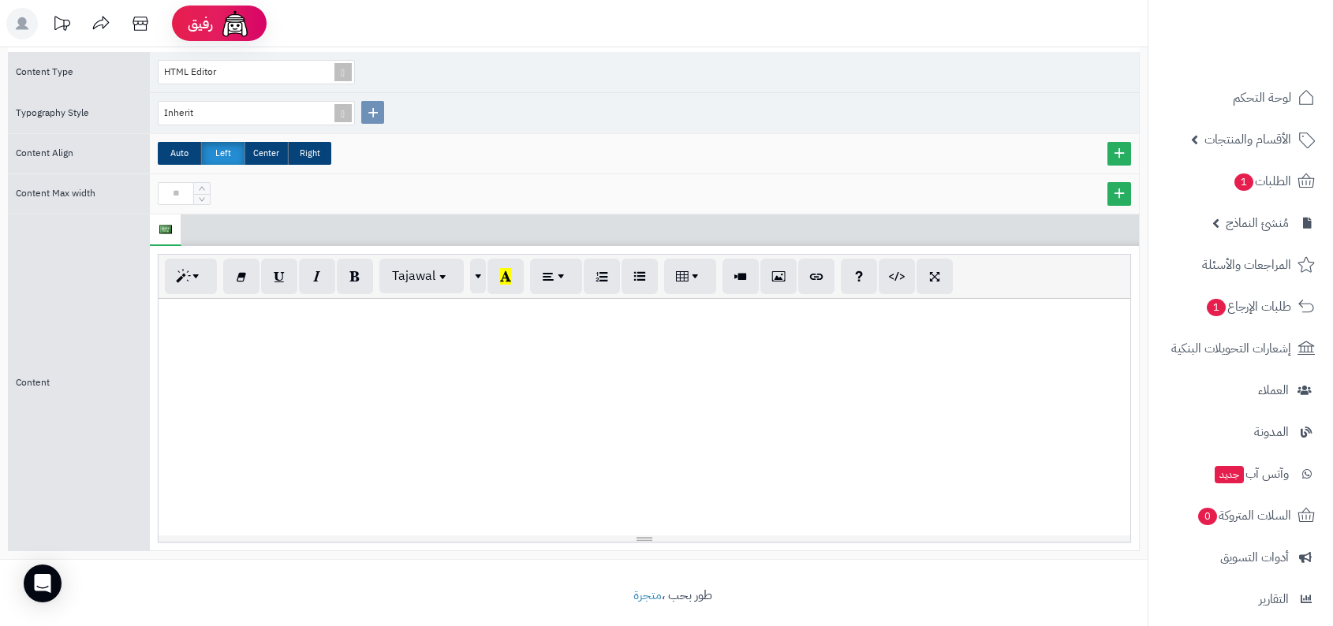
click at [543, 389] on div at bounding box center [645, 417] width 972 height 237
click at [271, 70] on div "HTML Editor" at bounding box center [250, 72] width 182 height 23
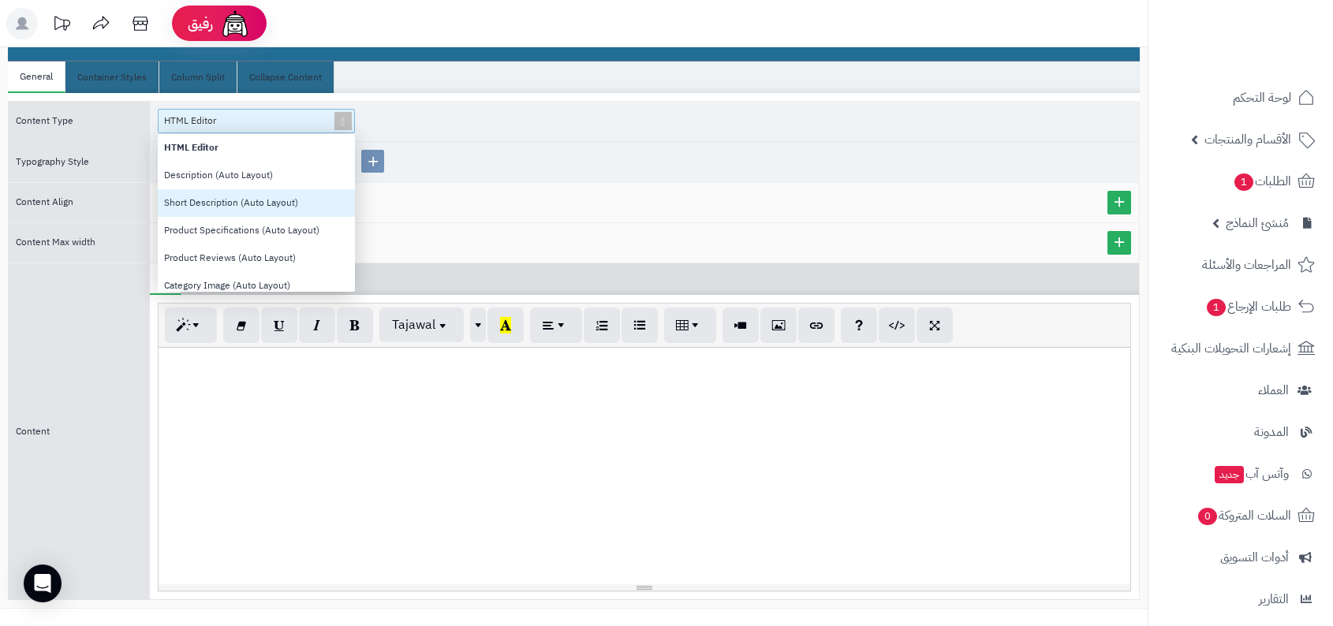
scroll to position [29, 0]
click at [292, 196] on div "Short Description (Auto Layout)" at bounding box center [256, 202] width 197 height 28
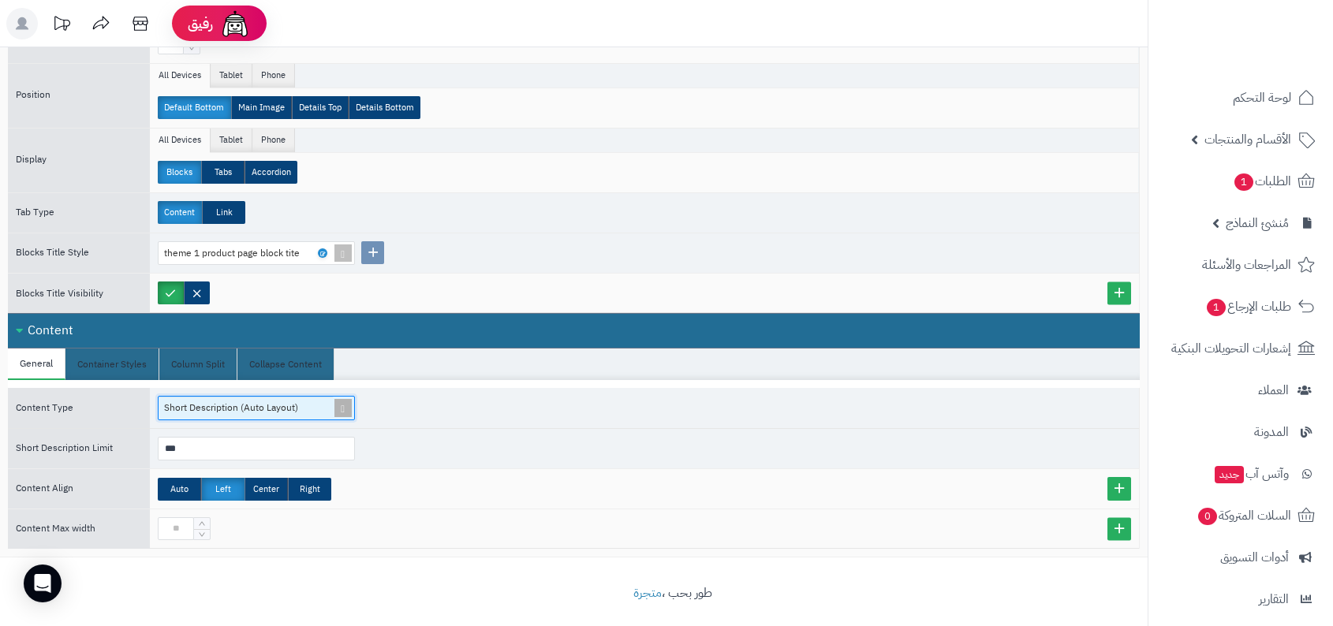
click at [317, 398] on div "Short Description (Auto Layout)" at bounding box center [250, 408] width 182 height 23
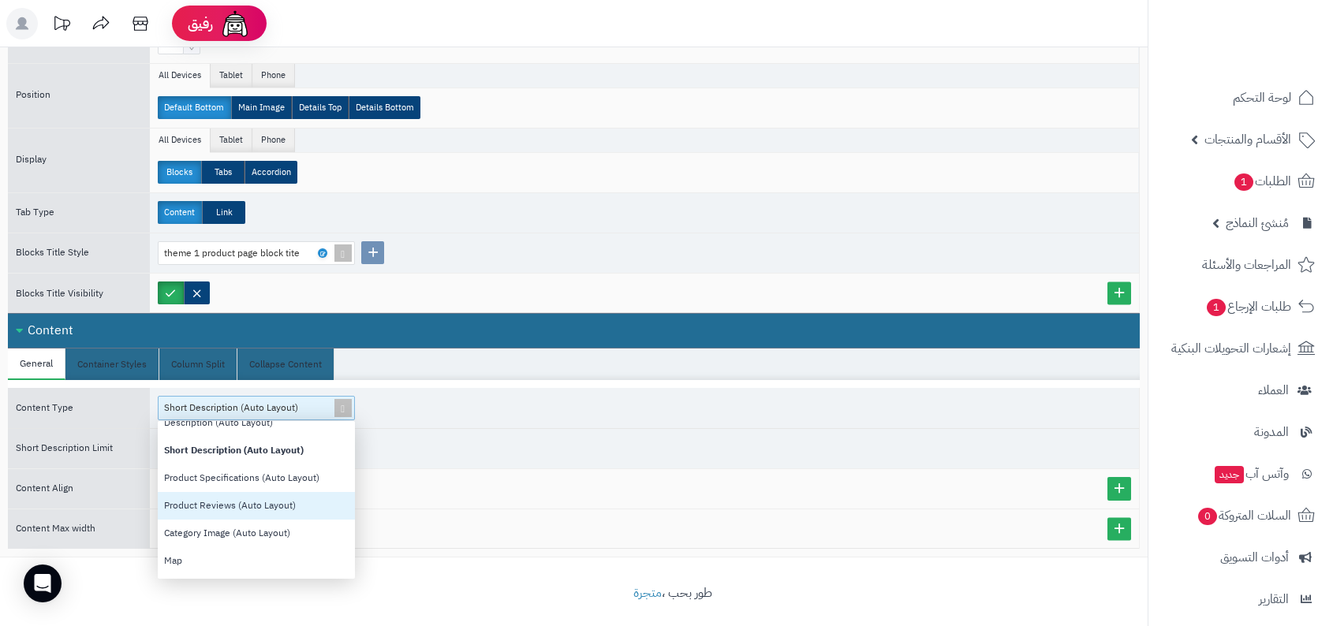
scroll to position [146, 0]
click at [449, 478] on div "Auto Left Center Right" at bounding box center [644, 489] width 973 height 23
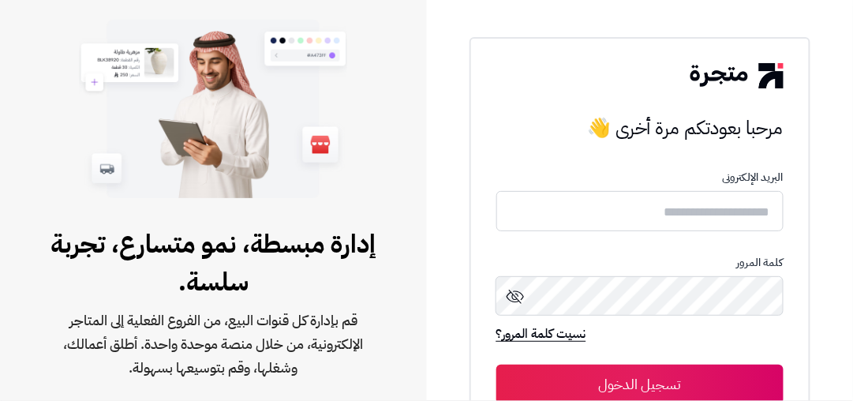
type input "**********"
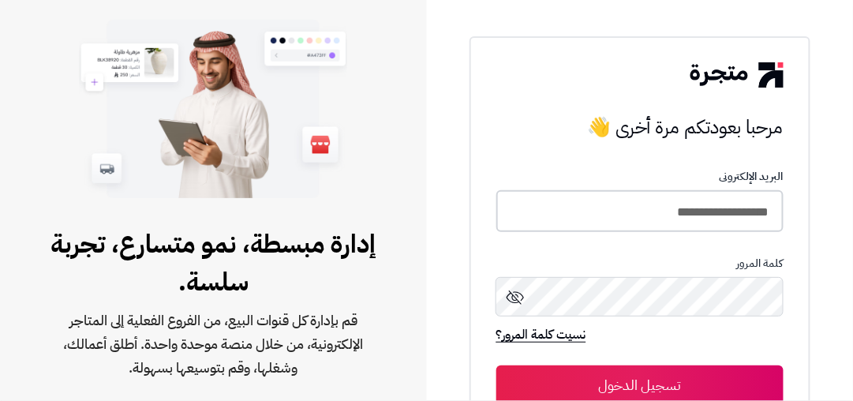
click at [555, 199] on input "**********" at bounding box center [639, 211] width 287 height 42
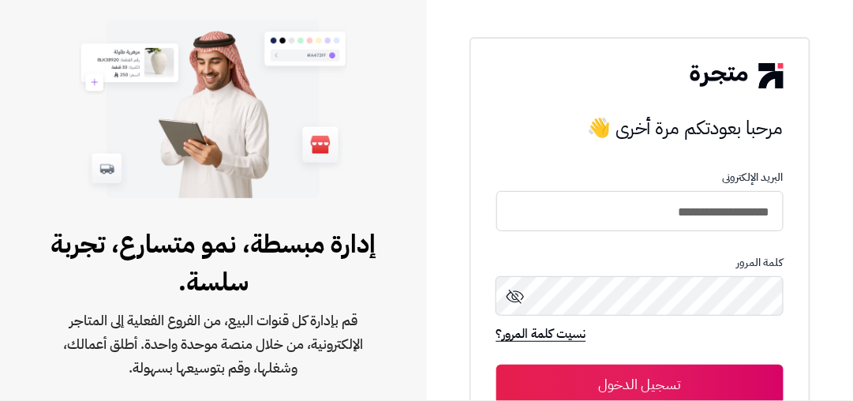
click at [672, 368] on button "تسجيل الدخول" at bounding box center [639, 383] width 287 height 39
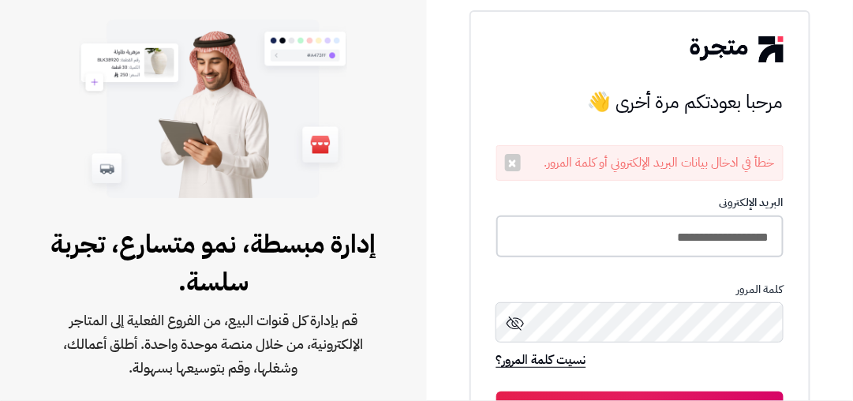
click at [674, 249] on input "**********" at bounding box center [639, 236] width 287 height 42
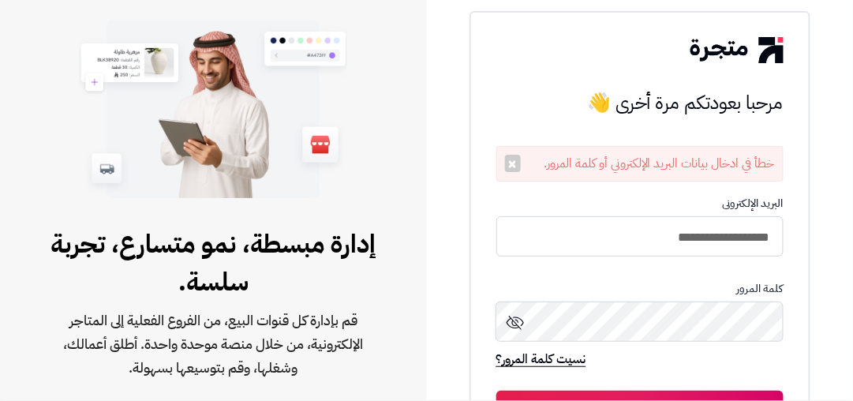
type input "**********"
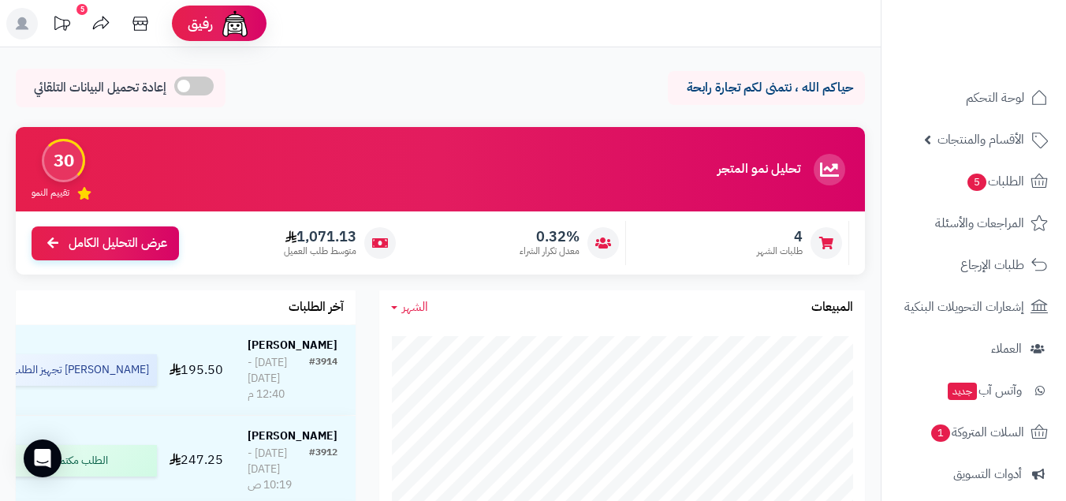
click at [556, 42] on header "رفيق ! 5 الطلبات معالجة مكتمل إرجاع المنتجات العملاء المتواجدون الان 1550 عملاء…" at bounding box center [533, 23] width 1066 height 47
click at [531, 24] on header "رفيق ! 5 الطلبات معالجة مكتمل إرجاع المنتجات العملاء المتواجدون الان 1550 عملاء…" at bounding box center [533, 23] width 1066 height 47
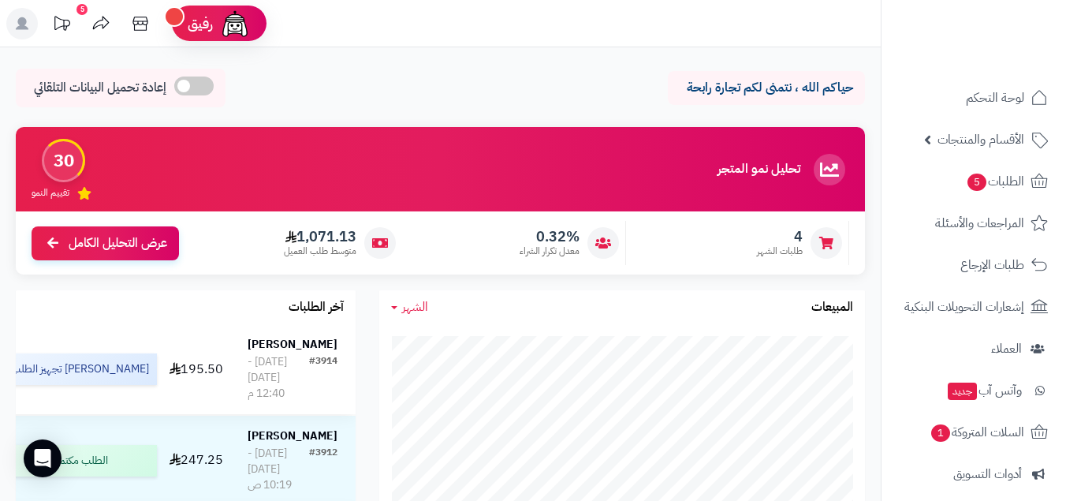
click at [304, 353] on strong "[PERSON_NAME]" at bounding box center [293, 344] width 90 height 17
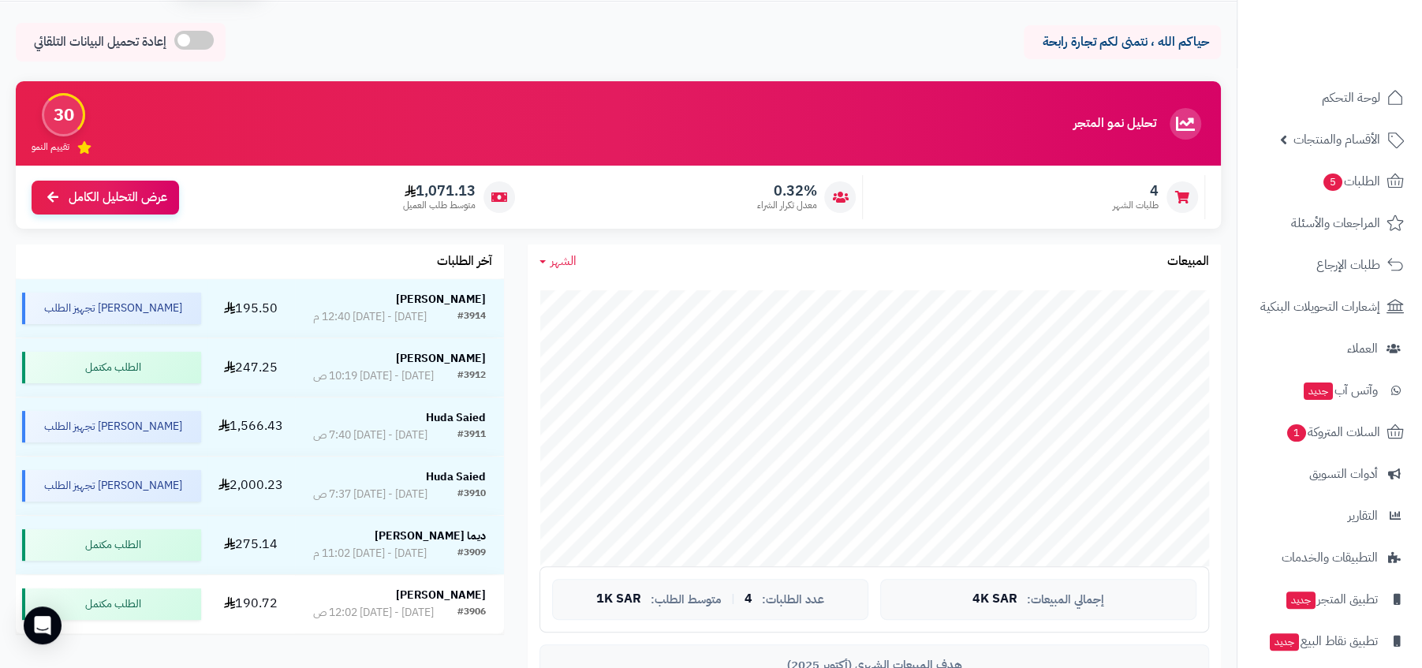
scroll to position [99, 0]
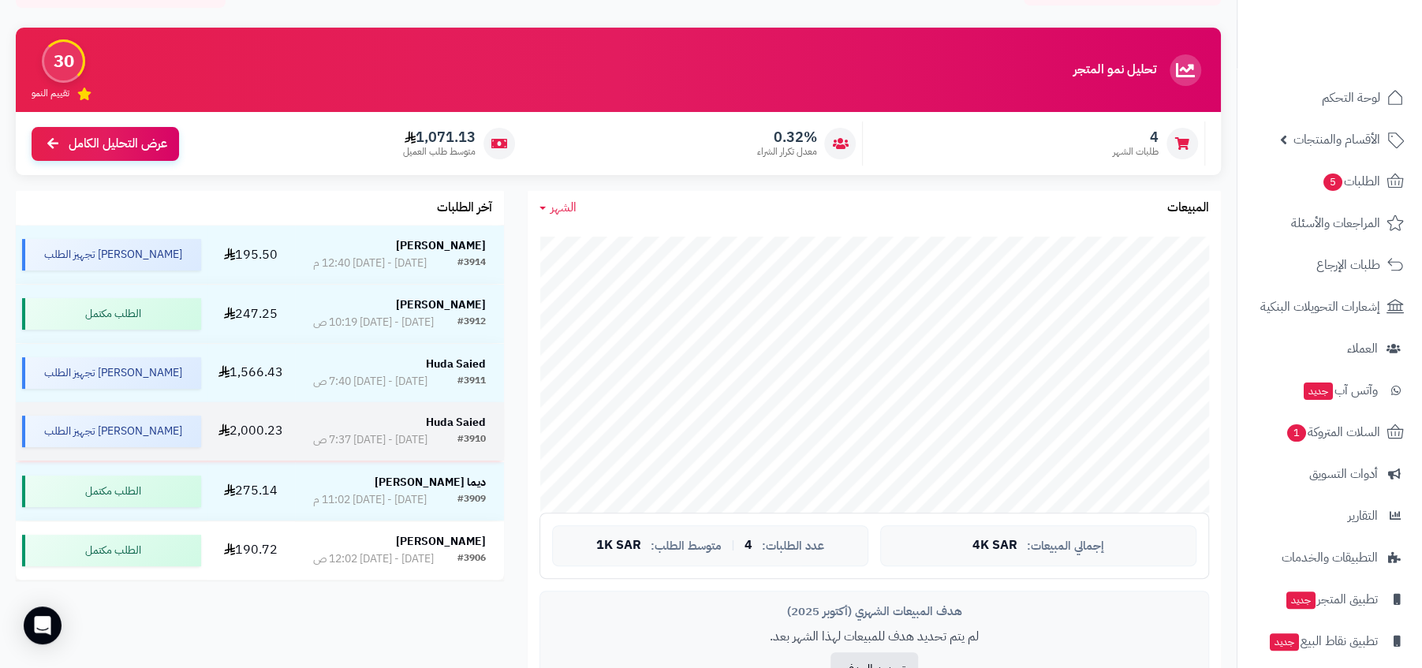
click at [463, 438] on div "#3910" at bounding box center [471, 440] width 28 height 16
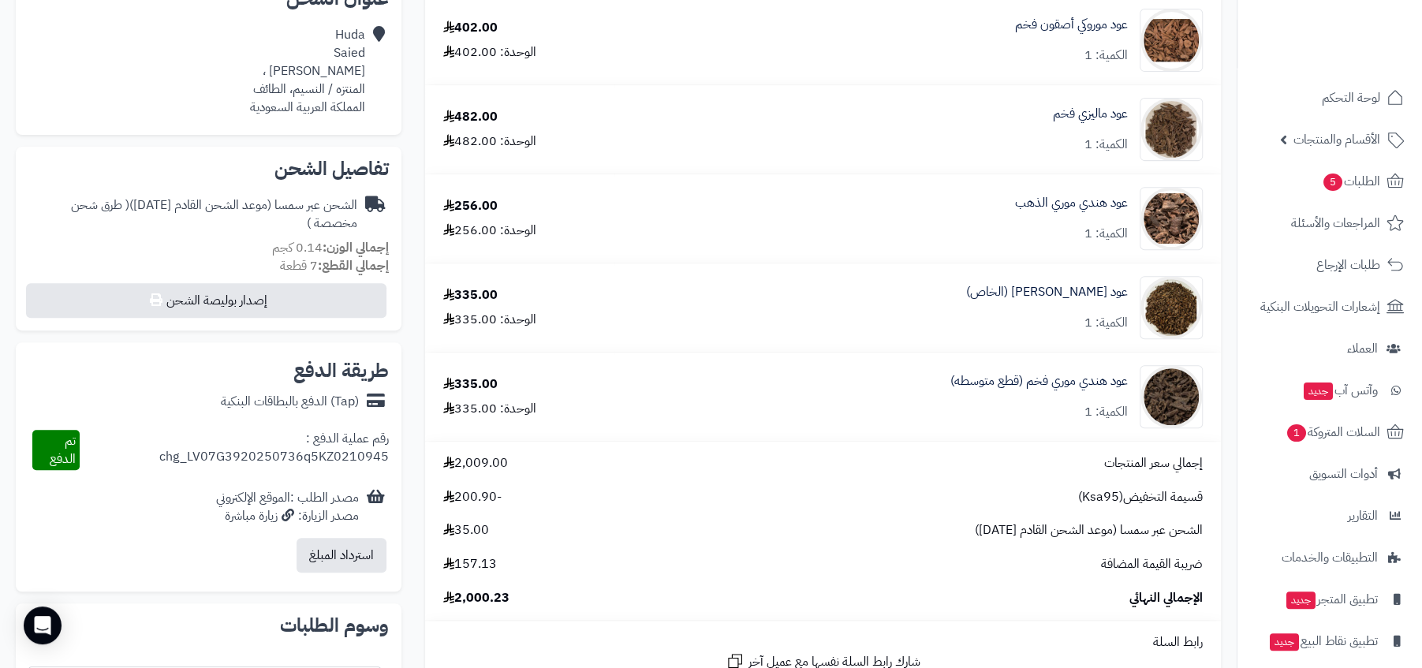
scroll to position [539, 0]
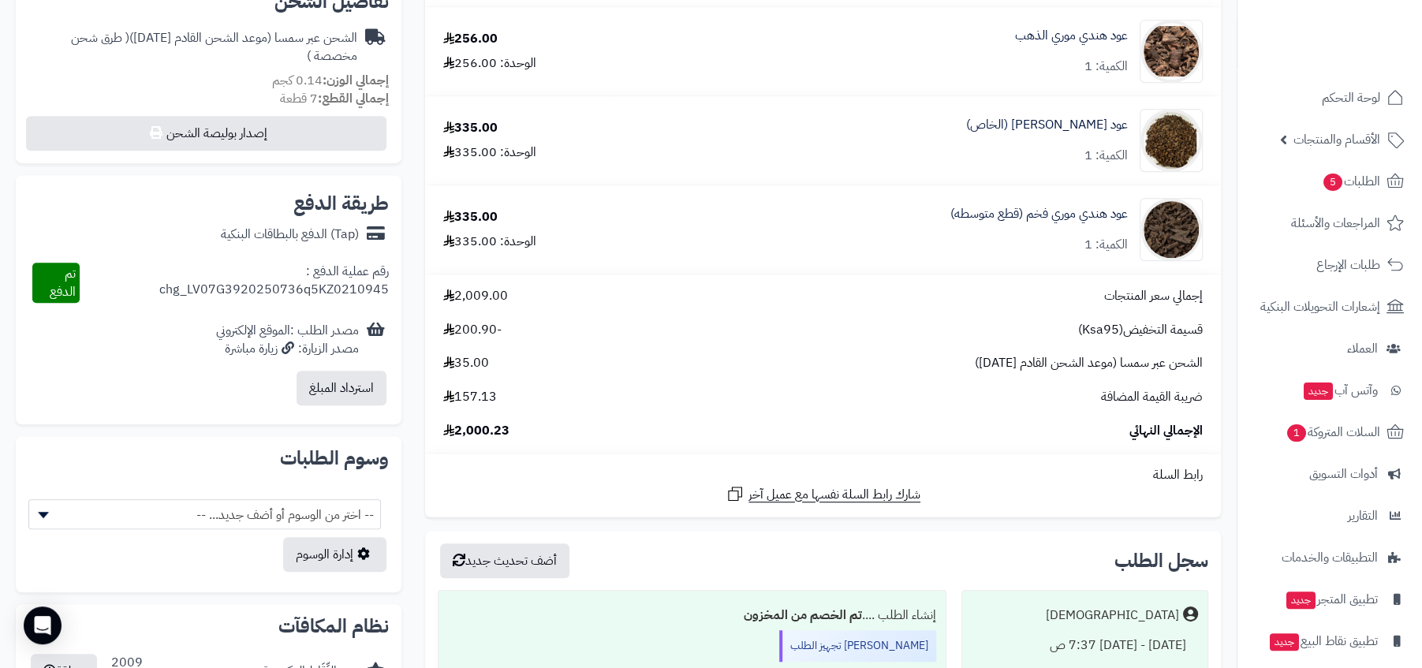
click at [468, 372] on span "35.00" at bounding box center [466, 363] width 46 height 18
click at [502, 372] on div "الشحن عبر سمسا (موعد الشحن القادم [DATE]) 35.00" at bounding box center [822, 363] width 783 height 18
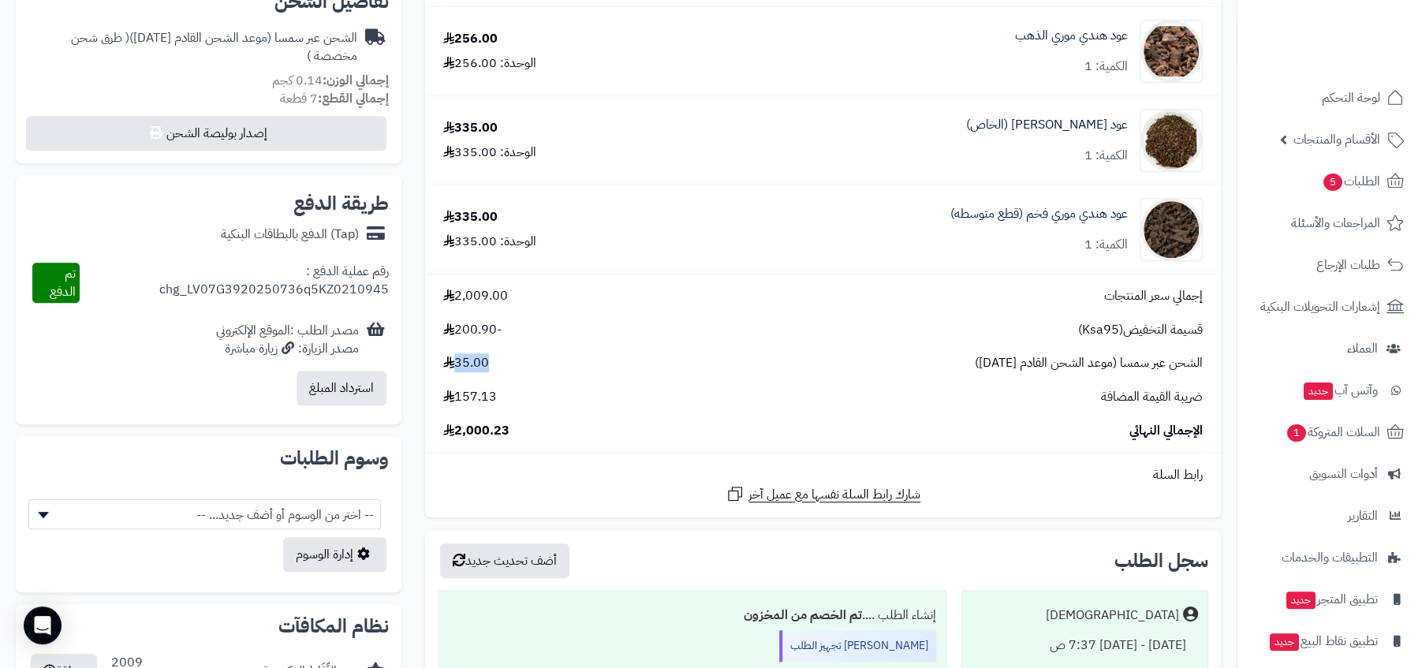
click at [502, 372] on div "الشحن عبر سمسا (موعد الشحن القادم [DATE]) 35.00" at bounding box center [822, 363] width 783 height 18
click at [468, 368] on span "35.00" at bounding box center [466, 363] width 46 height 18
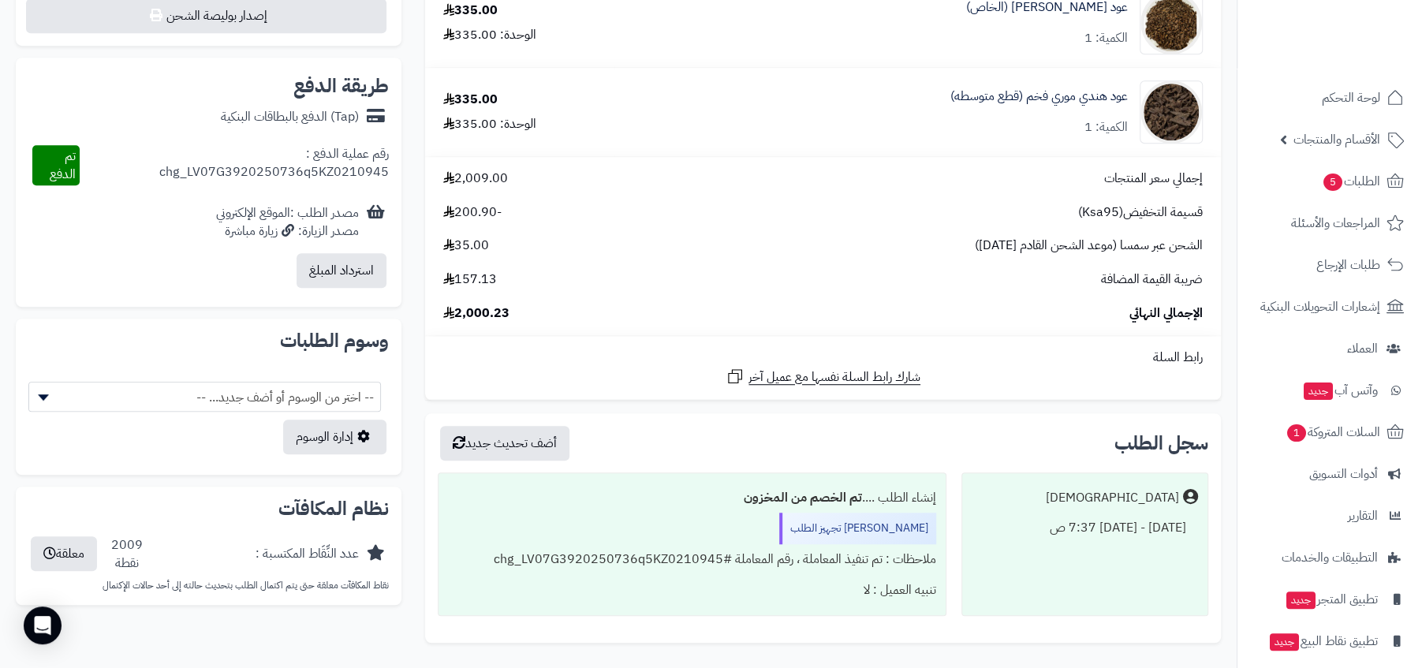
scroll to position [774, 0]
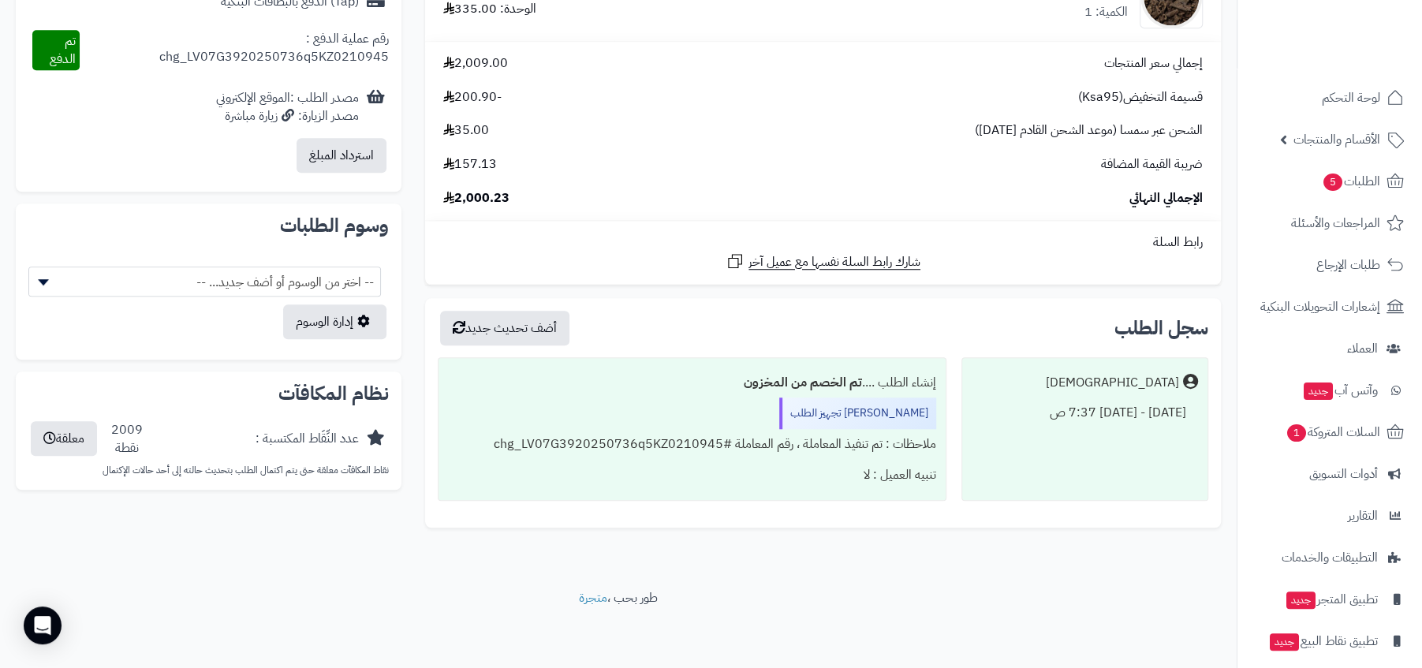
click at [554, 450] on div "ملاحظات : تم تنفيذ المعاملة ، رقم المعاملة #chg_LV07G3920250736q5KZ0210945" at bounding box center [692, 444] width 488 height 31
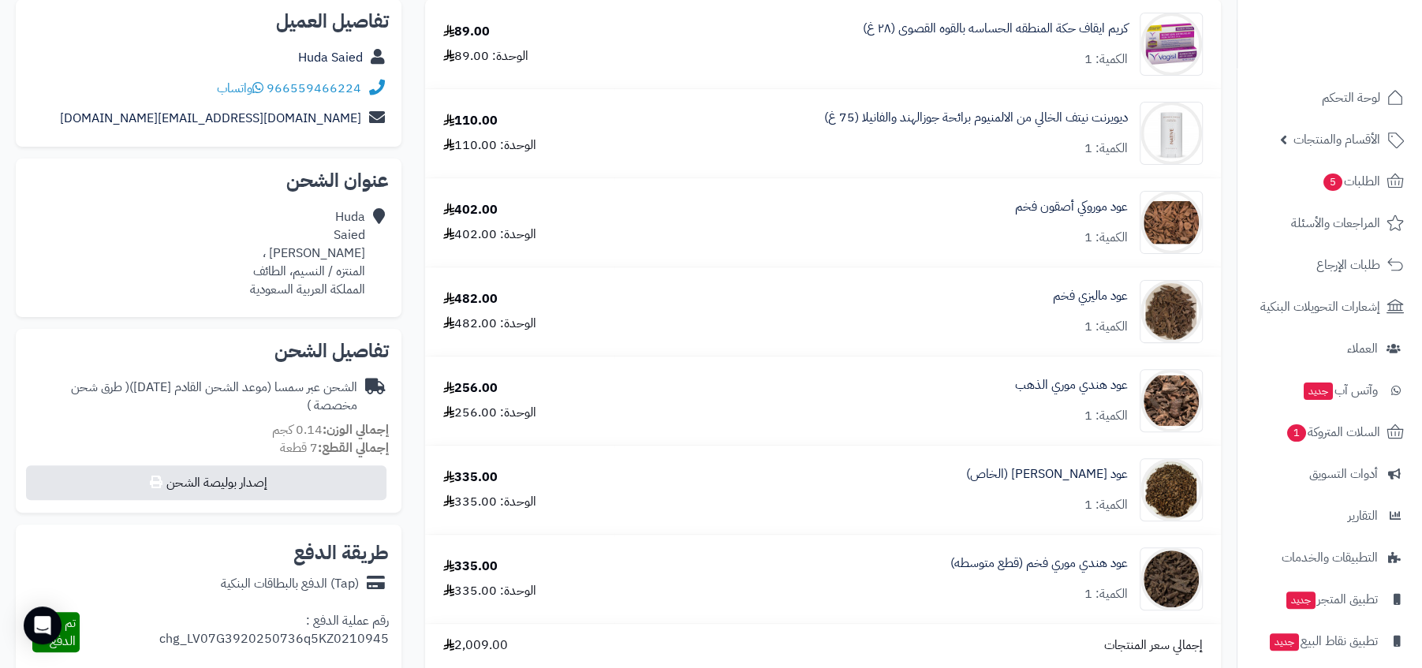
scroll to position [0, 0]
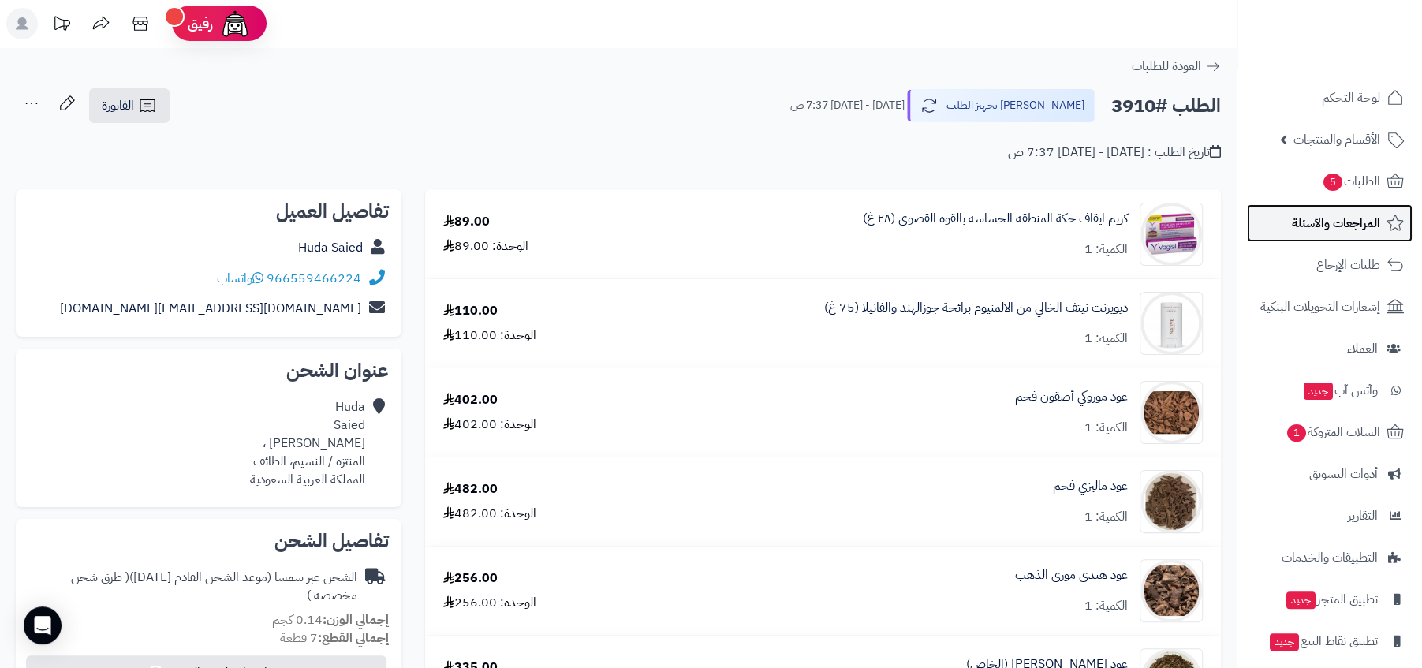
click at [1332, 230] on span "المراجعات والأسئلة" at bounding box center [1336, 223] width 88 height 22
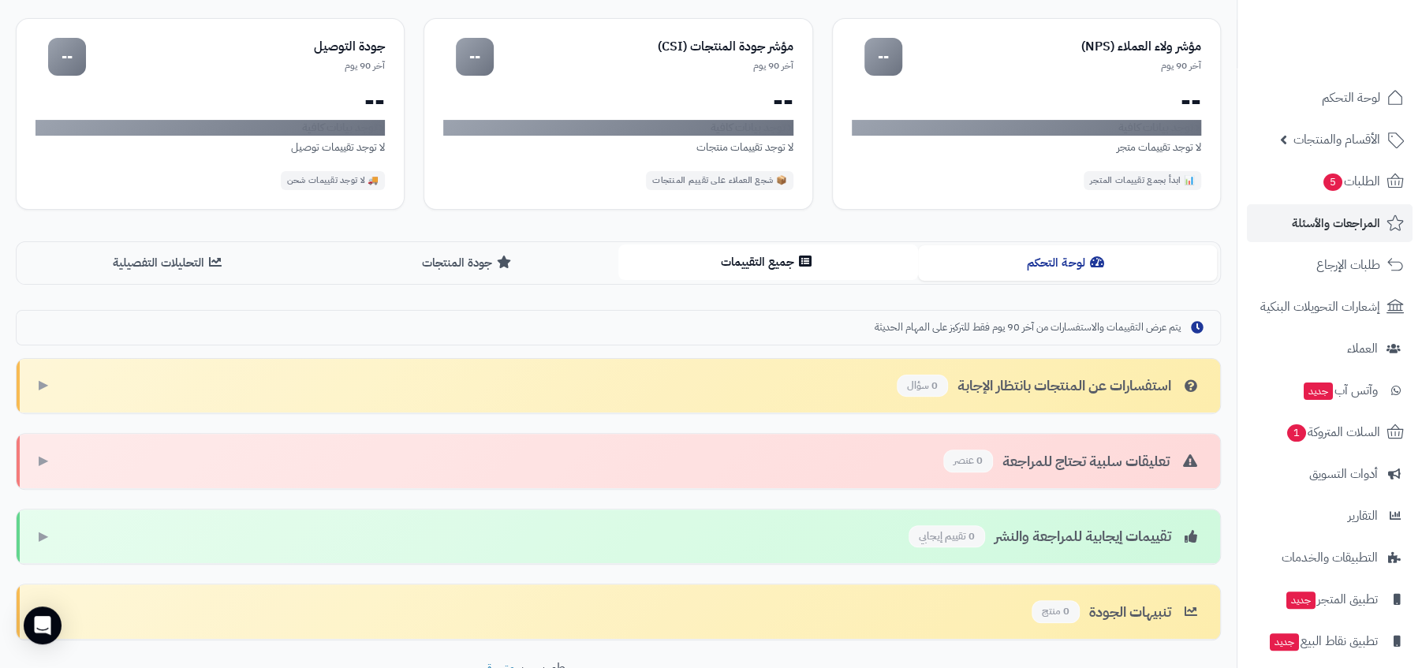
click at [840, 266] on button "جميع التقييمات" at bounding box center [768, 261] width 300 height 35
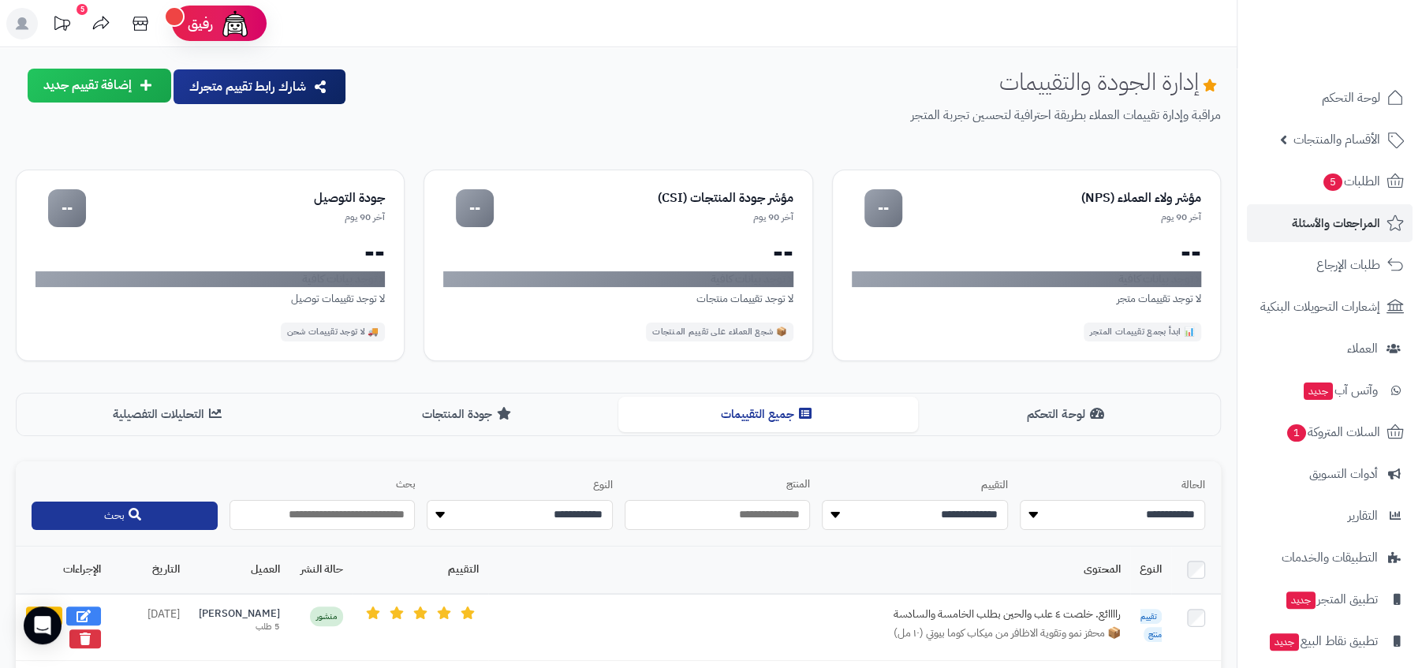
scroll to position [54, 0]
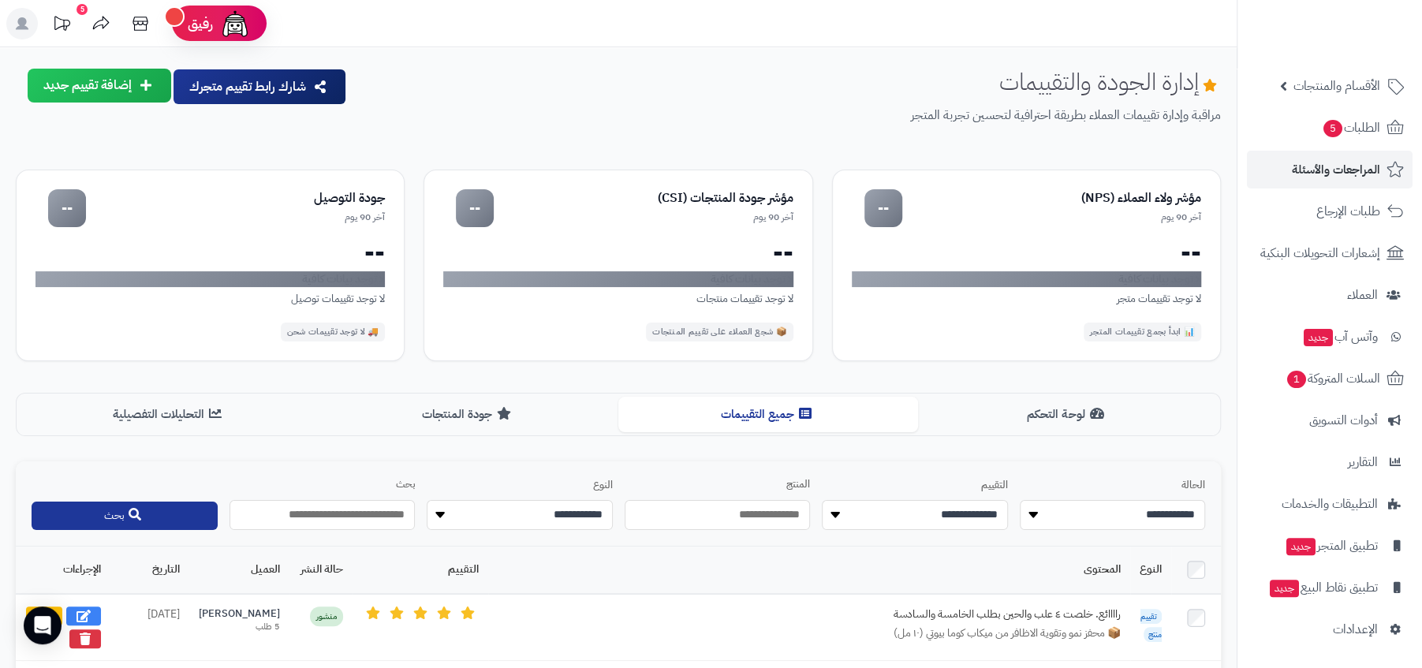
click at [1350, 651] on nav "لوحة التحكم الأقسام والمنتجات المنتجات الأقسام الماركات مواصفات المنتجات مواصفا…" at bounding box center [1329, 354] width 185 height 668
click at [1360, 635] on span "الإعدادات" at bounding box center [1355, 629] width 45 height 22
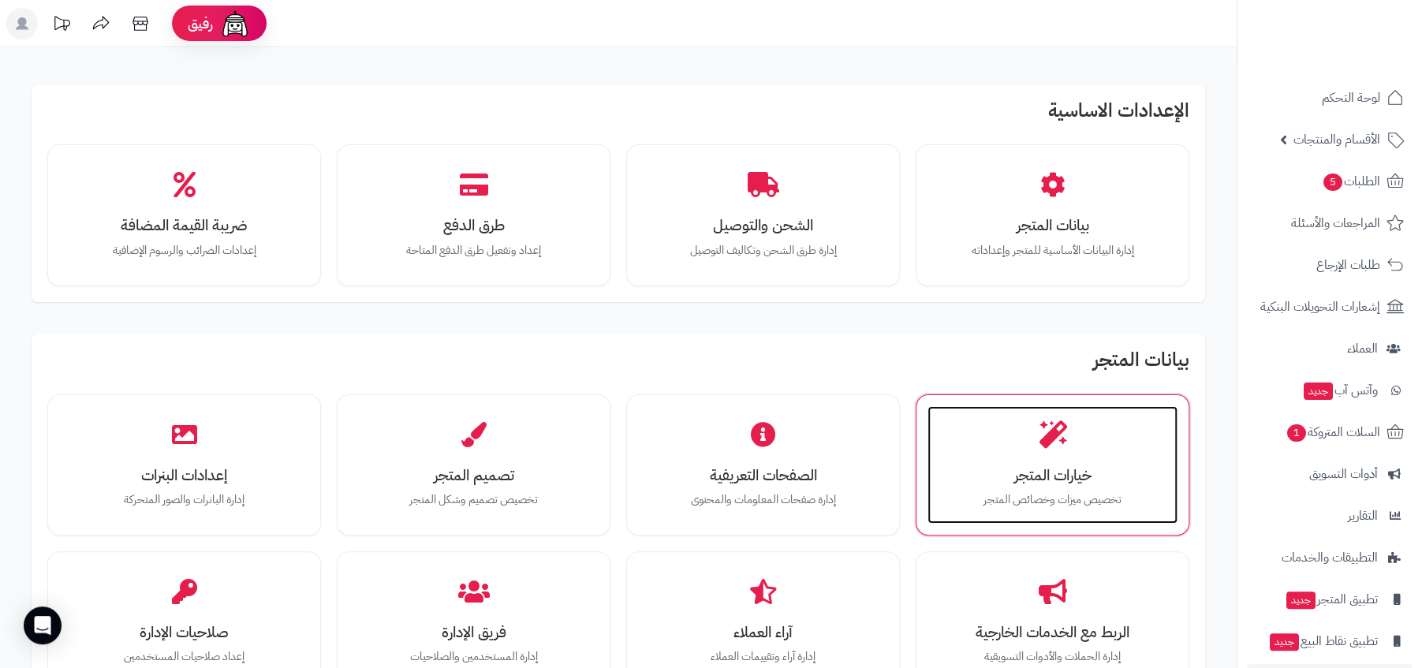
click at [1088, 453] on div "خيارات المتجر تخصيص ميزات وخصائص المتجر" at bounding box center [1052, 465] width 250 height 118
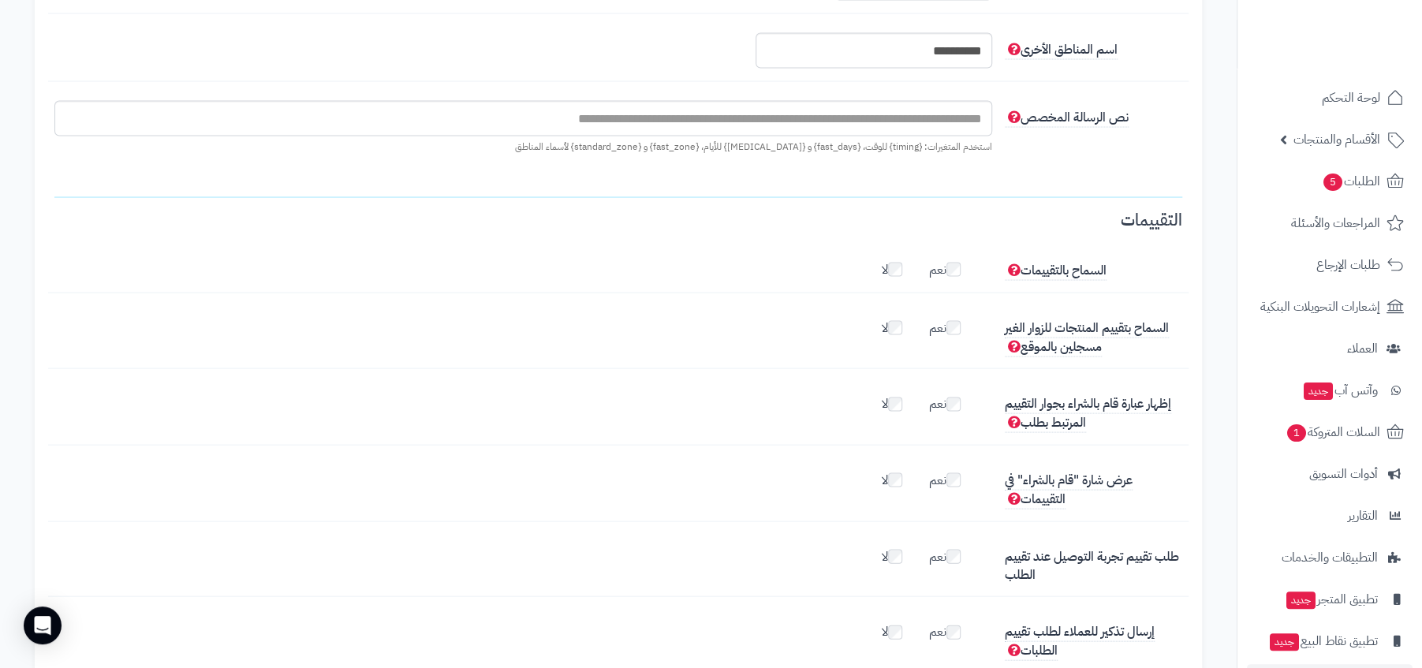
scroll to position [2144, 0]
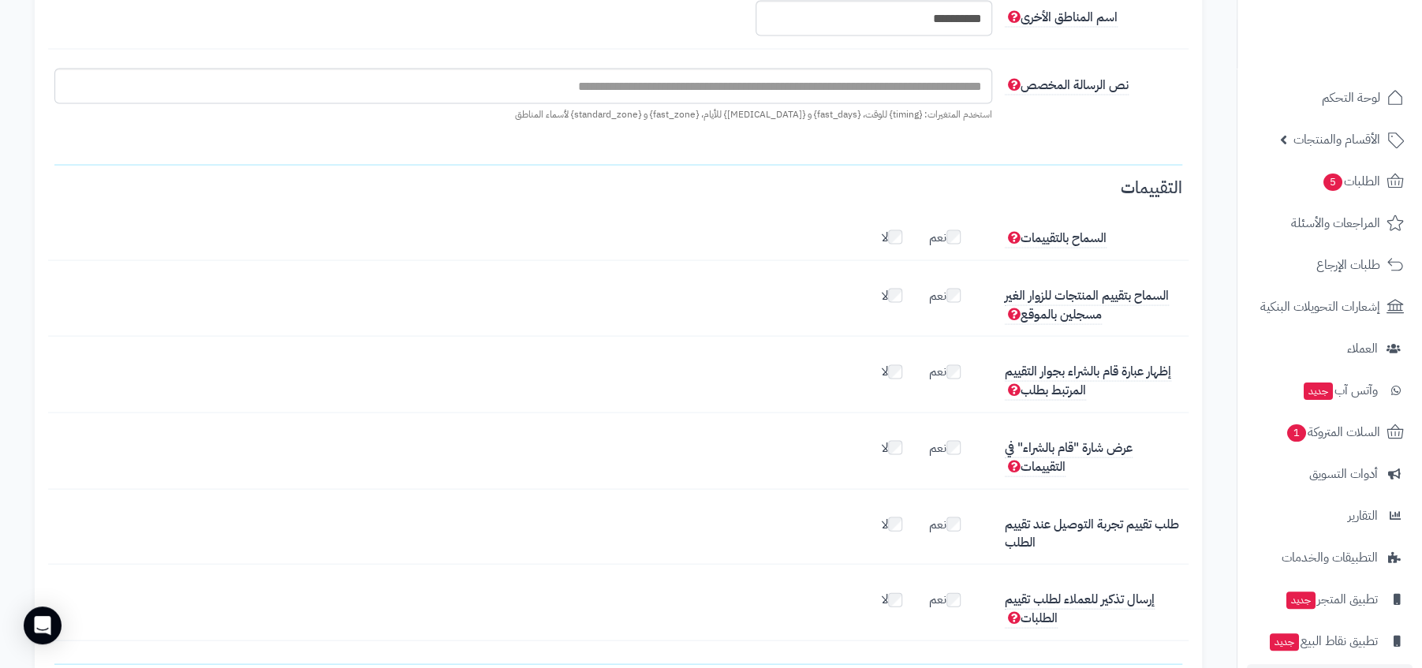
click at [934, 358] on label "نعم" at bounding box center [952, 368] width 47 height 25
click at [935, 406] on fieldset "**********" at bounding box center [618, 410] width 1128 height 499
click at [938, 432] on label "نعم" at bounding box center [952, 444] width 47 height 25
click at [937, 509] on label "نعم" at bounding box center [952, 521] width 47 height 25
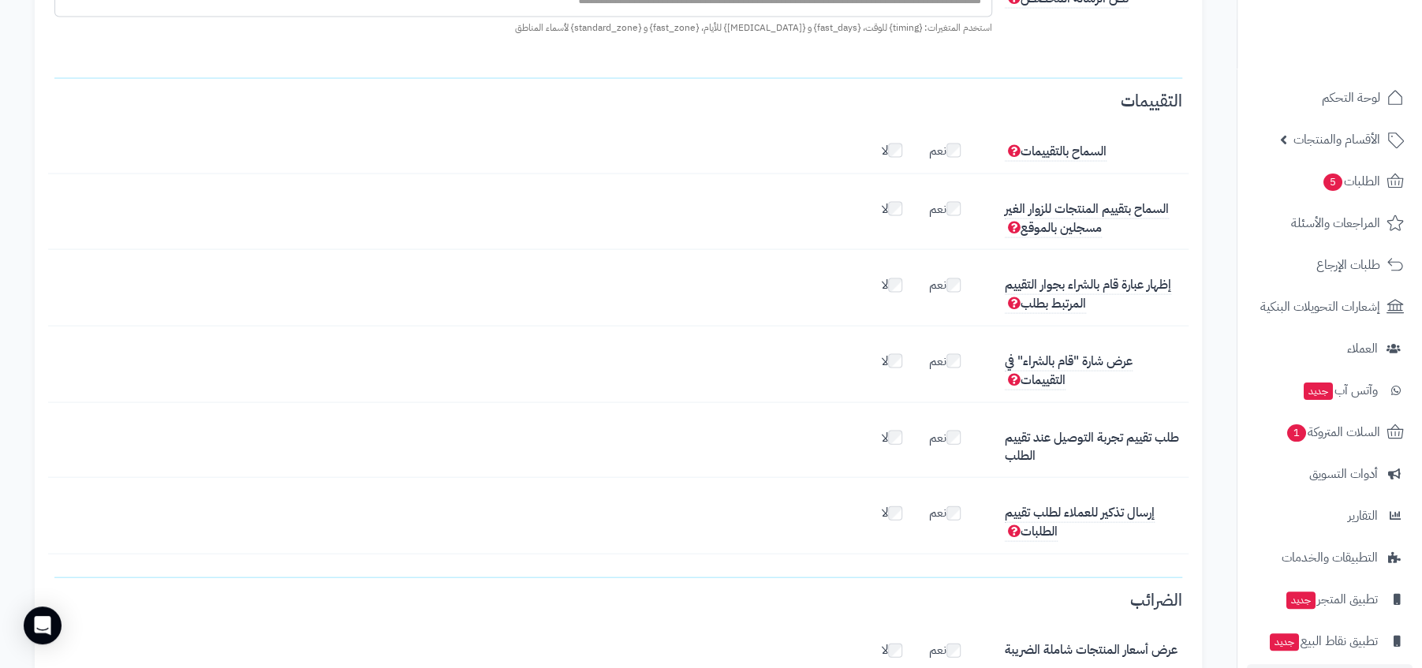
click at [942, 497] on label "نعم" at bounding box center [952, 509] width 47 height 25
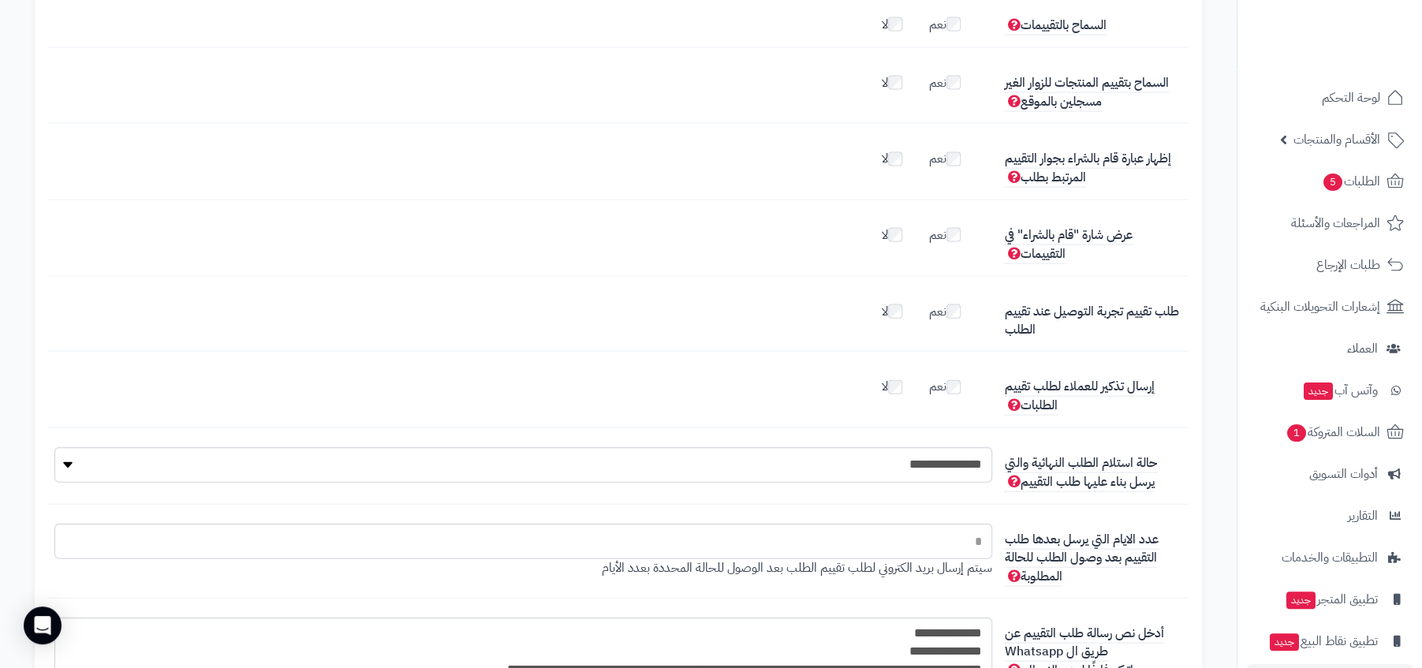
scroll to position [2371, 0]
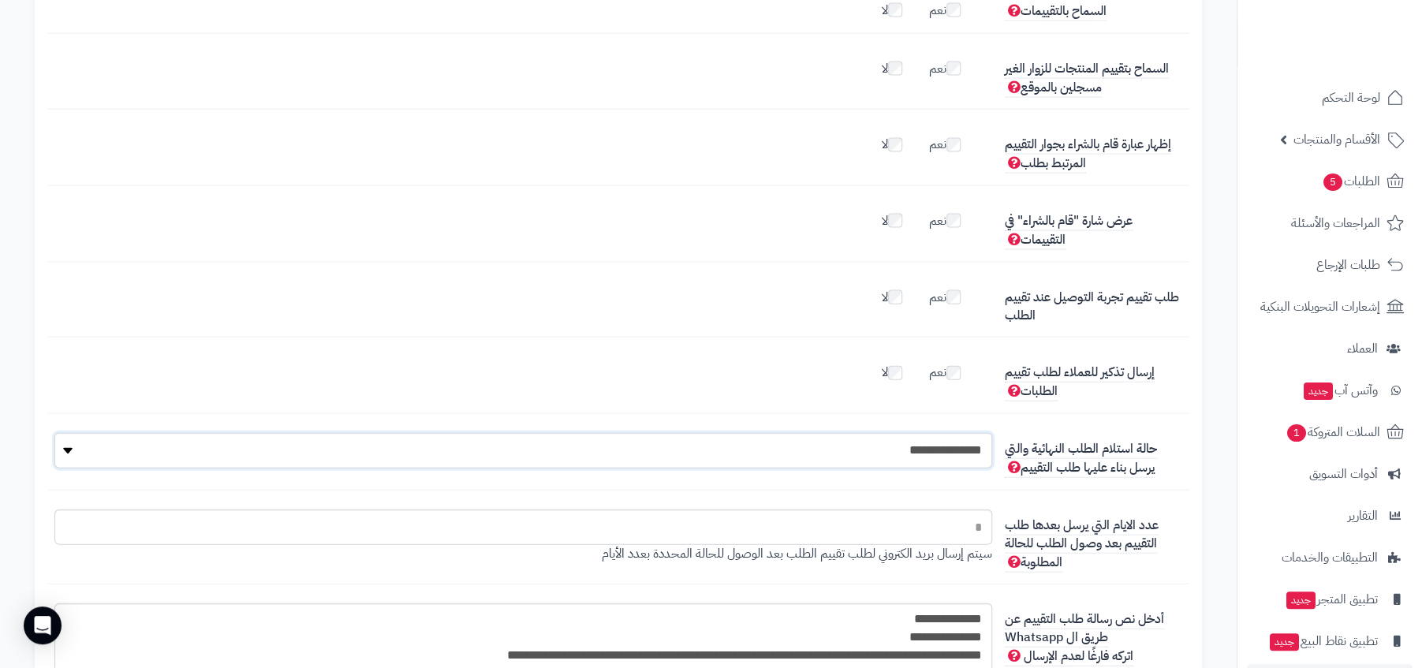
click at [953, 433] on select "**********" at bounding box center [523, 450] width 938 height 35
click at [936, 509] on input "*" at bounding box center [523, 526] width 938 height 35
click at [929, 509] on input "*" at bounding box center [523, 526] width 938 height 35
type input "*"
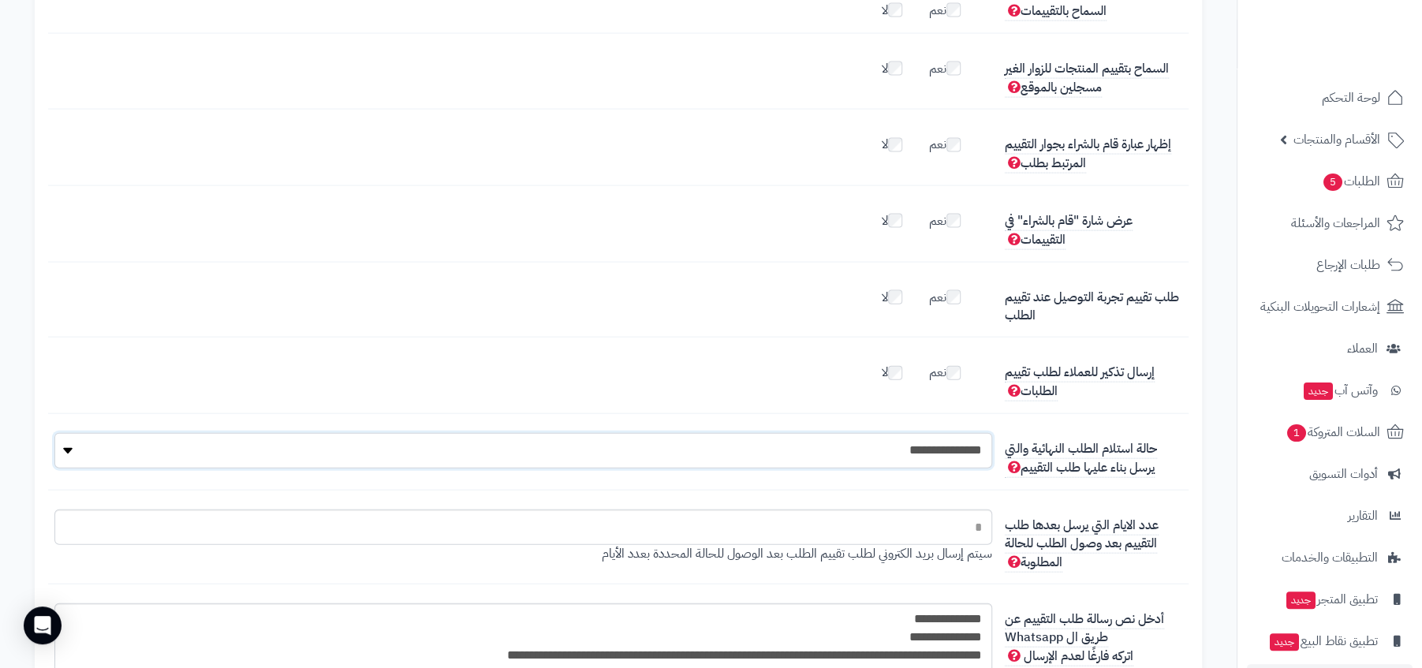
click at [908, 433] on select "**********" at bounding box center [523, 450] width 938 height 35
select select "*"
click at [54, 433] on select "**********" at bounding box center [523, 450] width 938 height 35
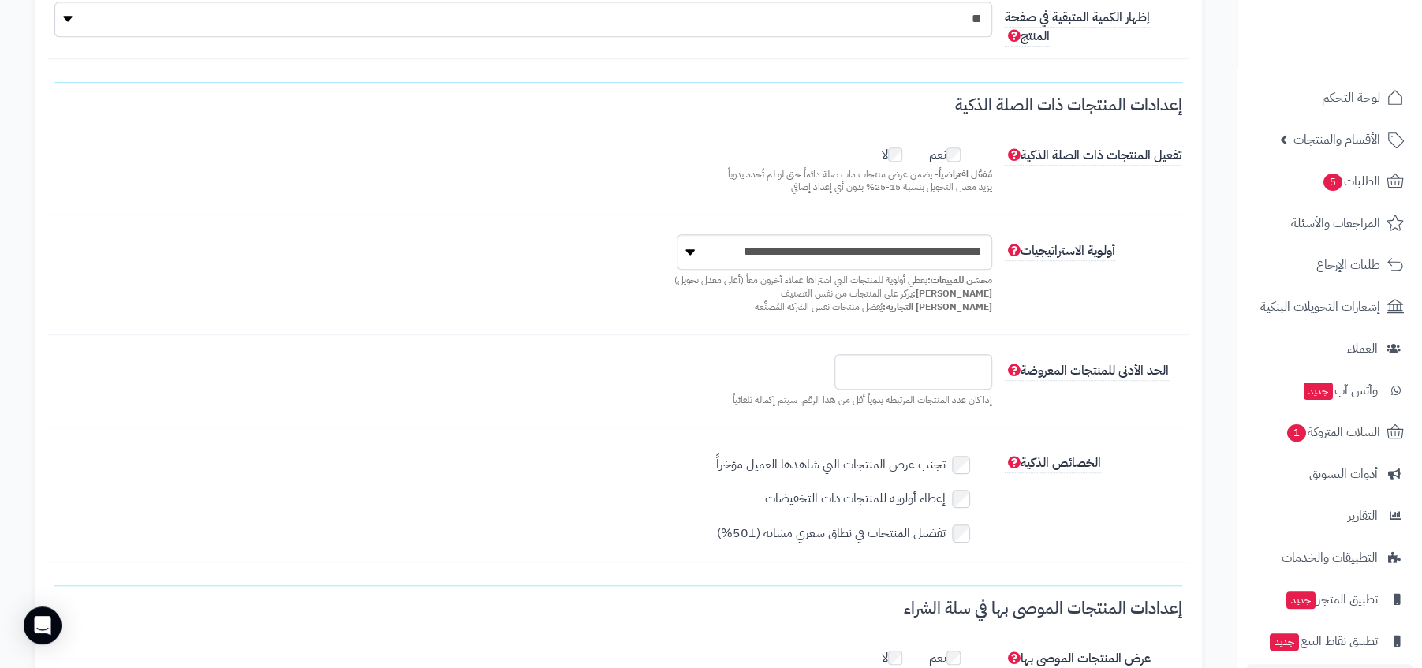
scroll to position [0, 0]
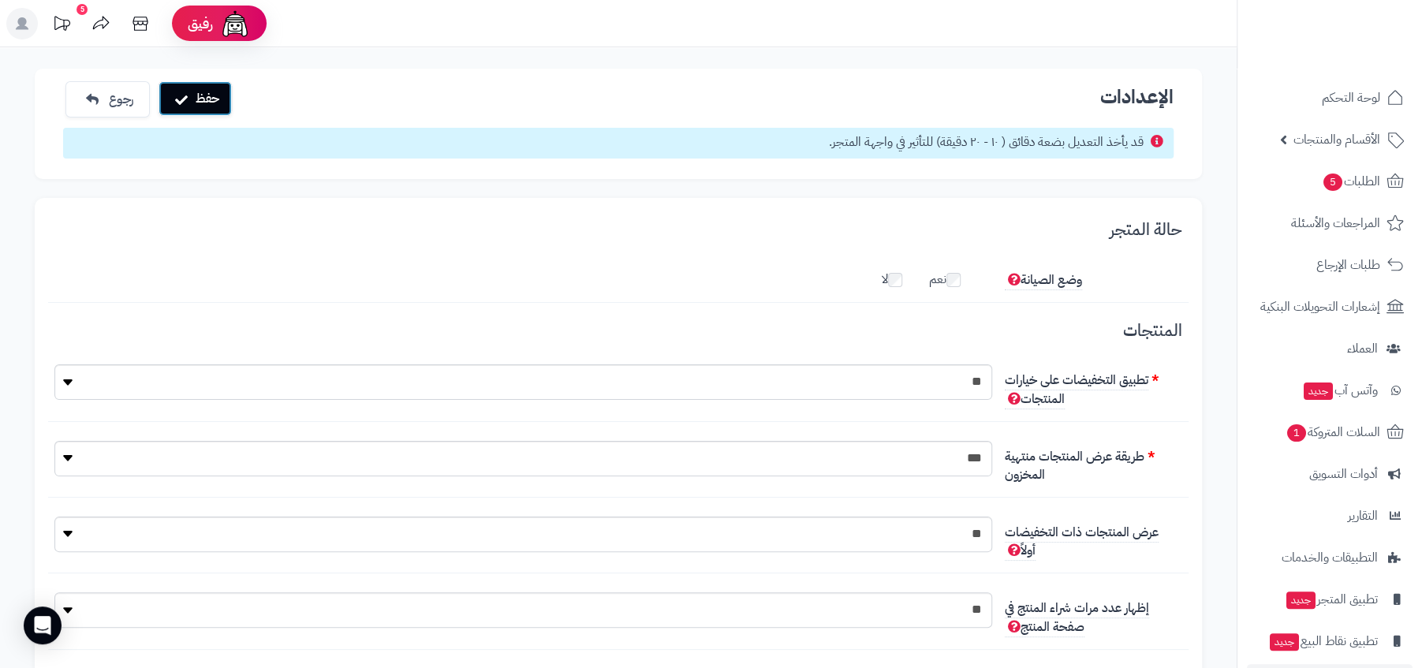
click at [207, 106] on button "حفظ" at bounding box center [195, 98] width 73 height 35
